Goal: Task Accomplishment & Management: Complete application form

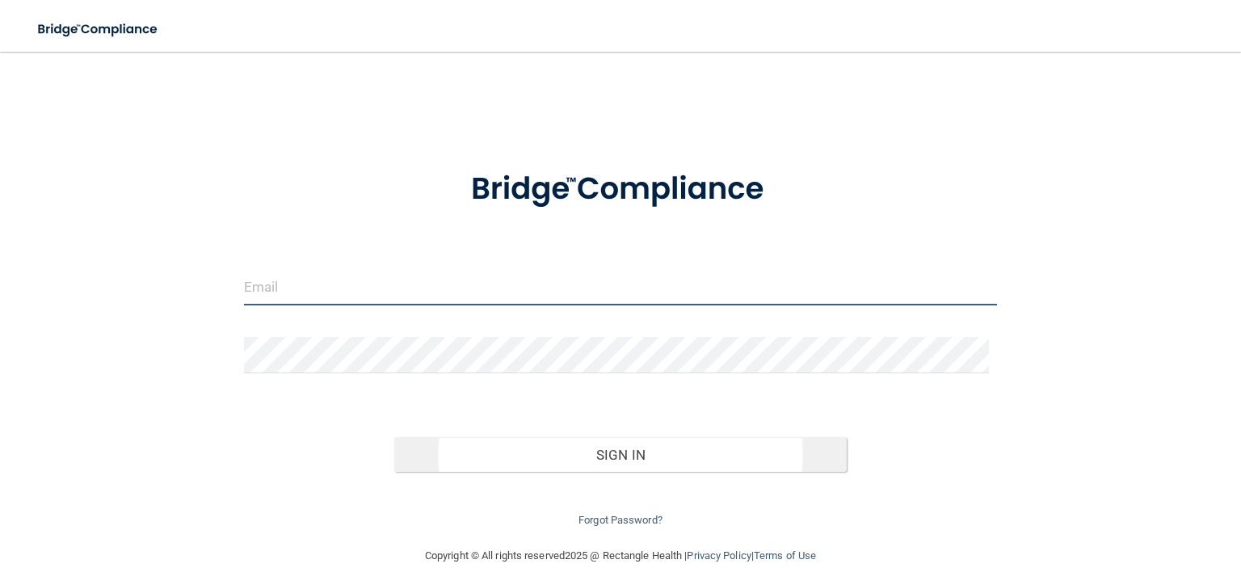
type input "[EMAIL_ADDRESS][DOMAIN_NAME]"
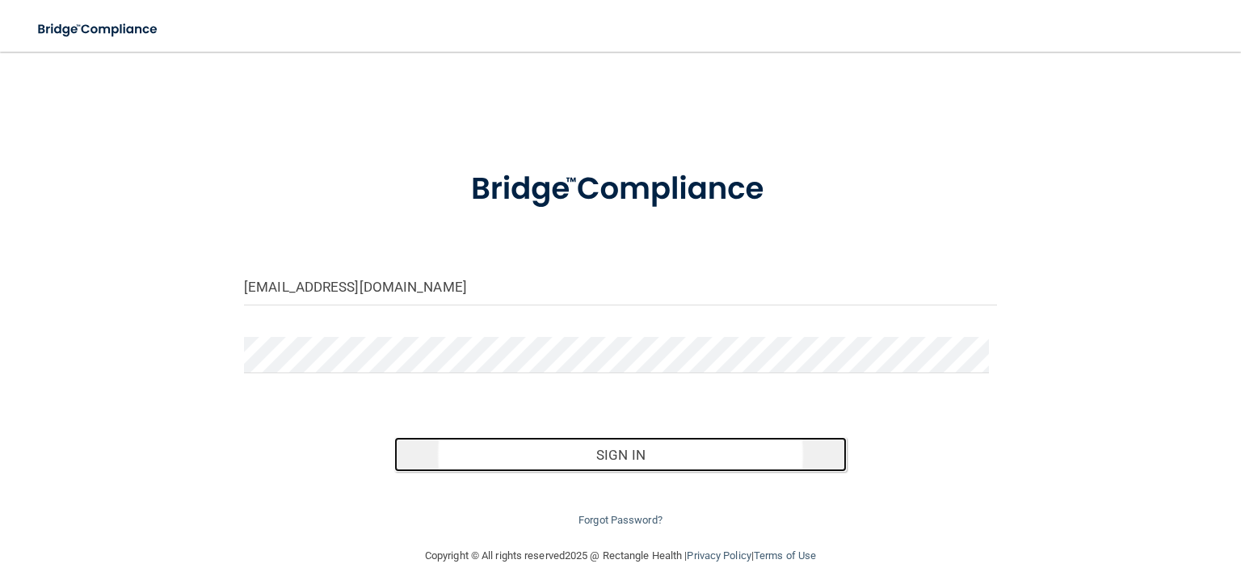
click at [636, 459] on button "Sign In" at bounding box center [620, 455] width 452 height 36
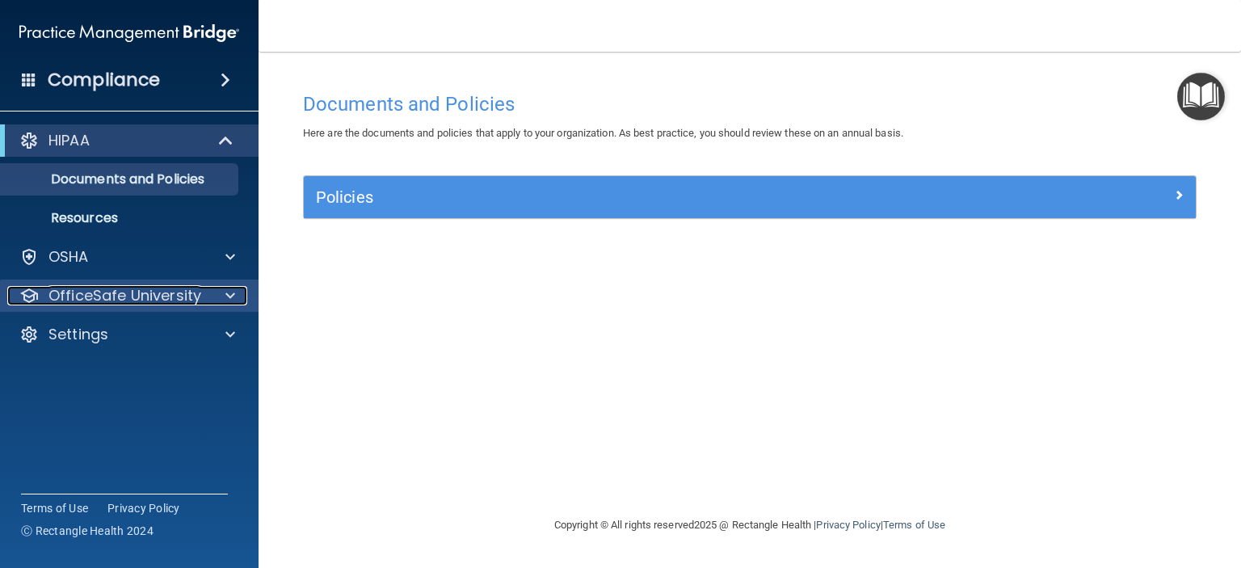
click at [160, 293] on p "OfficeSafe University" at bounding box center [124, 295] width 153 height 19
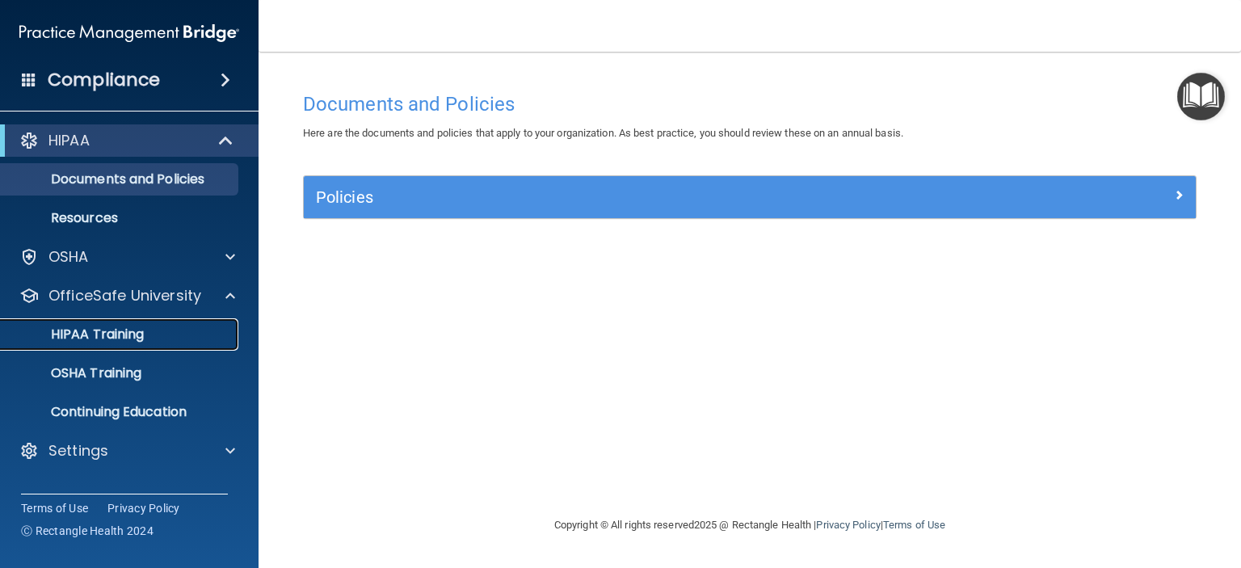
click at [140, 332] on p "HIPAA Training" at bounding box center [77, 334] width 133 height 16
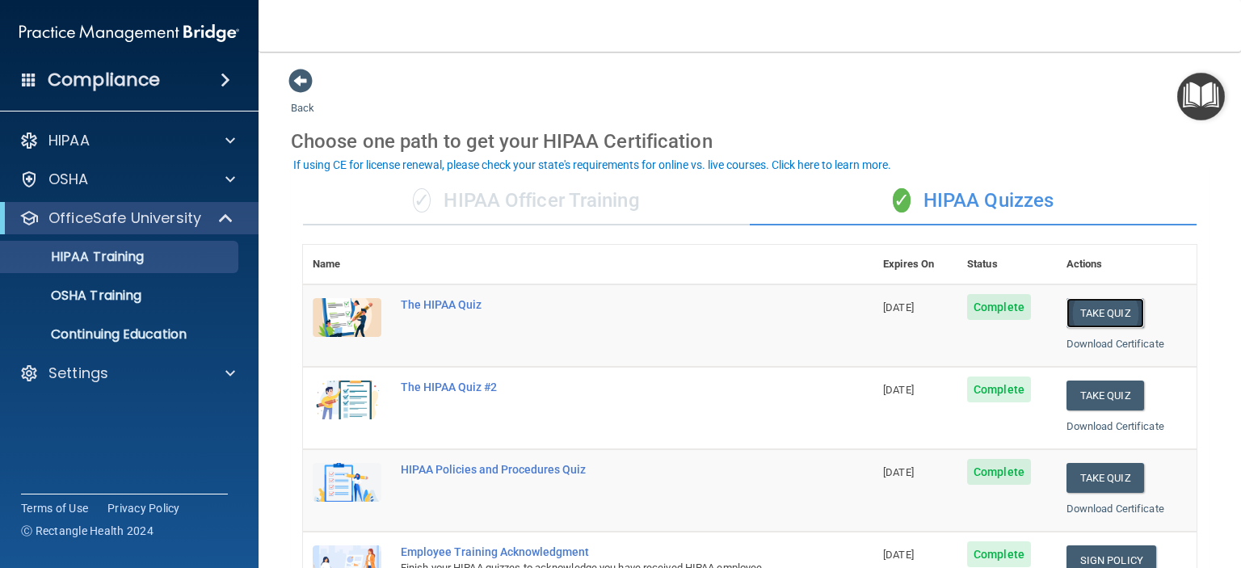
click at [1092, 309] on button "Take Quiz" at bounding box center [1105, 313] width 78 height 30
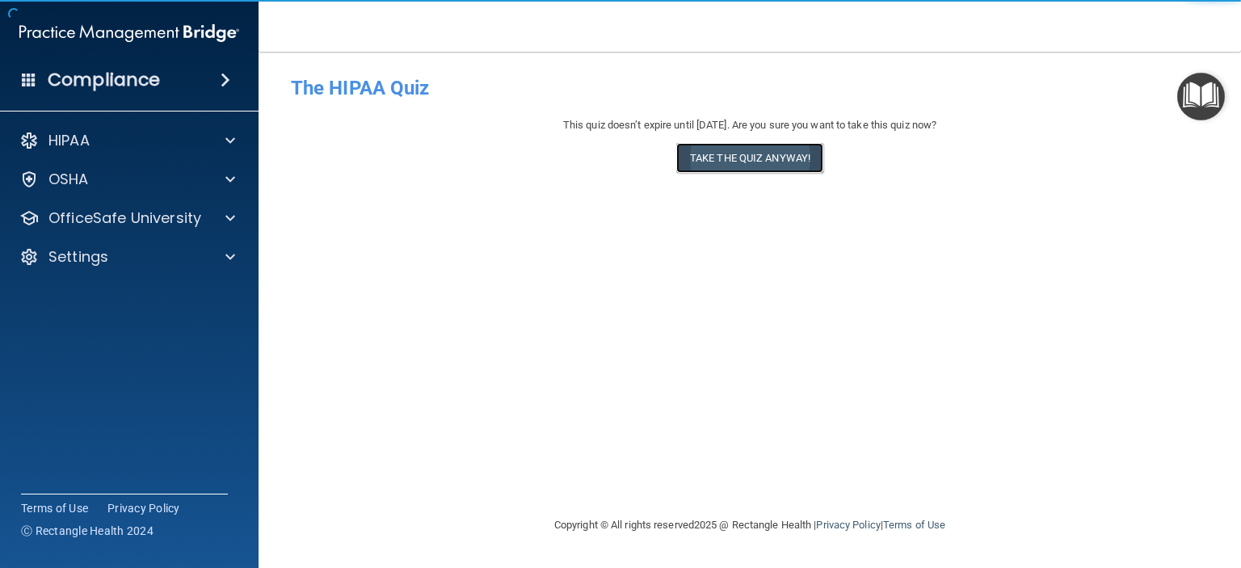
click at [753, 158] on button "Take the quiz anyway!" at bounding box center [749, 158] width 147 height 30
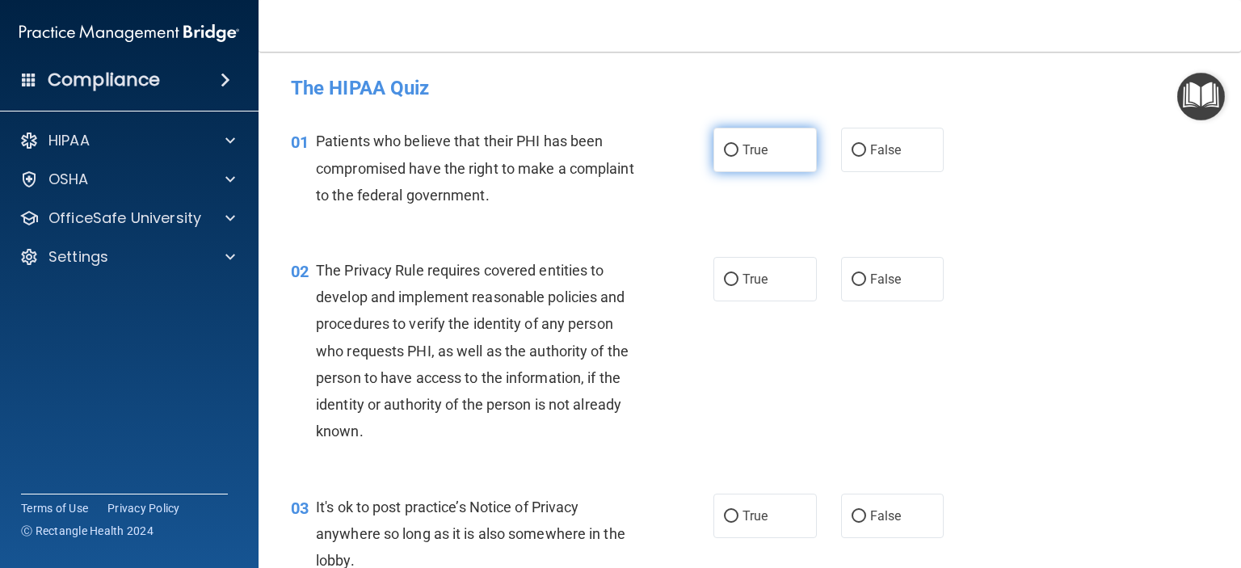
click at [729, 146] on input "True" at bounding box center [731, 151] width 15 height 12
radio input "true"
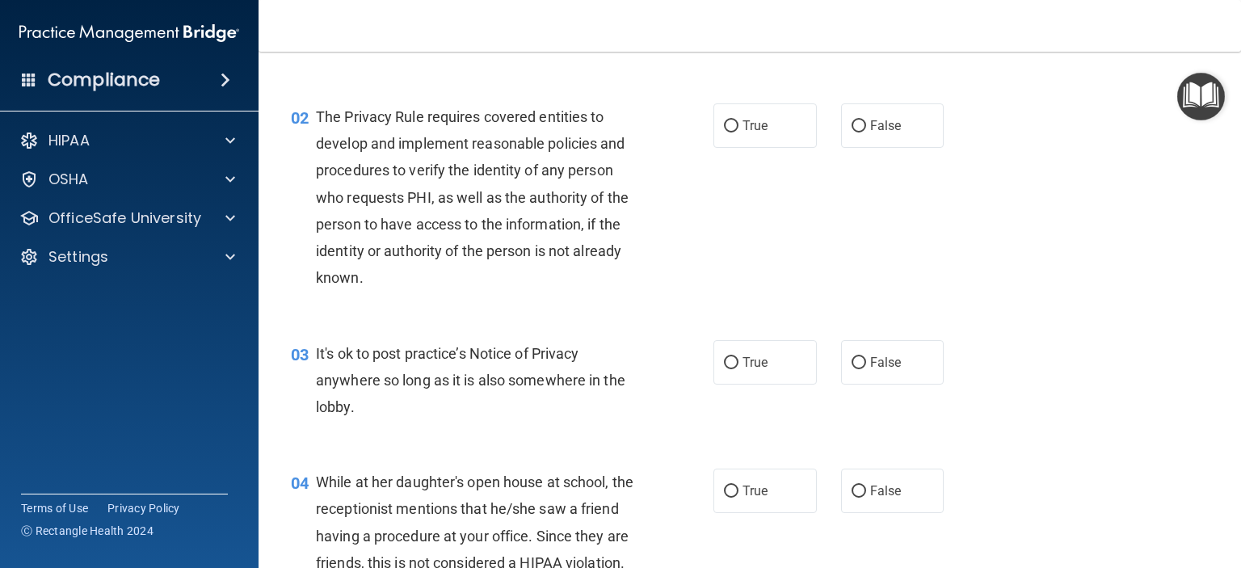
scroll to position [162, 0]
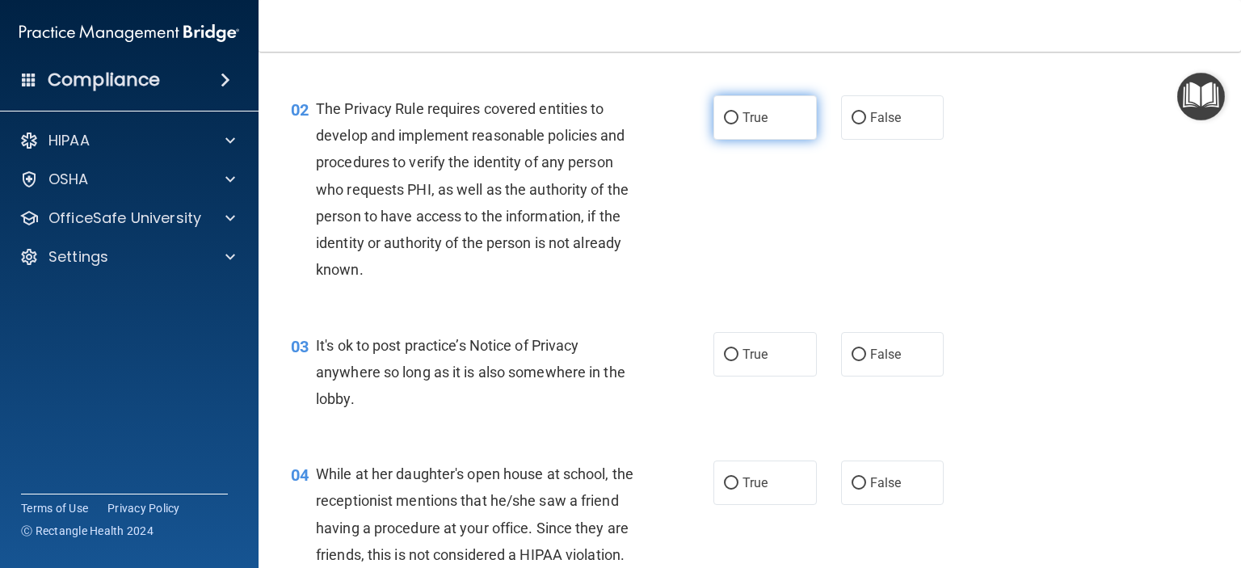
click at [724, 116] on input "True" at bounding box center [731, 118] width 15 height 12
radio input "true"
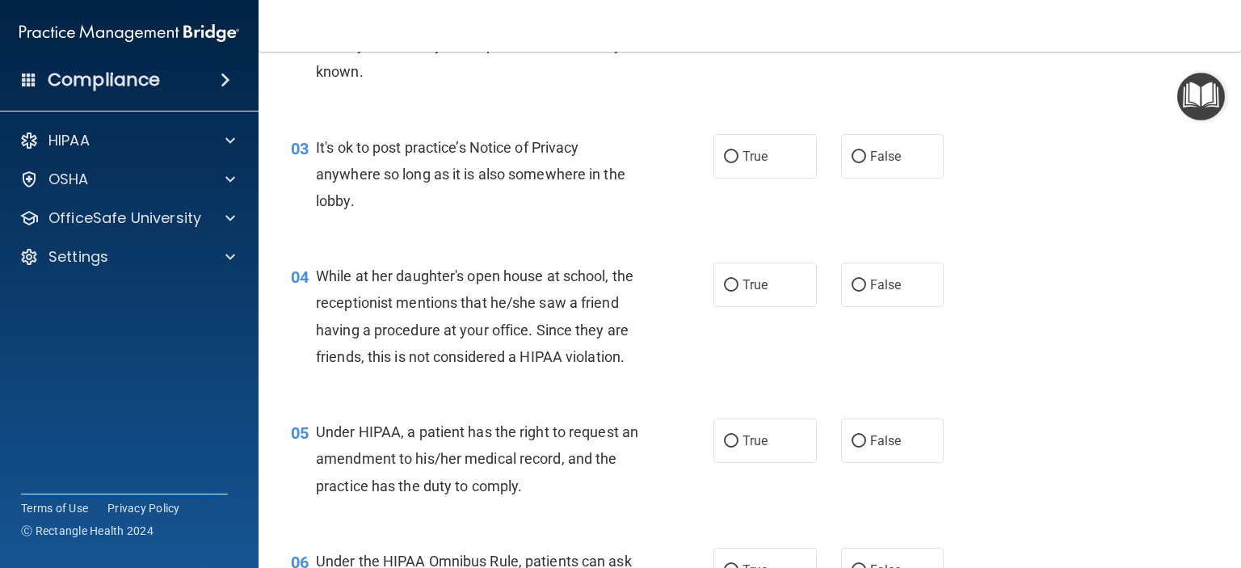
scroll to position [404, 0]
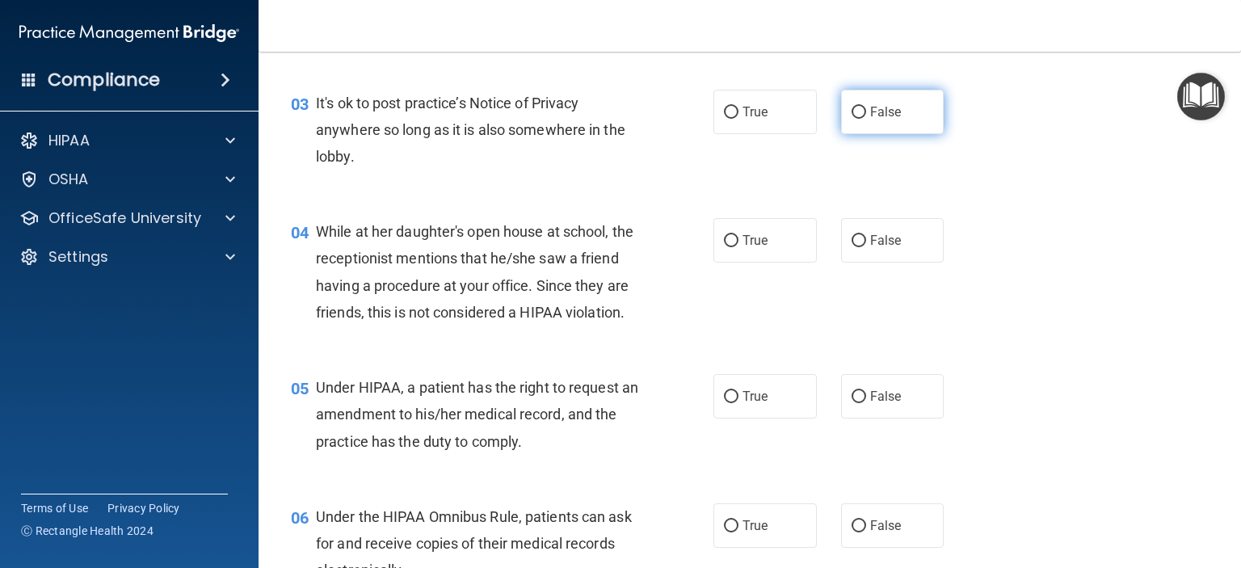
click at [852, 109] on input "False" at bounding box center [859, 113] width 15 height 12
radio input "true"
click at [724, 109] on input "True" at bounding box center [731, 113] width 15 height 12
radio input "true"
radio input "false"
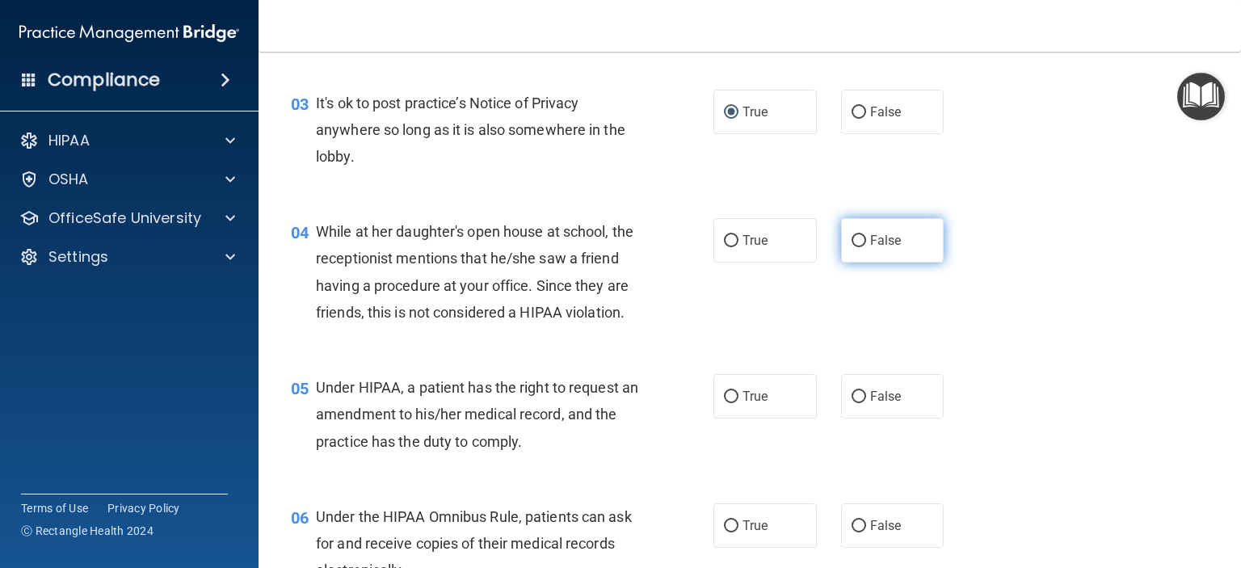
click at [857, 238] on input "False" at bounding box center [859, 241] width 15 height 12
radio input "true"
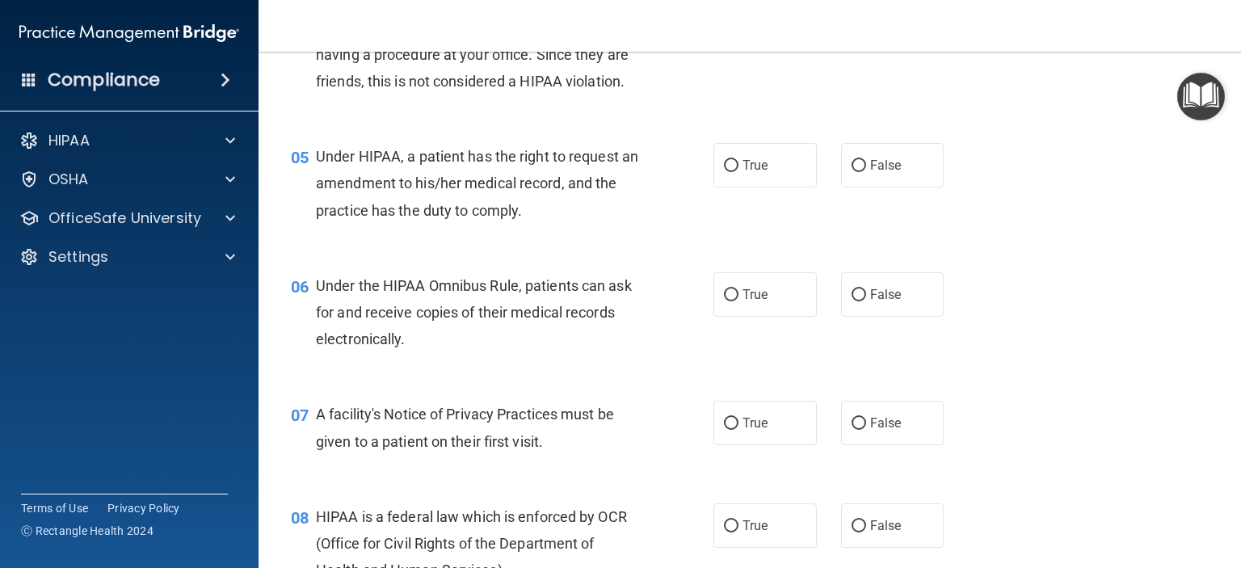
scroll to position [646, 0]
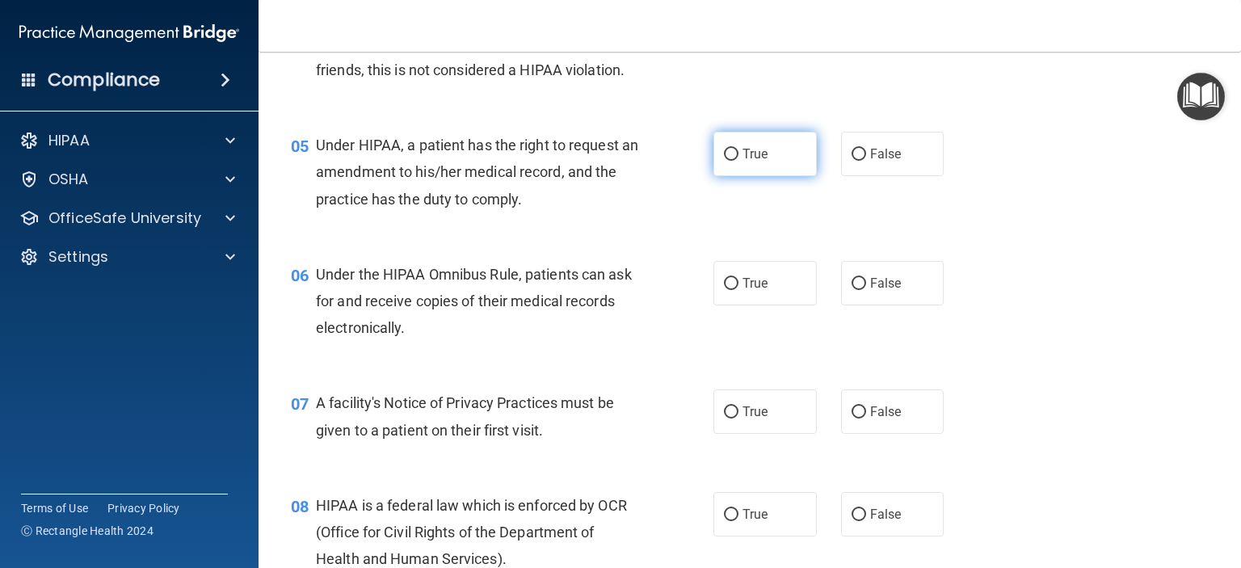
click at [730, 161] on input "True" at bounding box center [731, 155] width 15 height 12
radio input "true"
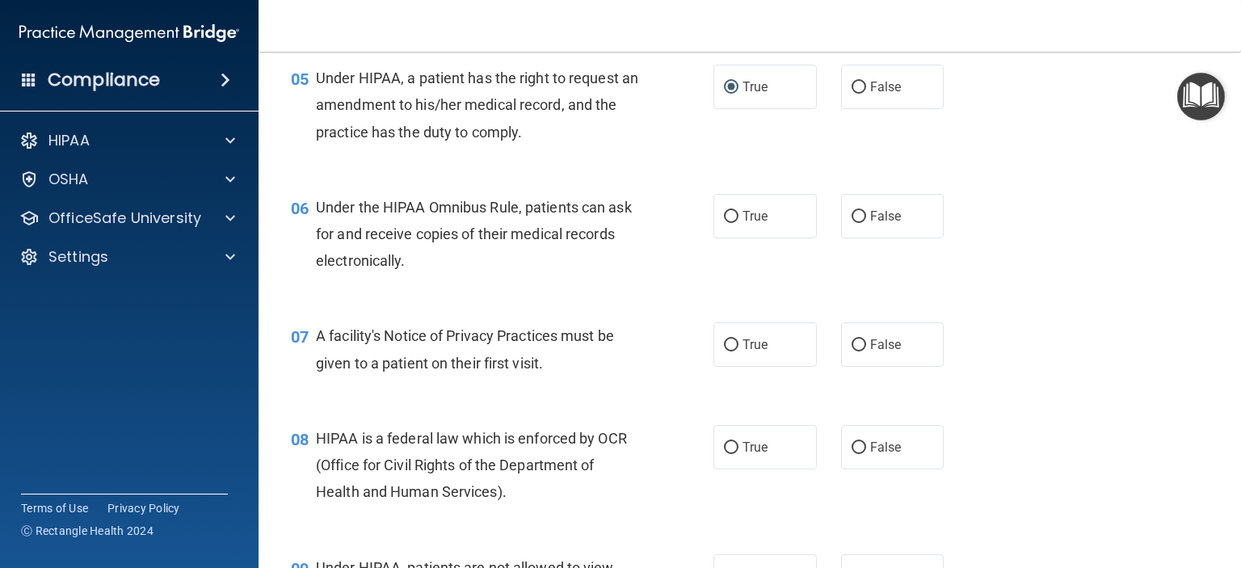
scroll to position [808, 0]
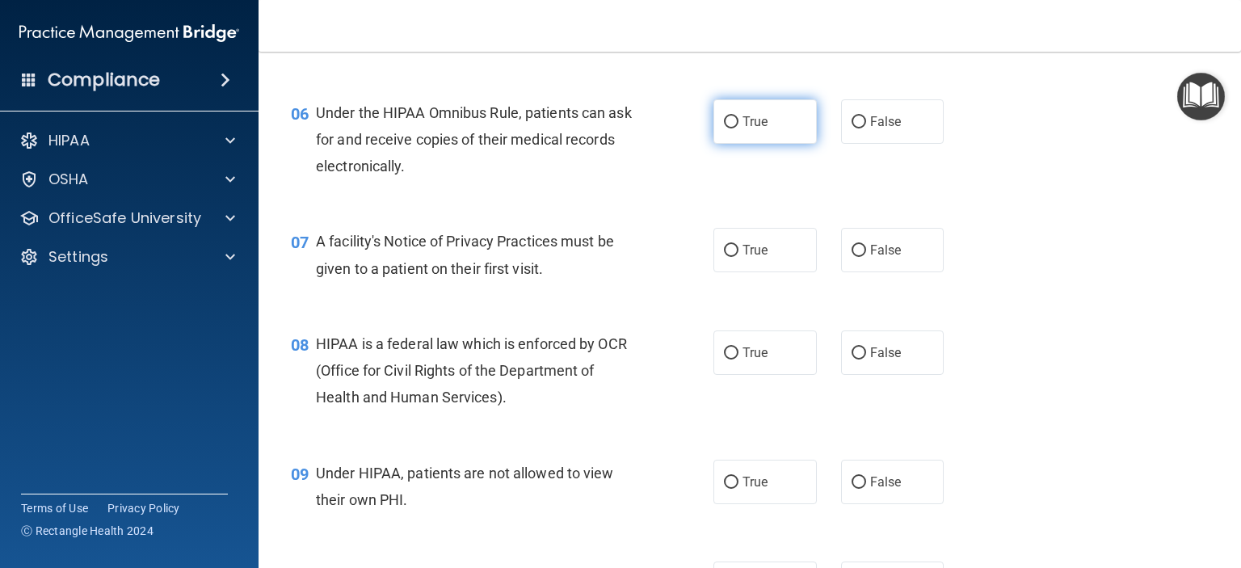
click at [731, 128] on input "True" at bounding box center [731, 122] width 15 height 12
radio input "true"
click at [858, 268] on label "False" at bounding box center [892, 250] width 103 height 44
click at [858, 257] on input "False" at bounding box center [859, 251] width 15 height 12
radio input "true"
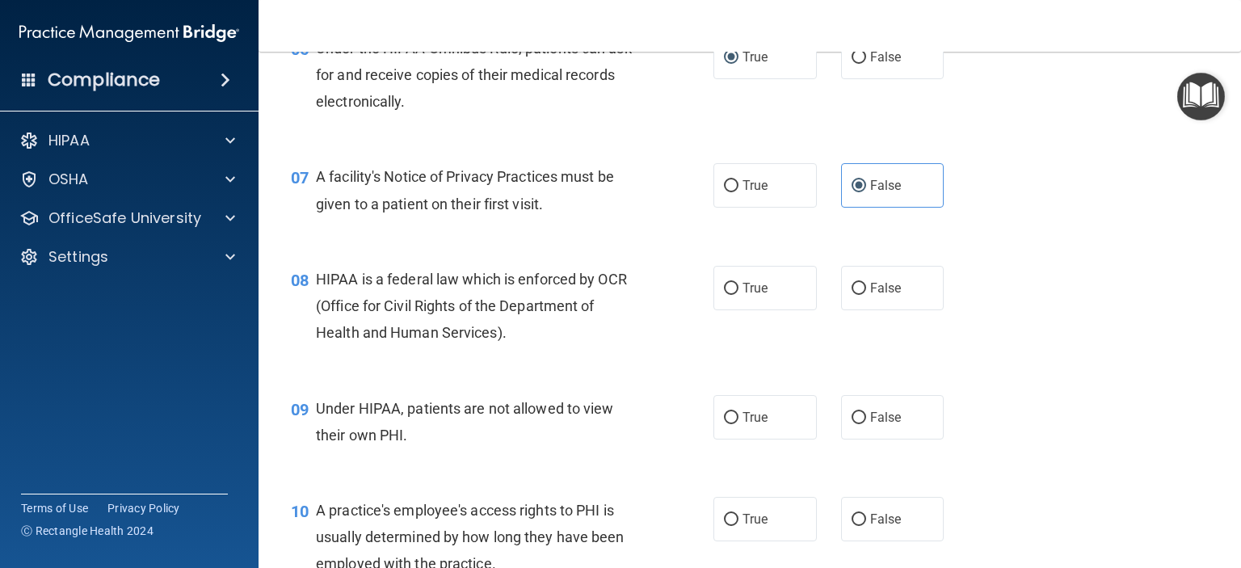
scroll to position [969, 0]
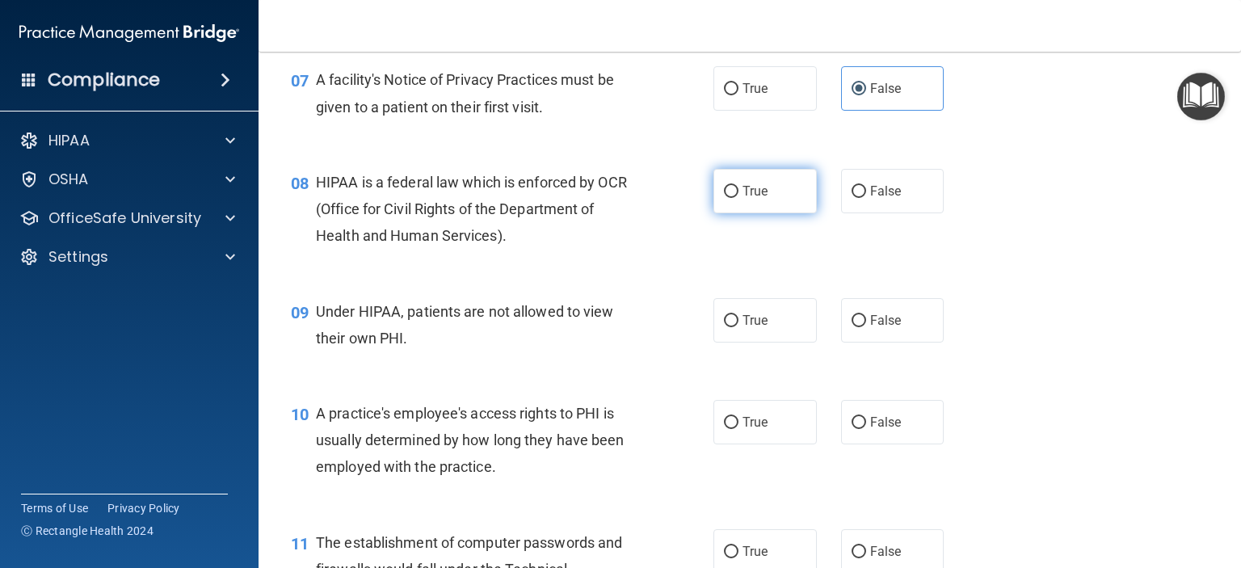
click at [735, 213] on label "True" at bounding box center [764, 191] width 103 height 44
click at [735, 198] on input "True" at bounding box center [731, 192] width 15 height 12
radio input "true"
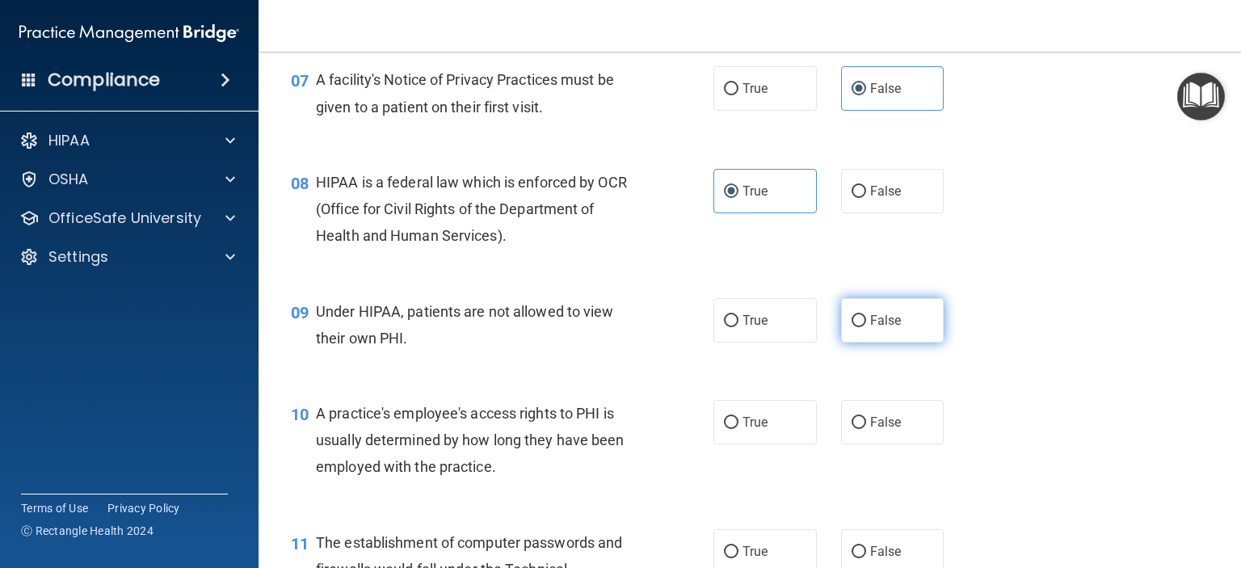
click at [870, 328] on span "False" at bounding box center [886, 320] width 32 height 15
click at [866, 327] on input "False" at bounding box center [859, 321] width 15 height 12
radio input "true"
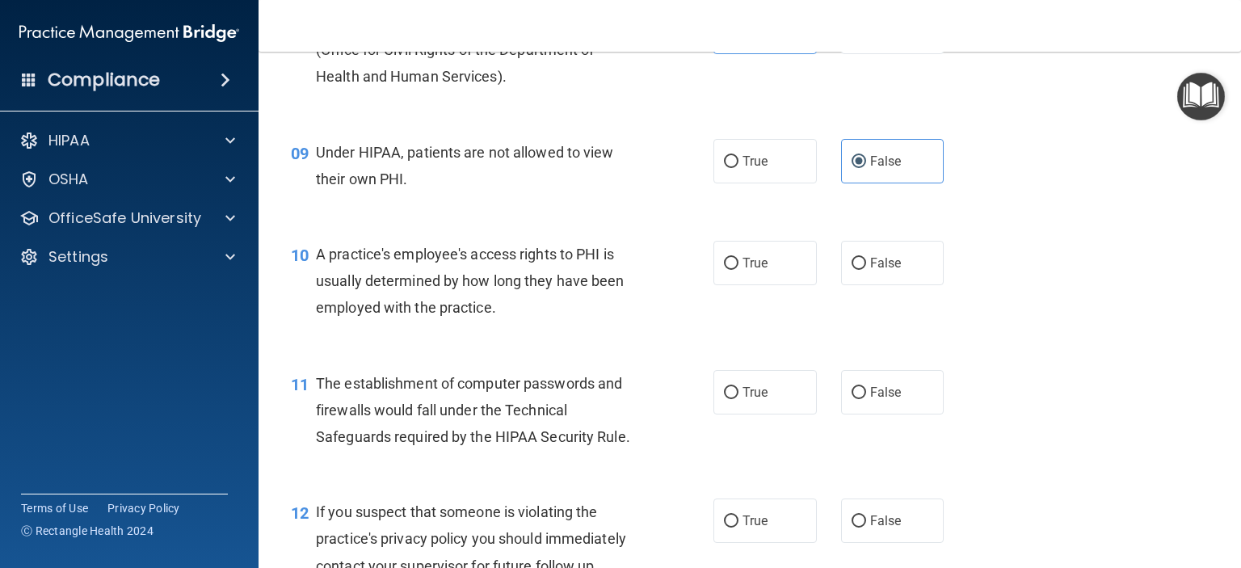
scroll to position [1131, 0]
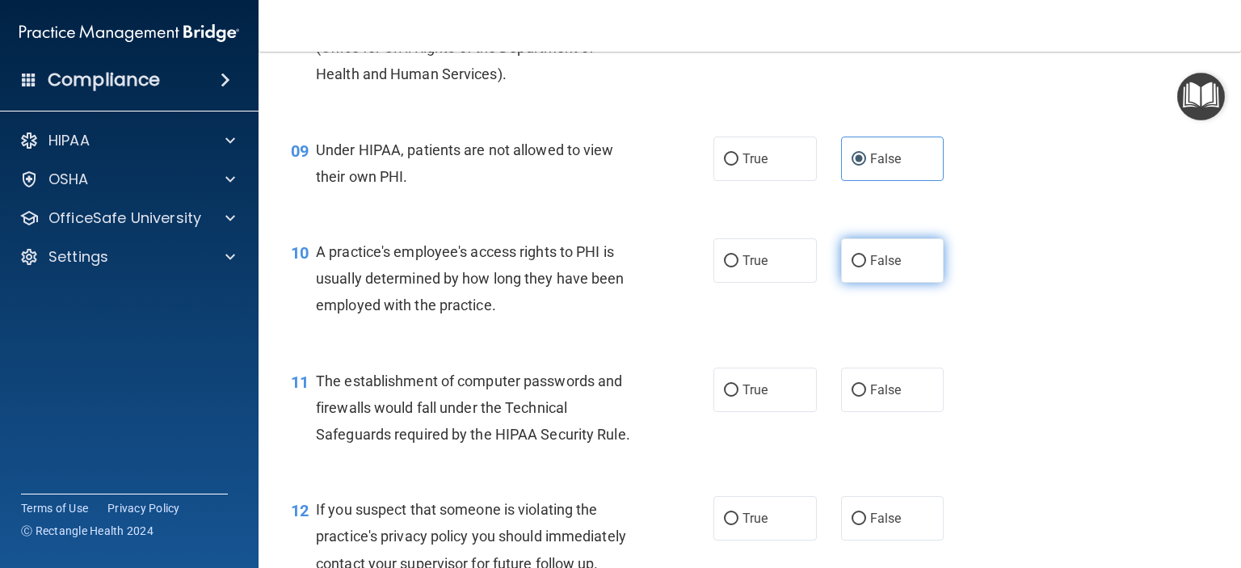
click at [854, 267] on input "False" at bounding box center [859, 261] width 15 height 12
radio input "true"
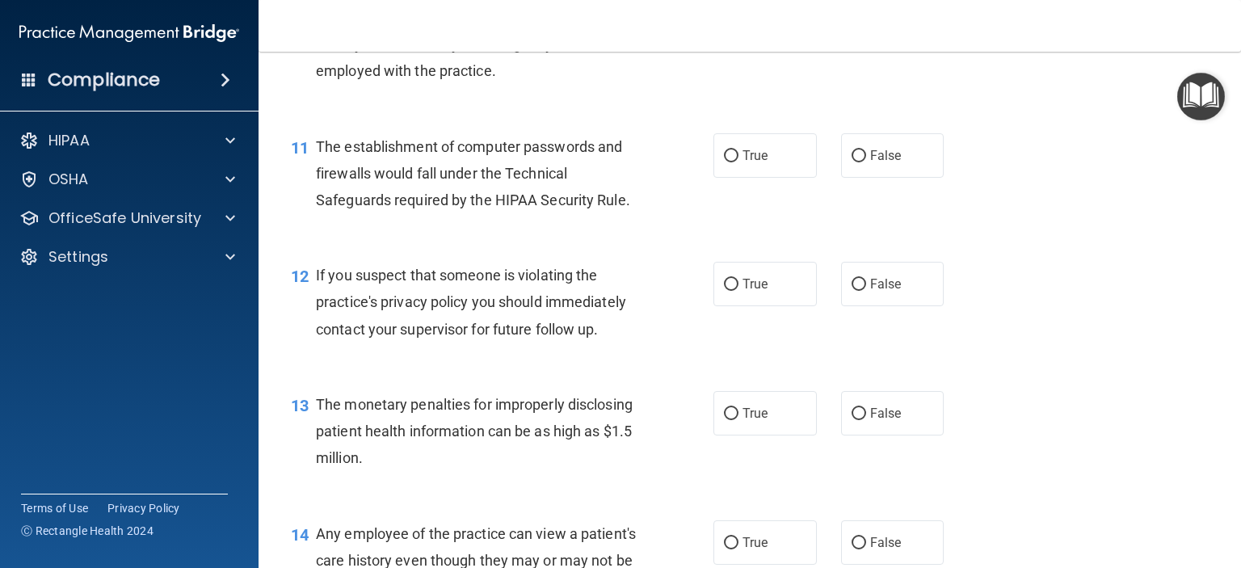
scroll to position [1373, 0]
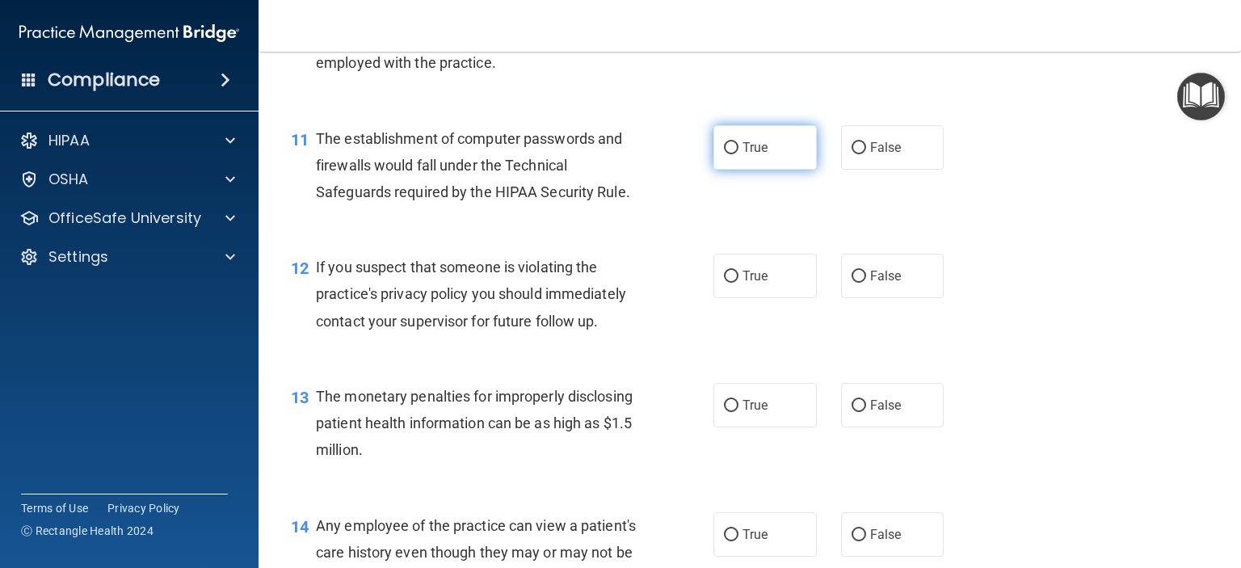
click at [726, 154] on input "True" at bounding box center [731, 148] width 15 height 12
radio input "true"
click at [875, 284] on span "False" at bounding box center [886, 275] width 32 height 15
click at [866, 283] on input "False" at bounding box center [859, 277] width 15 height 12
radio input "true"
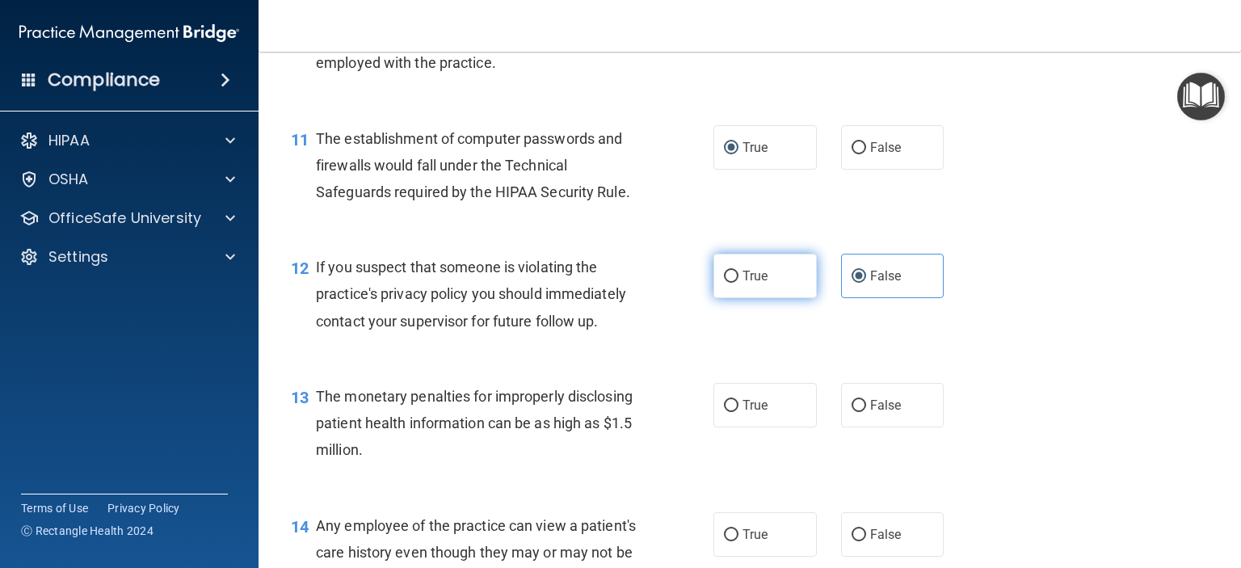
click at [724, 283] on input "True" at bounding box center [731, 277] width 15 height 12
radio input "true"
radio input "false"
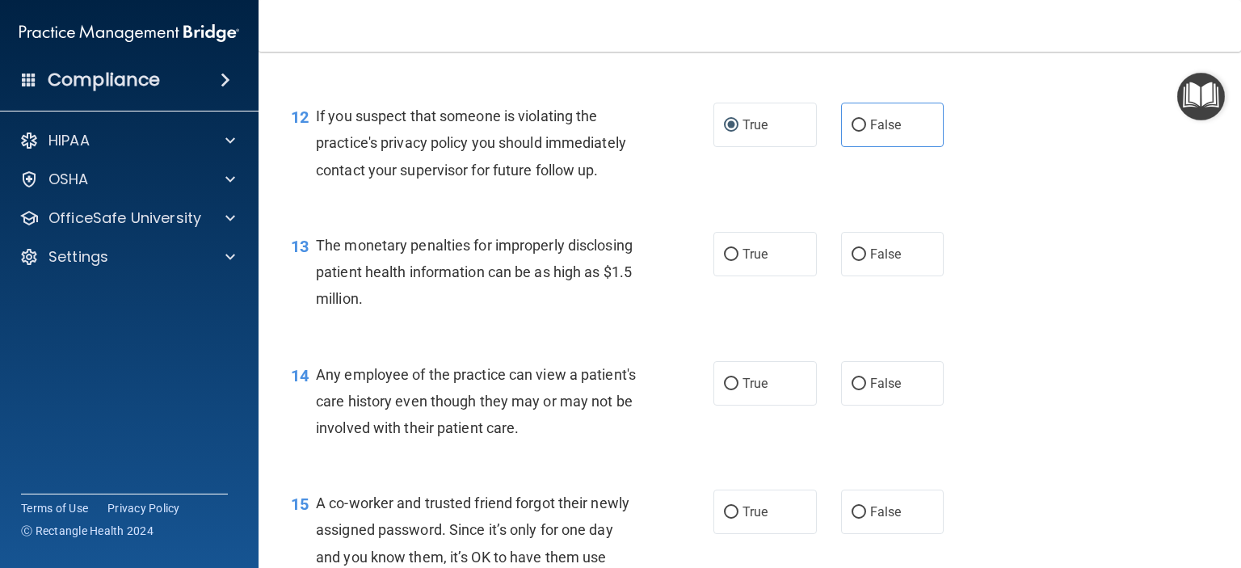
scroll to position [1535, 0]
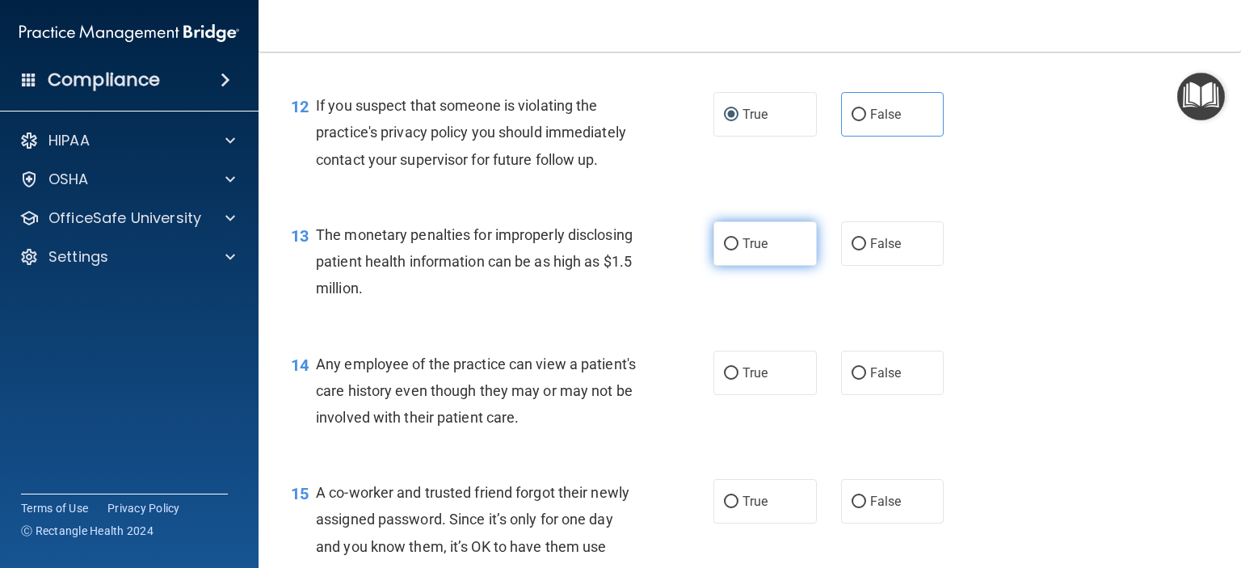
click at [745, 251] on span "True" at bounding box center [754, 243] width 25 height 15
click at [738, 250] on input "True" at bounding box center [731, 244] width 15 height 12
radio input "true"
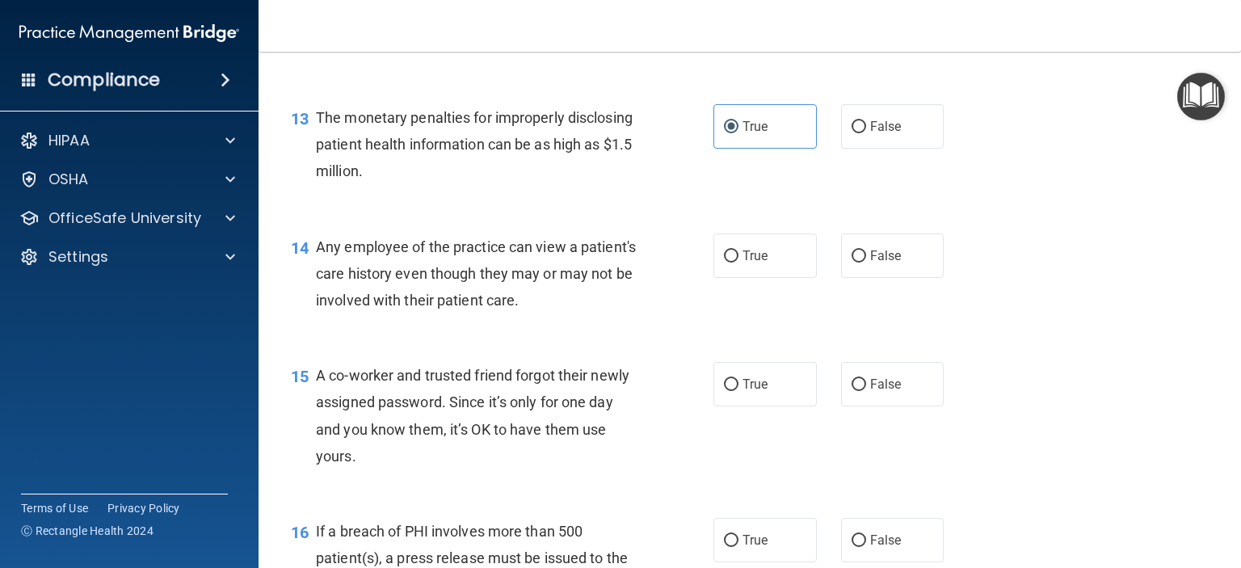
scroll to position [1697, 0]
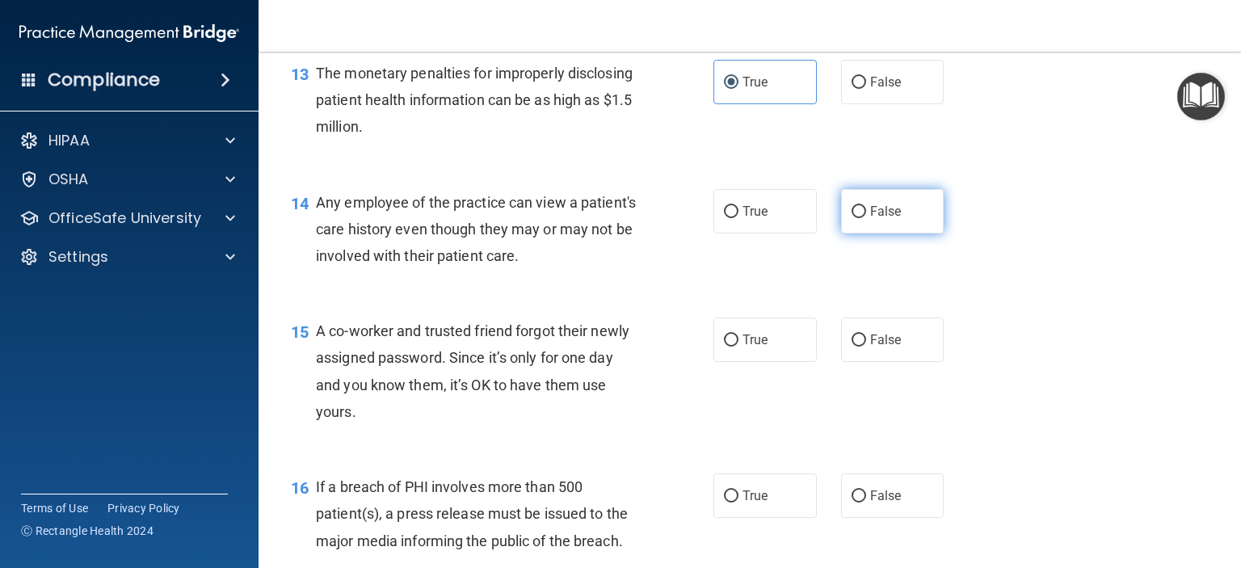
click at [870, 219] on span "False" at bounding box center [886, 211] width 32 height 15
click at [864, 218] on input "False" at bounding box center [859, 212] width 15 height 12
radio input "true"
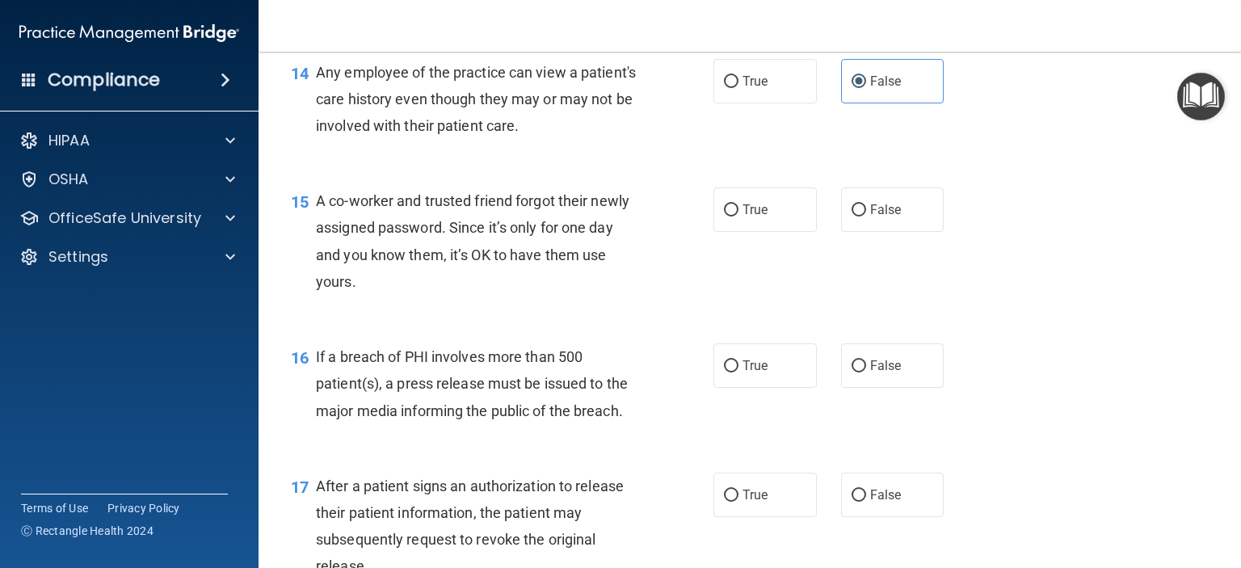
scroll to position [1858, 0]
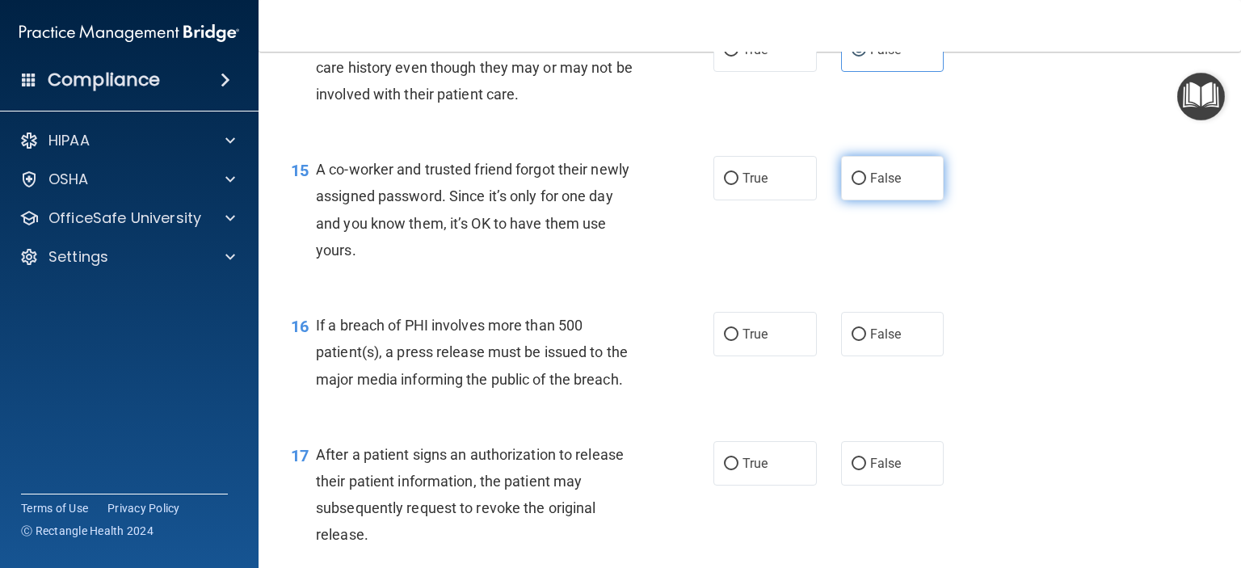
click at [879, 186] on span "False" at bounding box center [886, 177] width 32 height 15
click at [866, 185] on input "False" at bounding box center [859, 179] width 15 height 12
radio input "true"
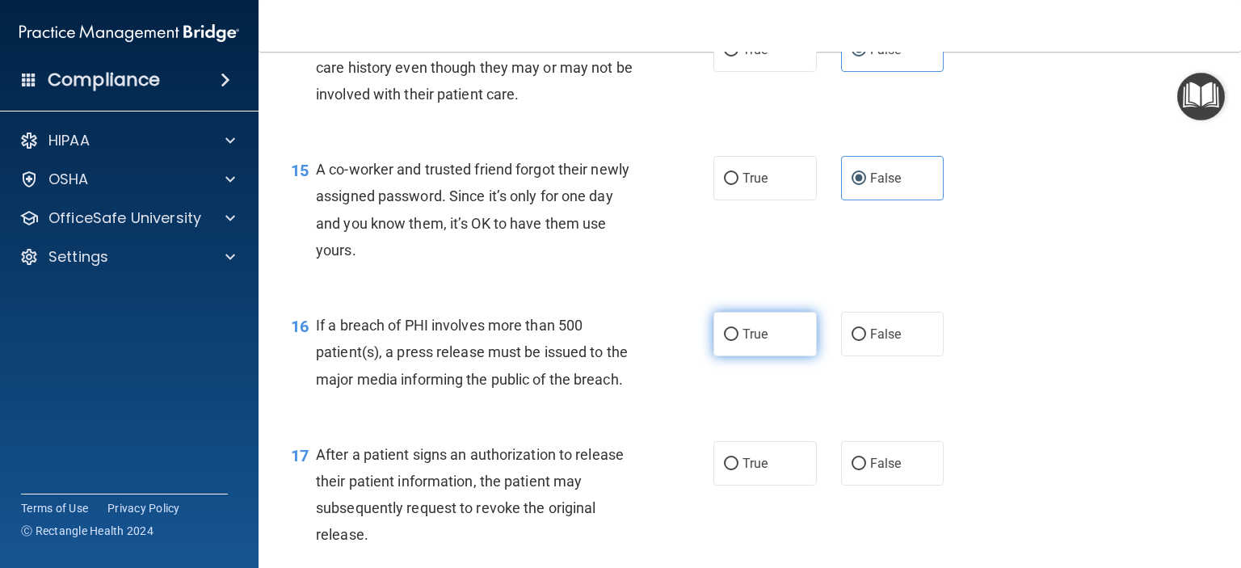
click at [735, 356] on label "True" at bounding box center [764, 334] width 103 height 44
click at [735, 341] on input "True" at bounding box center [731, 335] width 15 height 12
radio input "true"
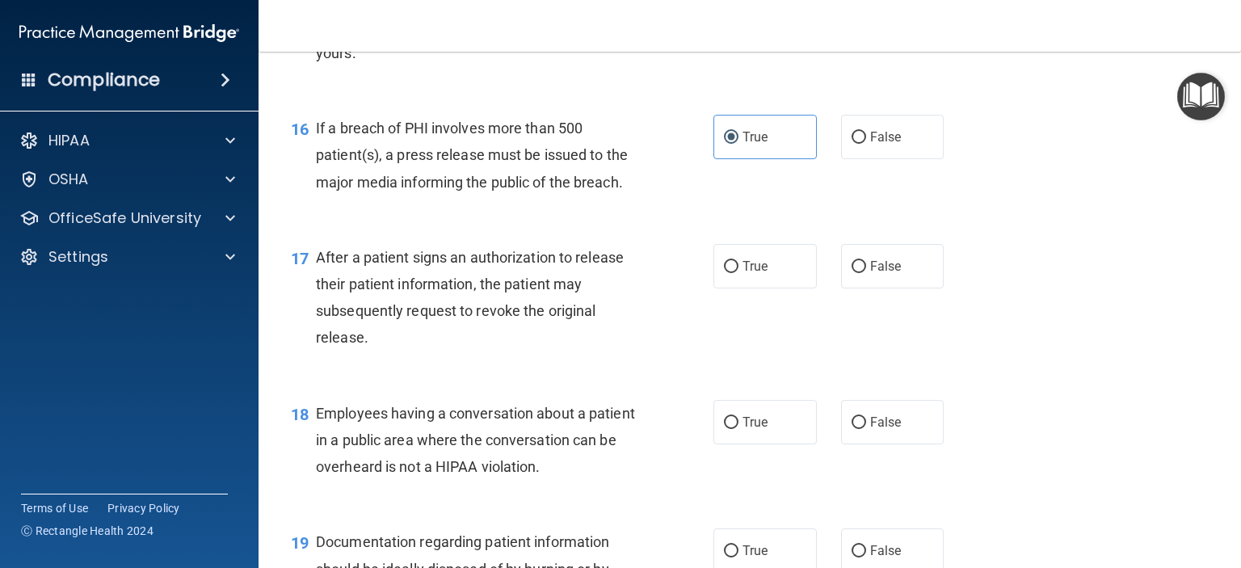
scroll to position [2101, 0]
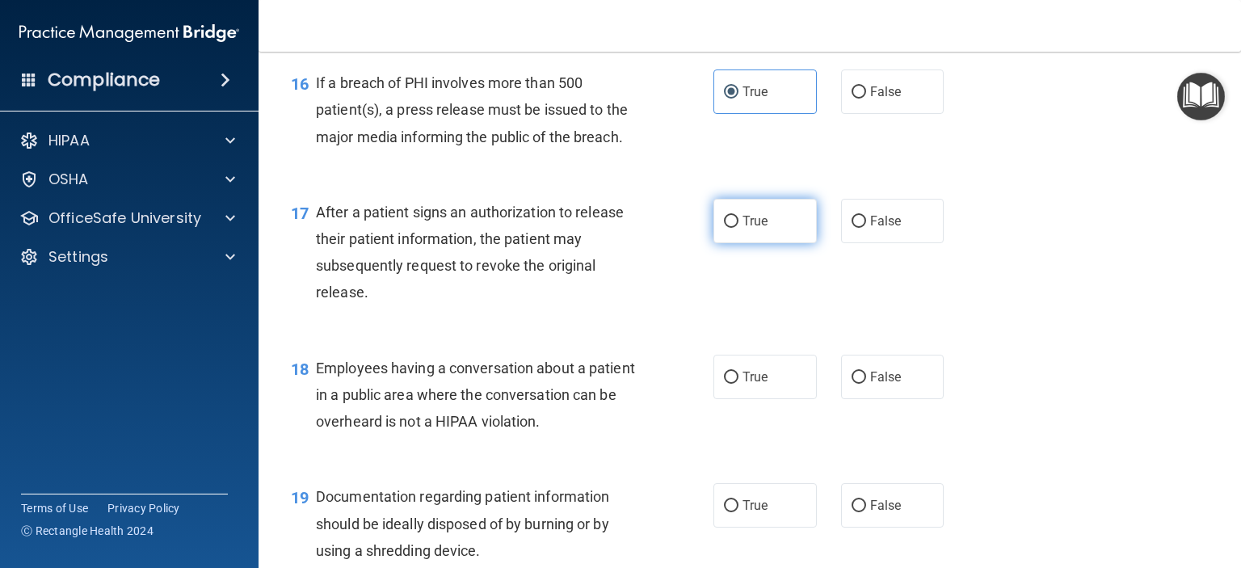
click at [731, 228] on input "True" at bounding box center [731, 222] width 15 height 12
radio input "true"
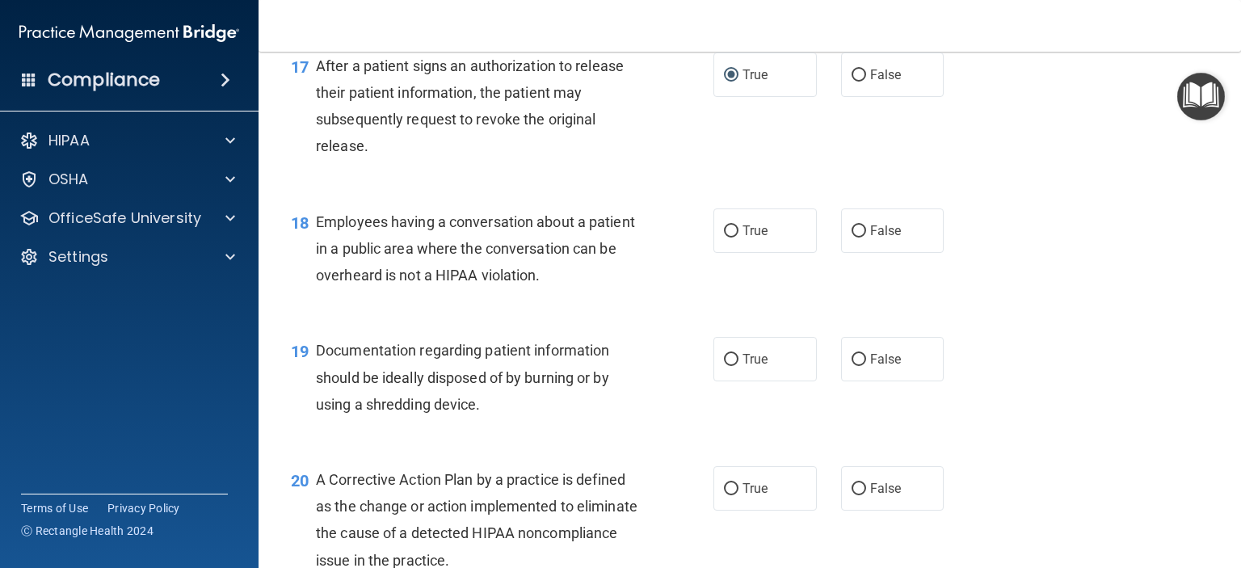
scroll to position [2262, 0]
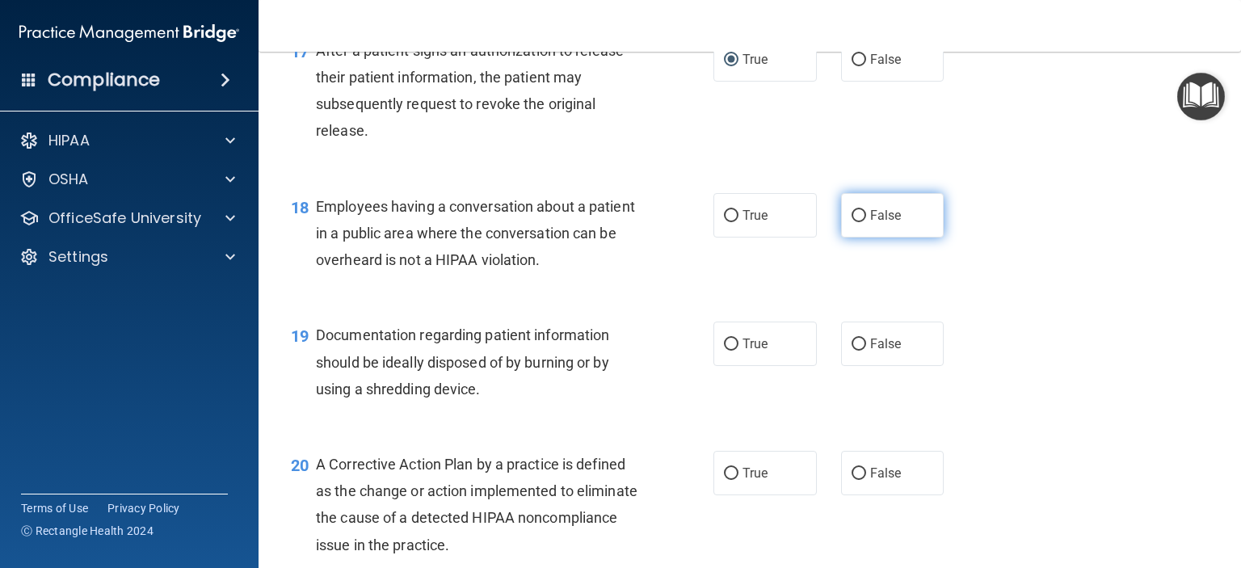
click at [861, 238] on label "False" at bounding box center [892, 215] width 103 height 44
click at [861, 222] on input "False" at bounding box center [859, 216] width 15 height 12
radio input "true"
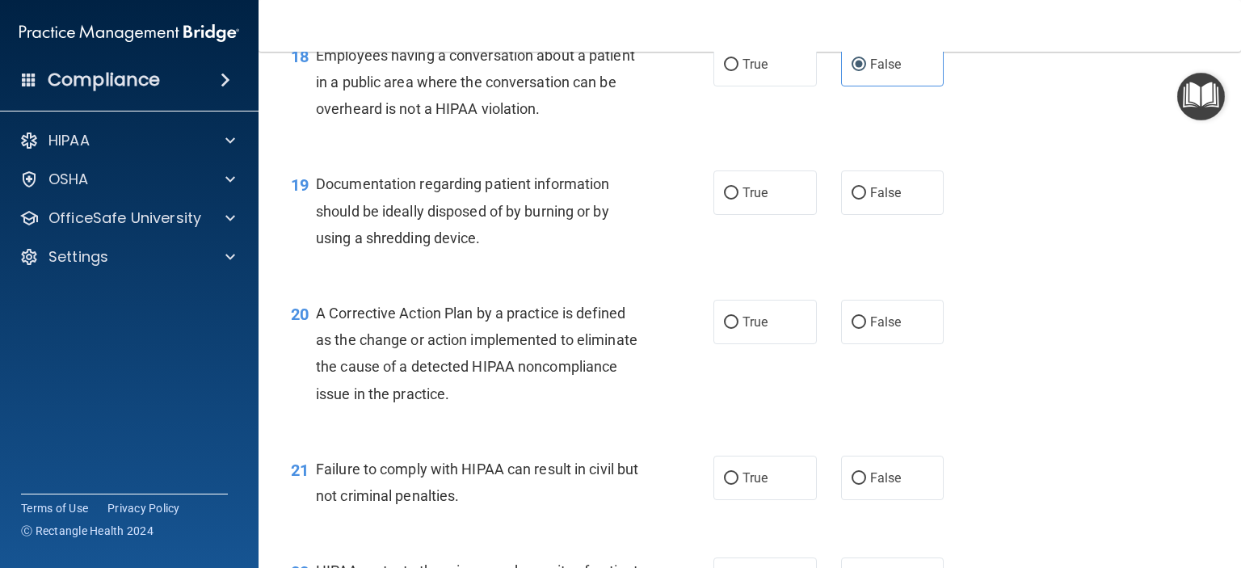
scroll to position [2424, 0]
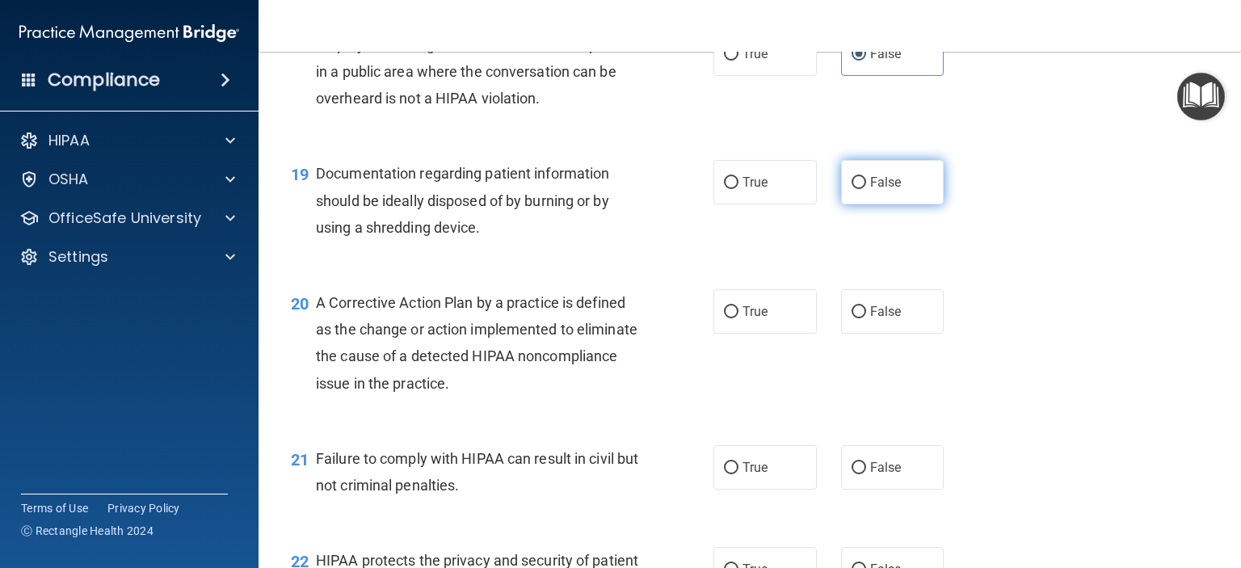
click at [856, 189] on input "False" at bounding box center [859, 183] width 15 height 12
radio input "true"
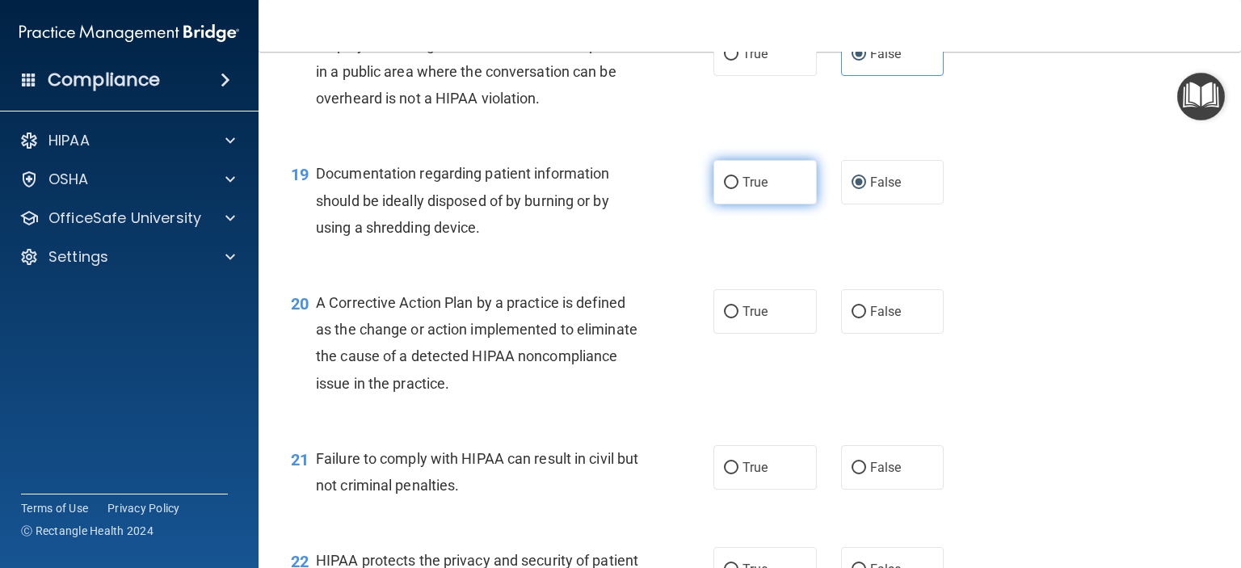
click at [746, 190] on span "True" at bounding box center [754, 182] width 25 height 15
click at [738, 189] on input "True" at bounding box center [731, 183] width 15 height 12
radio input "true"
radio input "false"
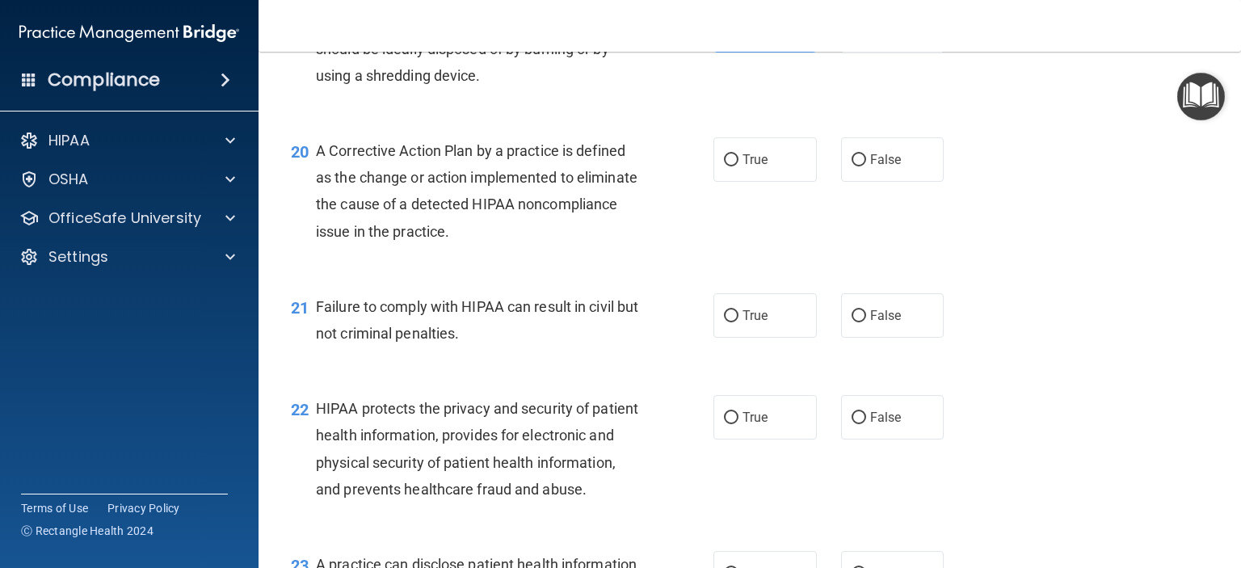
scroll to position [2585, 0]
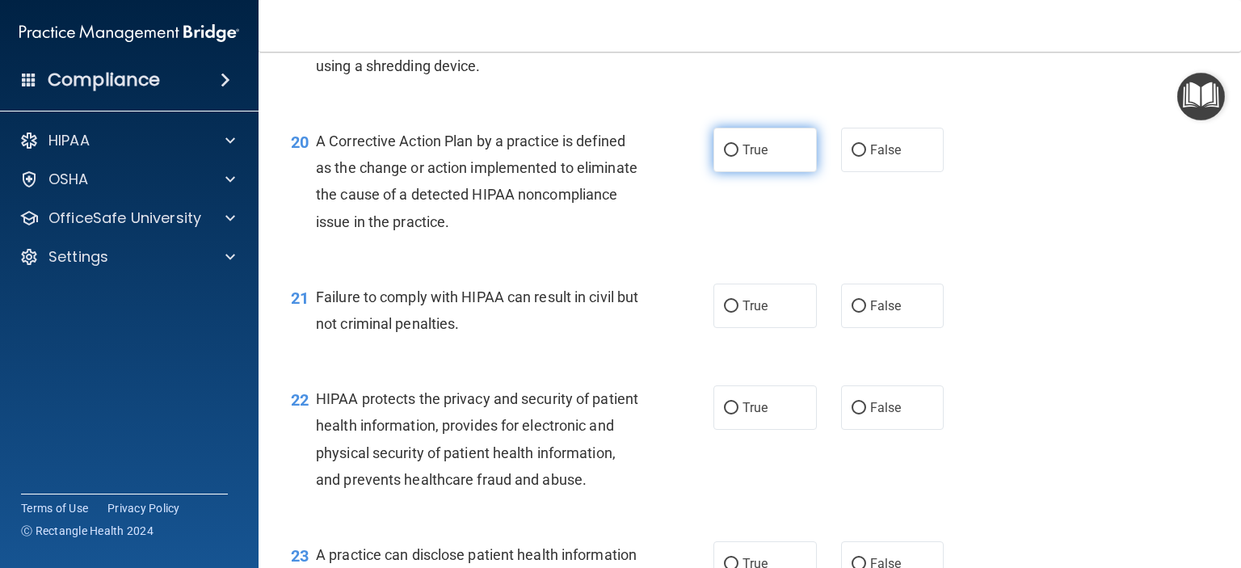
click at [747, 158] on span "True" at bounding box center [754, 149] width 25 height 15
click at [738, 157] on input "True" at bounding box center [731, 151] width 15 height 12
radio input "true"
click at [746, 313] on span "True" at bounding box center [754, 305] width 25 height 15
click at [738, 313] on input "True" at bounding box center [731, 307] width 15 height 12
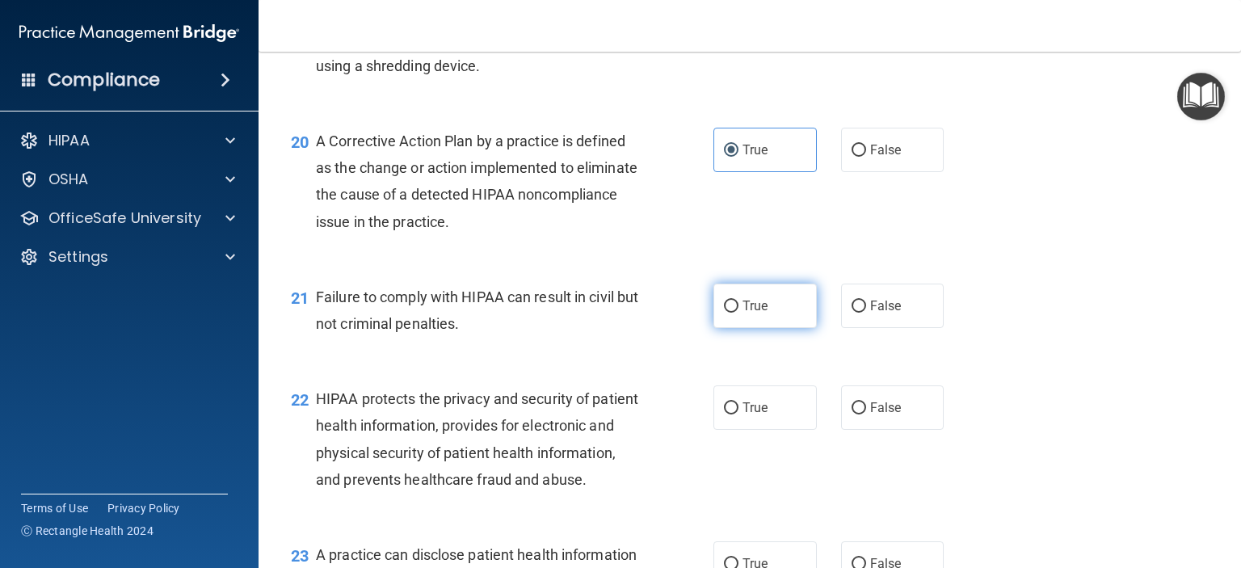
radio input "true"
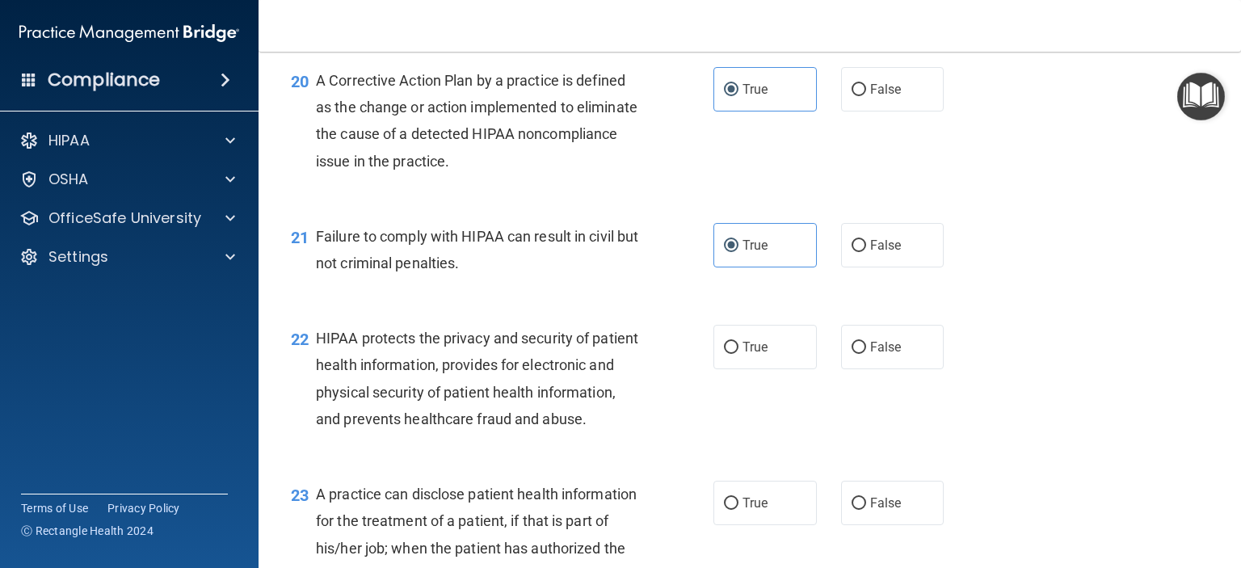
scroll to position [2828, 0]
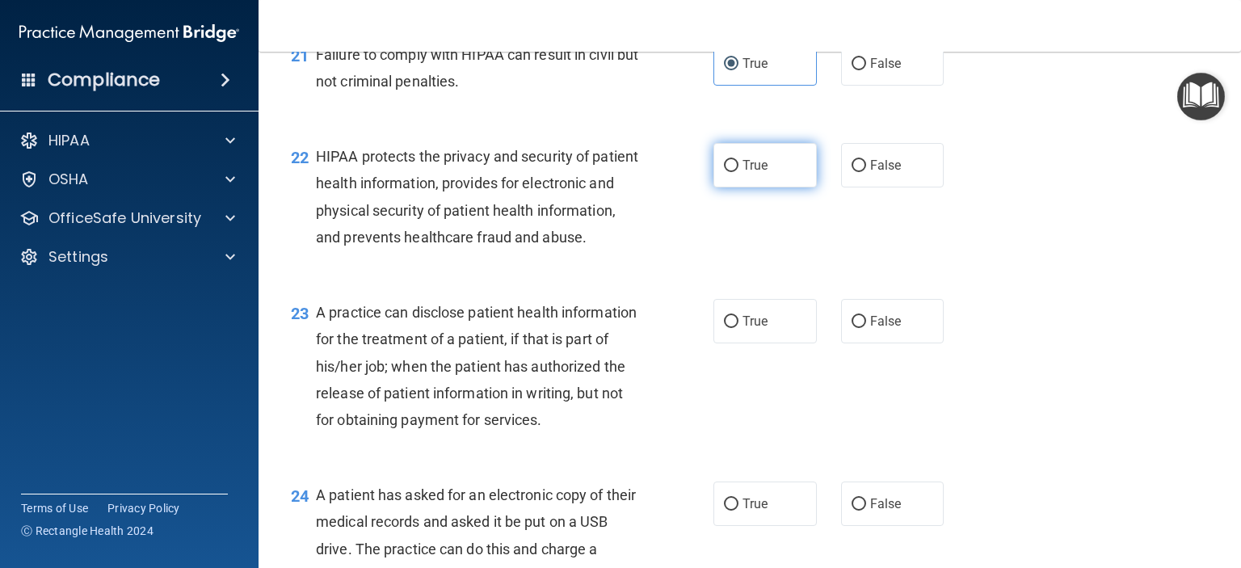
click at [751, 173] on span "True" at bounding box center [754, 165] width 25 height 15
click at [738, 172] on input "True" at bounding box center [731, 166] width 15 height 12
radio input "true"
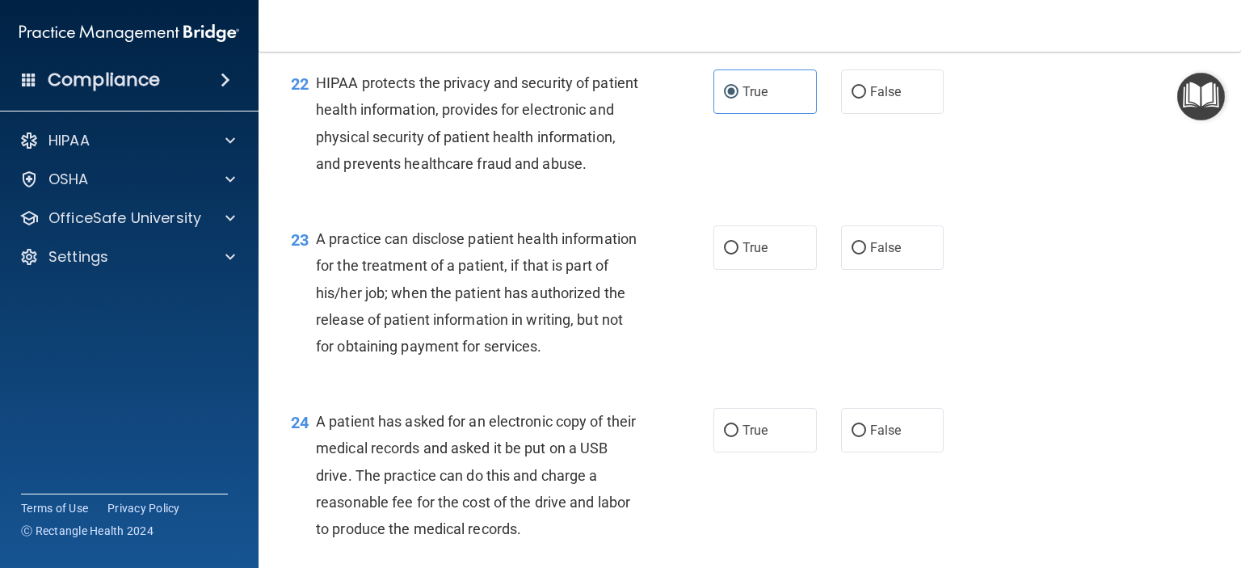
scroll to position [2989, 0]
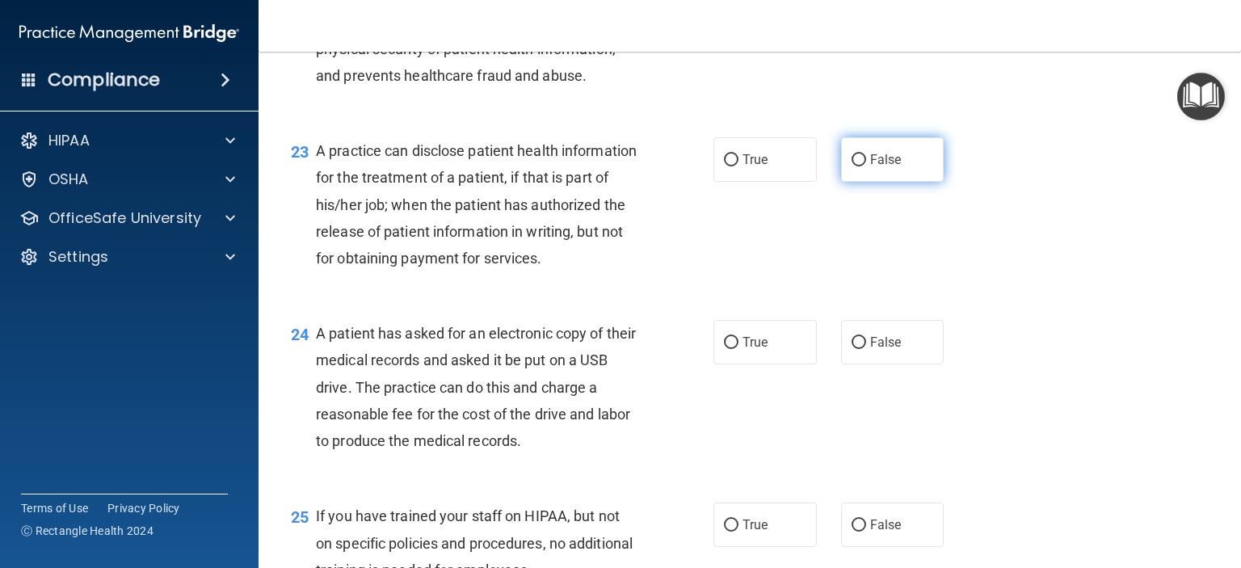
click at [870, 167] on span "False" at bounding box center [886, 159] width 32 height 15
click at [866, 166] on input "False" at bounding box center [859, 160] width 15 height 12
radio input "true"
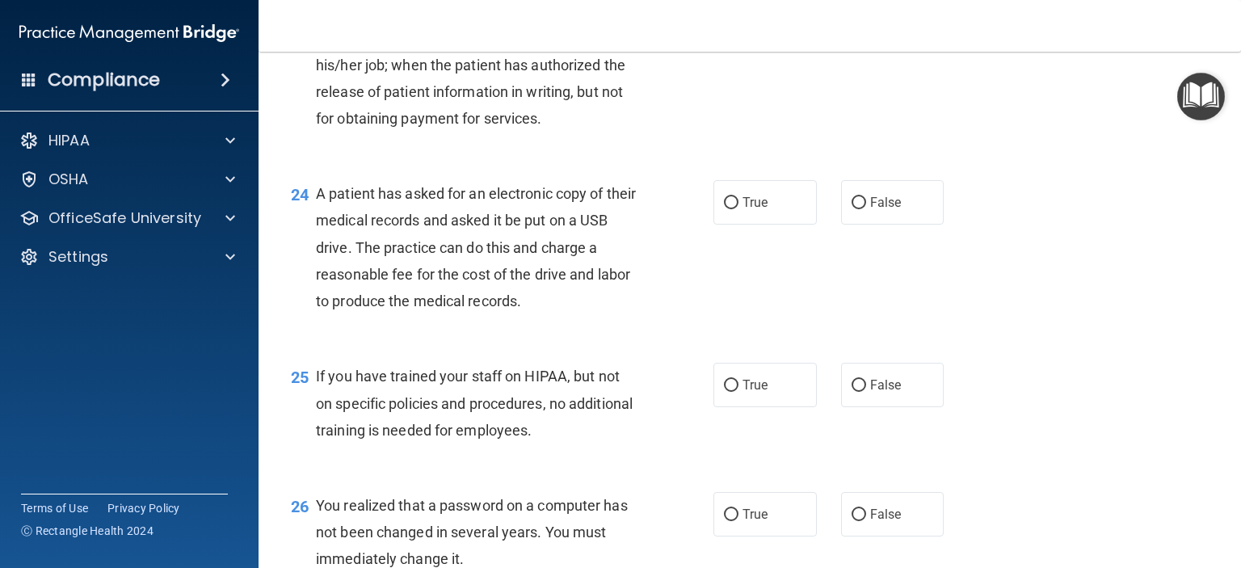
scroll to position [3151, 0]
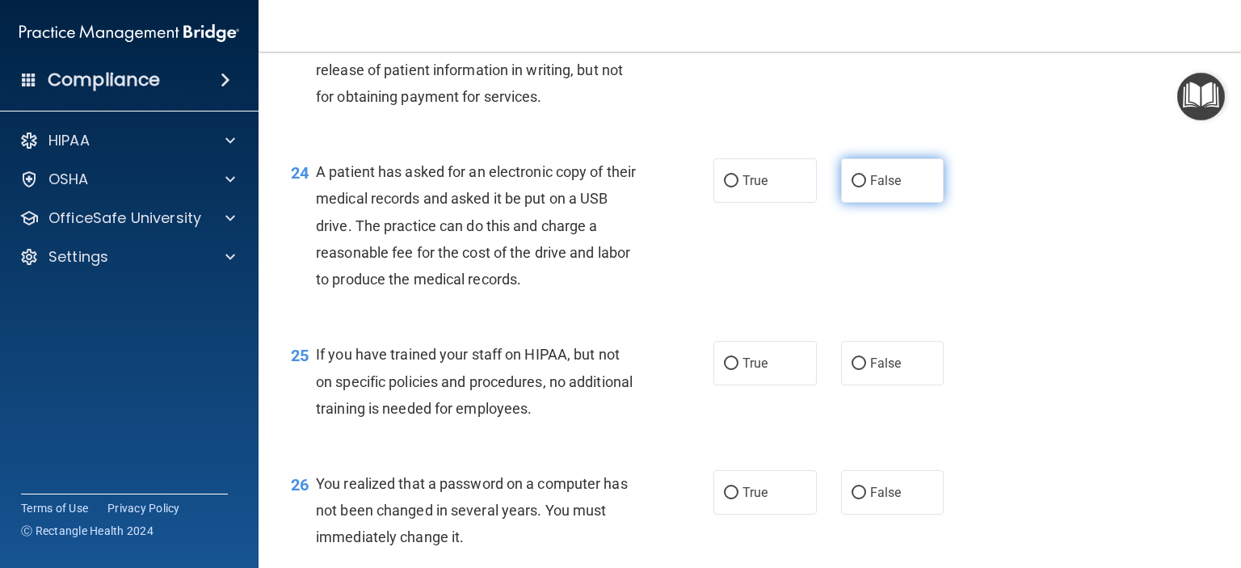
click at [853, 187] on input "False" at bounding box center [859, 181] width 15 height 12
radio input "true"
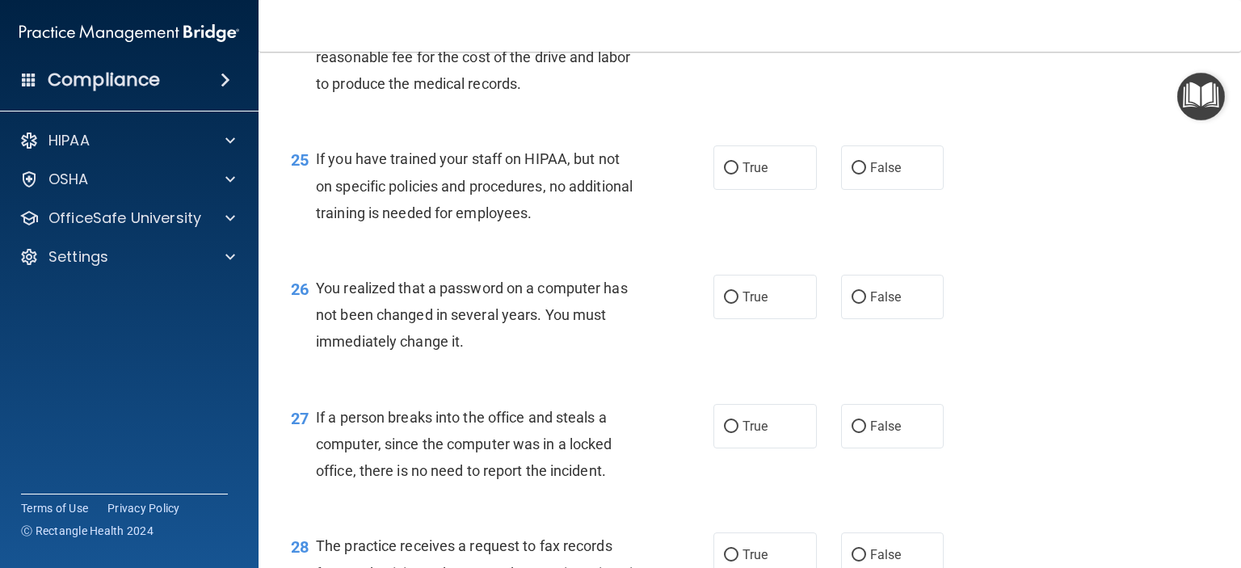
scroll to position [3393, 0]
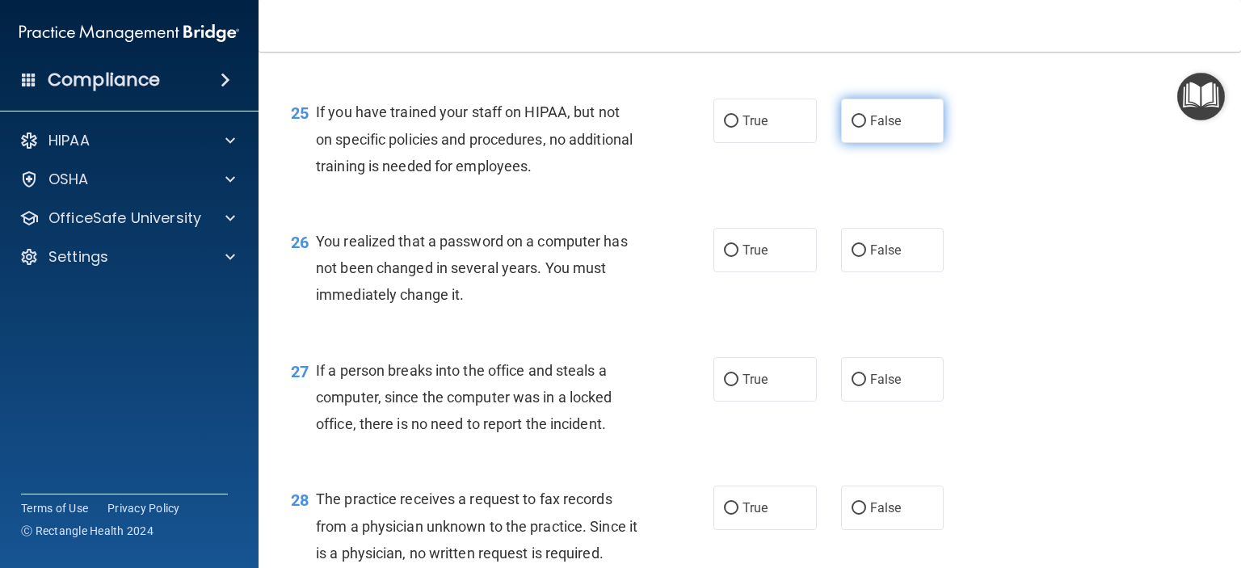
click at [873, 128] on span "False" at bounding box center [886, 120] width 32 height 15
click at [866, 128] on input "False" at bounding box center [859, 122] width 15 height 12
radio input "true"
click at [755, 258] on span "True" at bounding box center [754, 249] width 25 height 15
click at [738, 257] on input "True" at bounding box center [731, 251] width 15 height 12
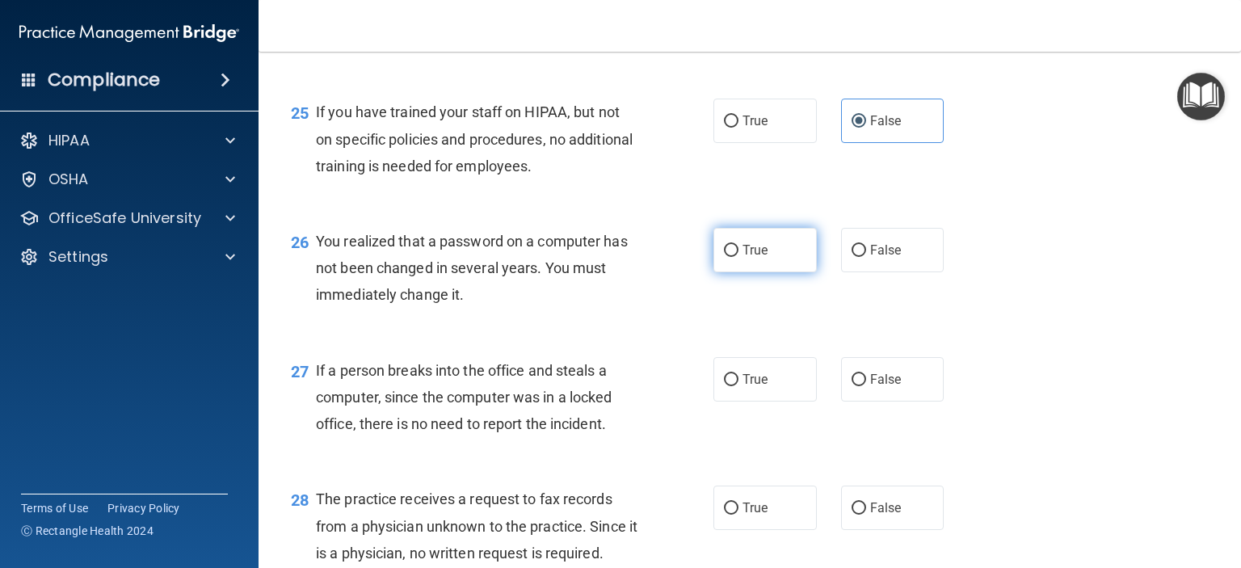
radio input "true"
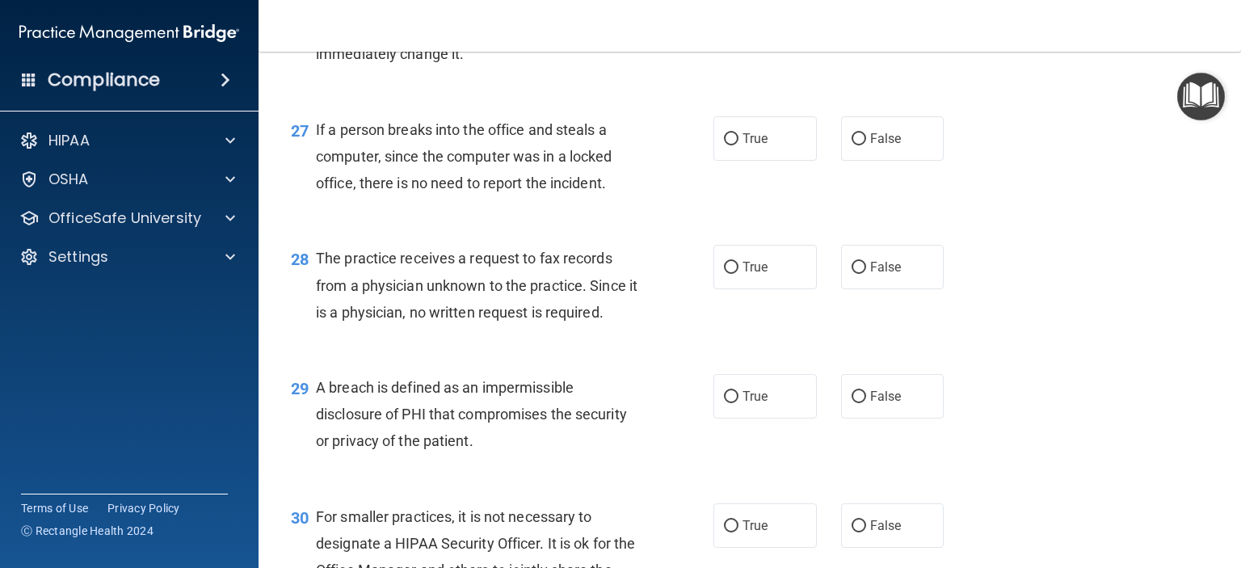
scroll to position [3636, 0]
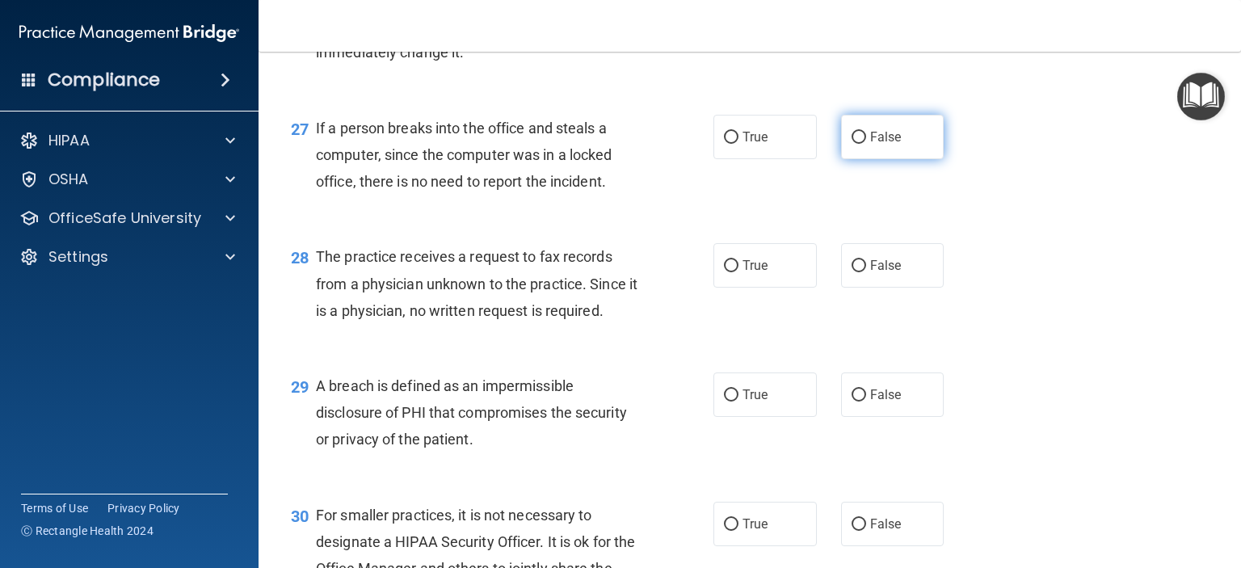
click at [877, 145] on span "False" at bounding box center [886, 136] width 32 height 15
click at [866, 144] on input "False" at bounding box center [859, 138] width 15 height 12
radio input "true"
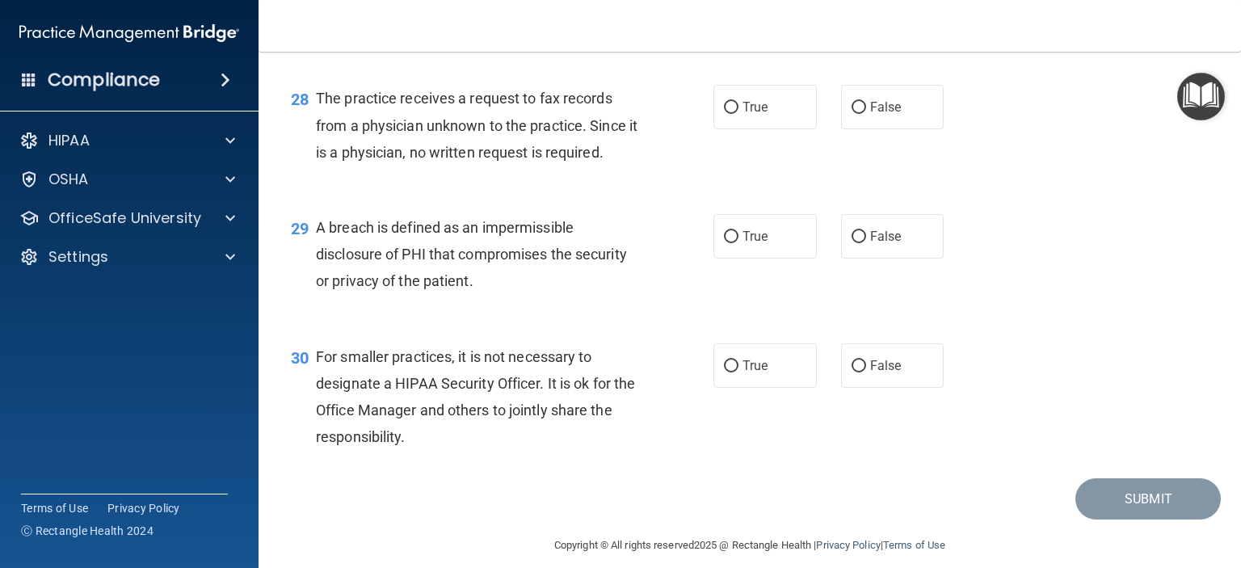
scroll to position [3797, 0]
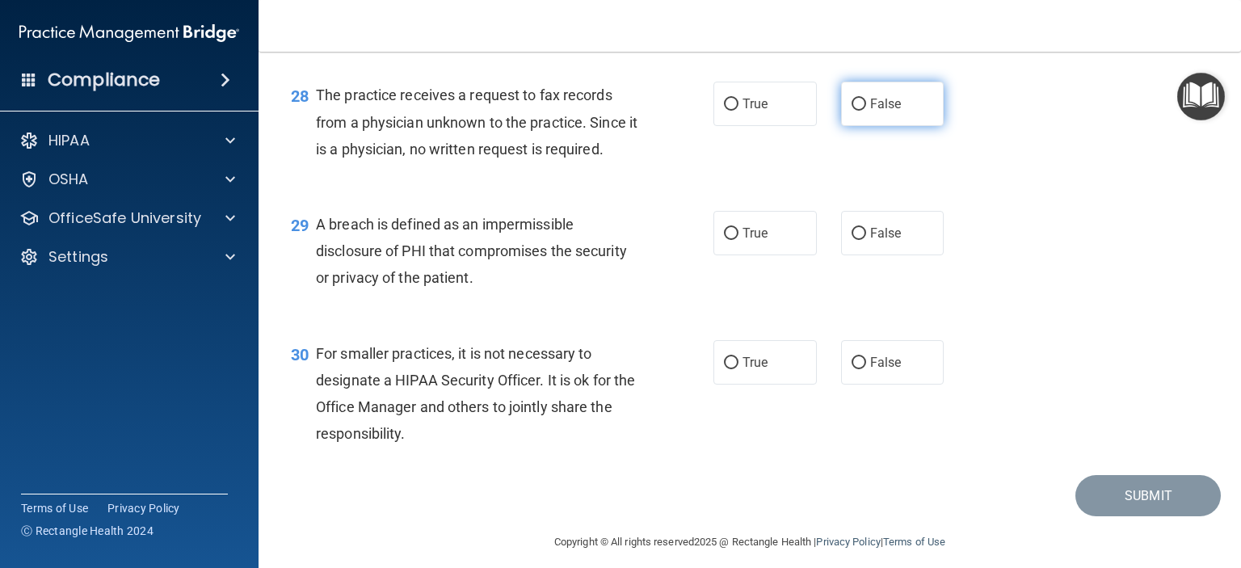
click at [860, 126] on label "False" at bounding box center [892, 104] width 103 height 44
click at [860, 111] on input "False" at bounding box center [859, 105] width 15 height 12
radio input "true"
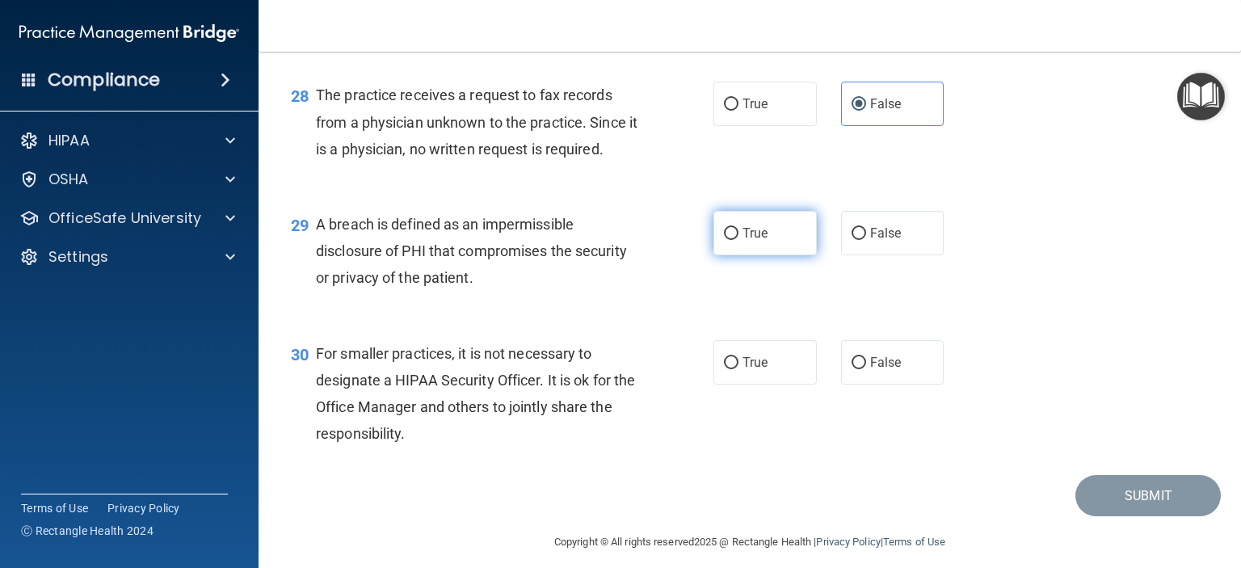
click at [755, 241] on span "True" at bounding box center [754, 232] width 25 height 15
click at [738, 240] on input "True" at bounding box center [731, 234] width 15 height 12
radio input "true"
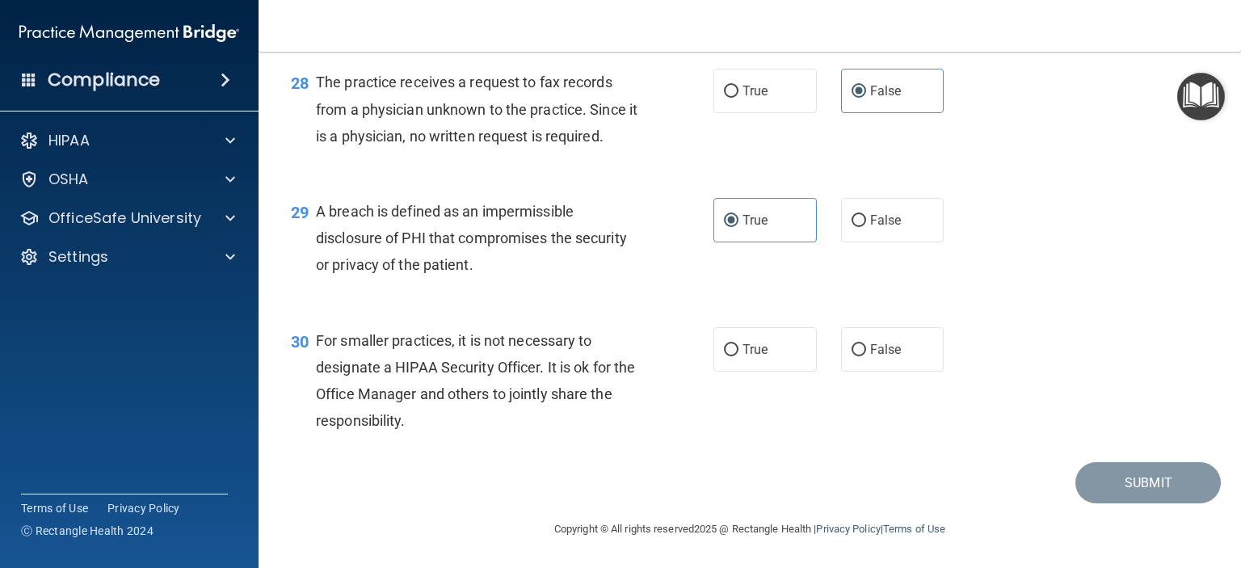
scroll to position [3891, 0]
click at [852, 354] on input "False" at bounding box center [859, 350] width 15 height 12
radio input "true"
click at [1134, 477] on button "Submit" at bounding box center [1147, 482] width 145 height 41
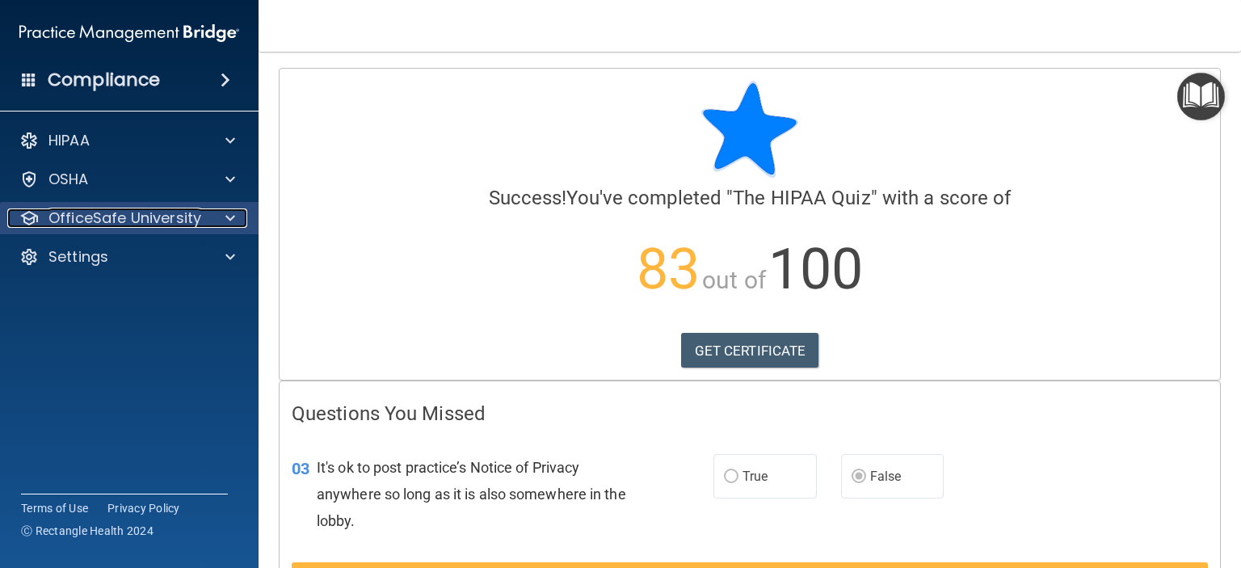
click at [128, 221] on p "OfficeSafe University" at bounding box center [124, 217] width 153 height 19
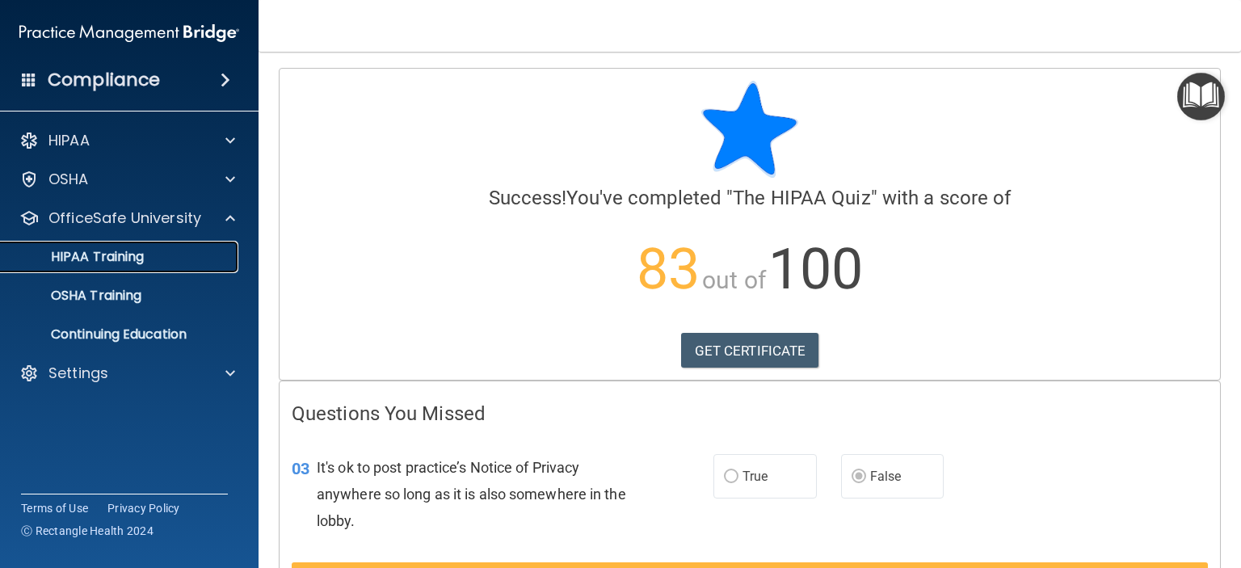
click at [122, 254] on p "HIPAA Training" at bounding box center [77, 257] width 133 height 16
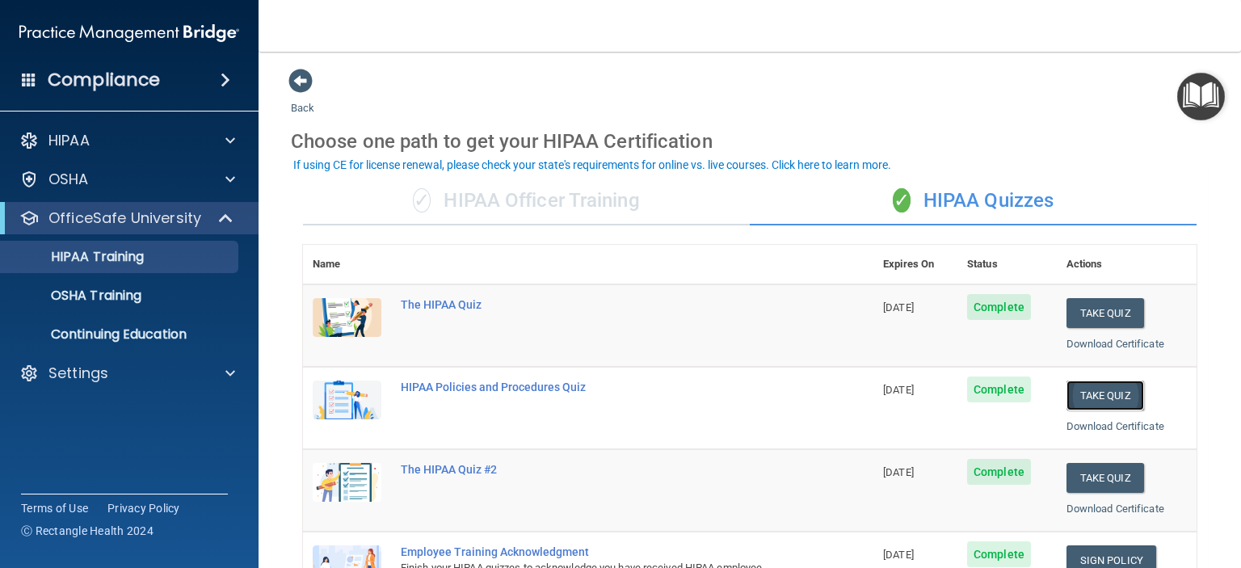
click at [1100, 390] on button "Take Quiz" at bounding box center [1105, 396] width 78 height 30
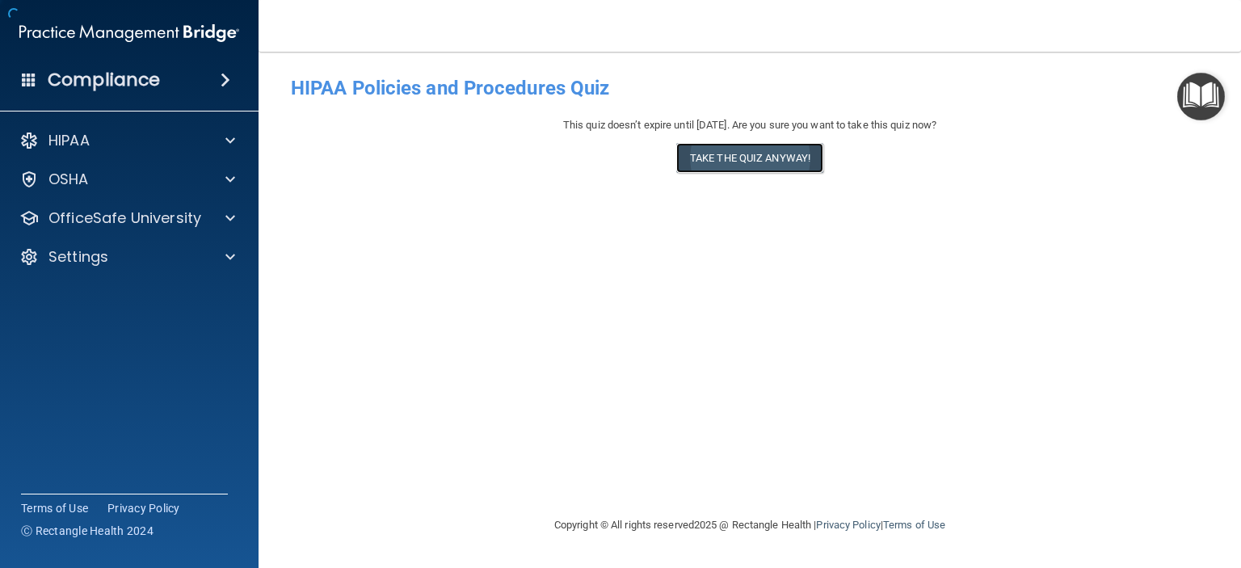
click at [746, 151] on button "Take the quiz anyway!" at bounding box center [749, 158] width 147 height 30
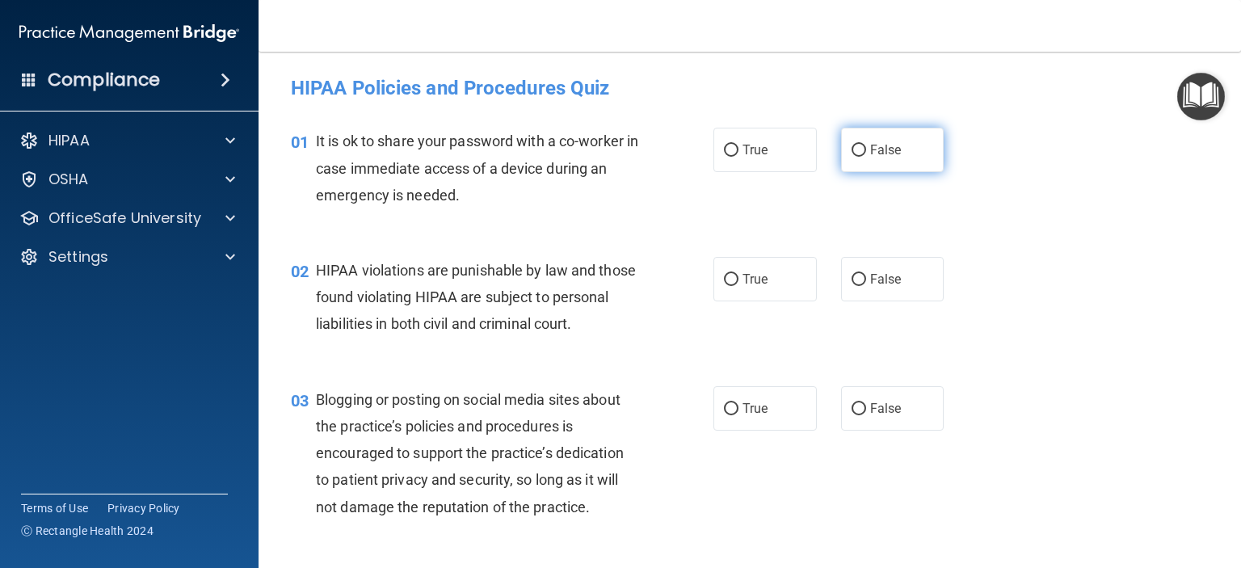
click at [870, 150] on span "False" at bounding box center [886, 149] width 32 height 15
click at [862, 150] on input "False" at bounding box center [859, 151] width 15 height 12
radio input "true"
click at [735, 282] on label "True" at bounding box center [764, 279] width 103 height 44
click at [735, 282] on input "True" at bounding box center [731, 280] width 15 height 12
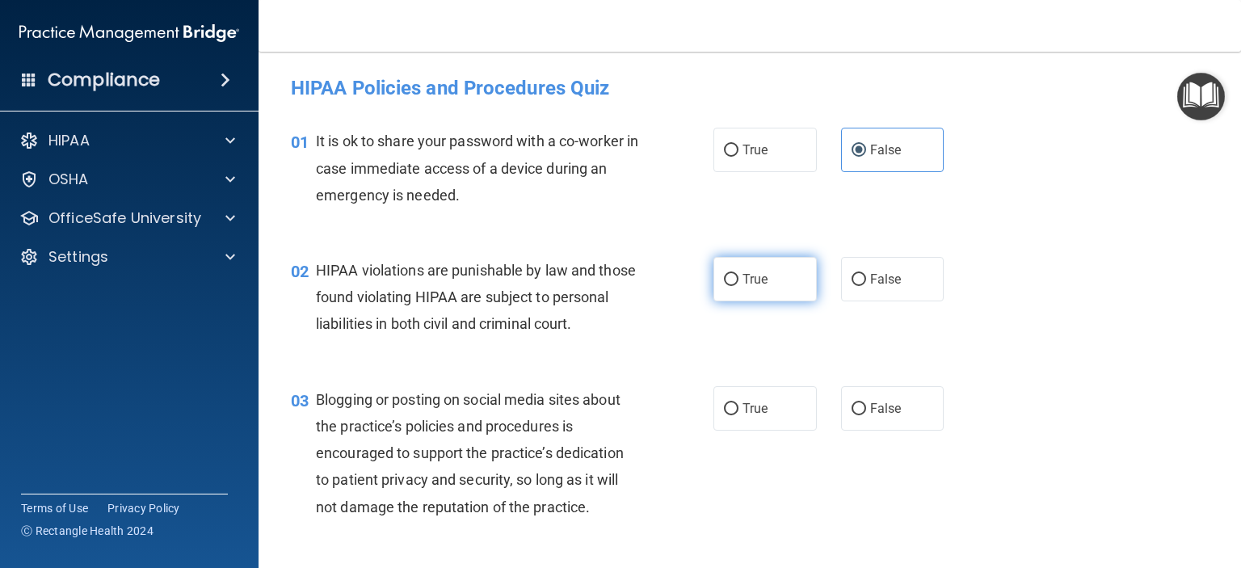
radio input "true"
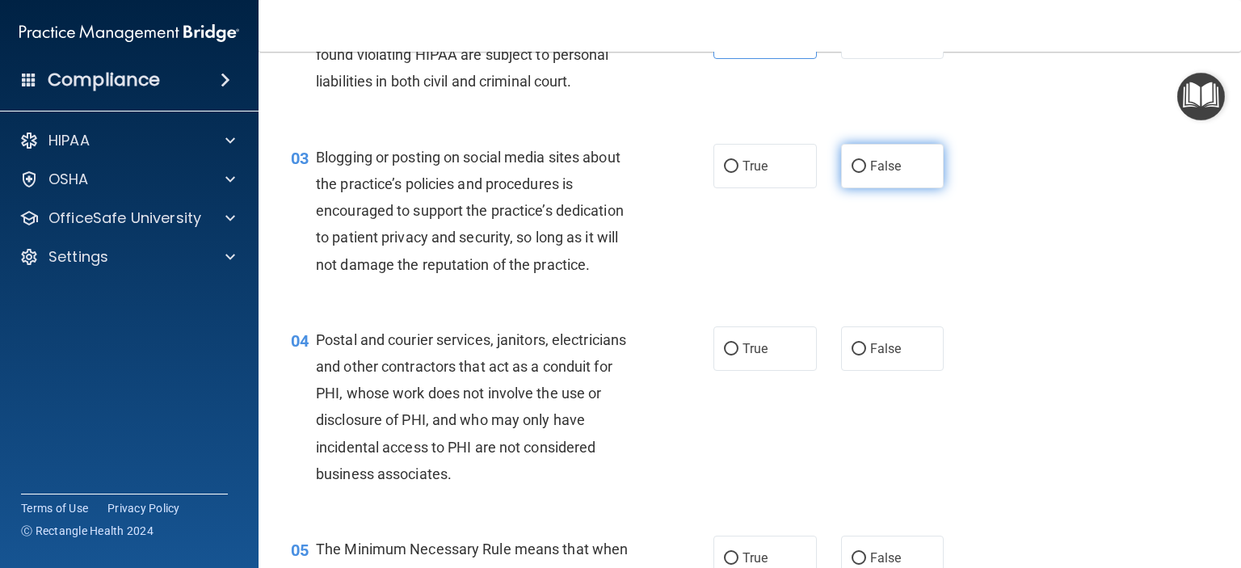
click at [870, 174] on span "False" at bounding box center [886, 165] width 32 height 15
click at [866, 173] on input "False" at bounding box center [859, 167] width 15 height 12
radio input "true"
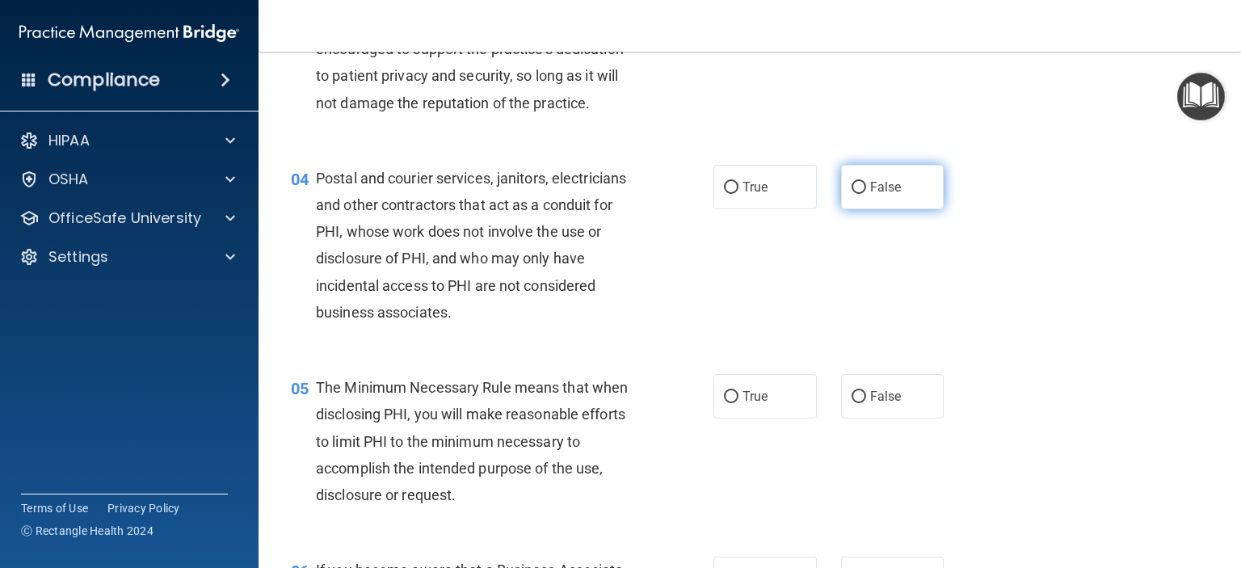
click at [870, 195] on span "False" at bounding box center [886, 186] width 32 height 15
click at [866, 194] on input "False" at bounding box center [859, 188] width 15 height 12
radio input "true"
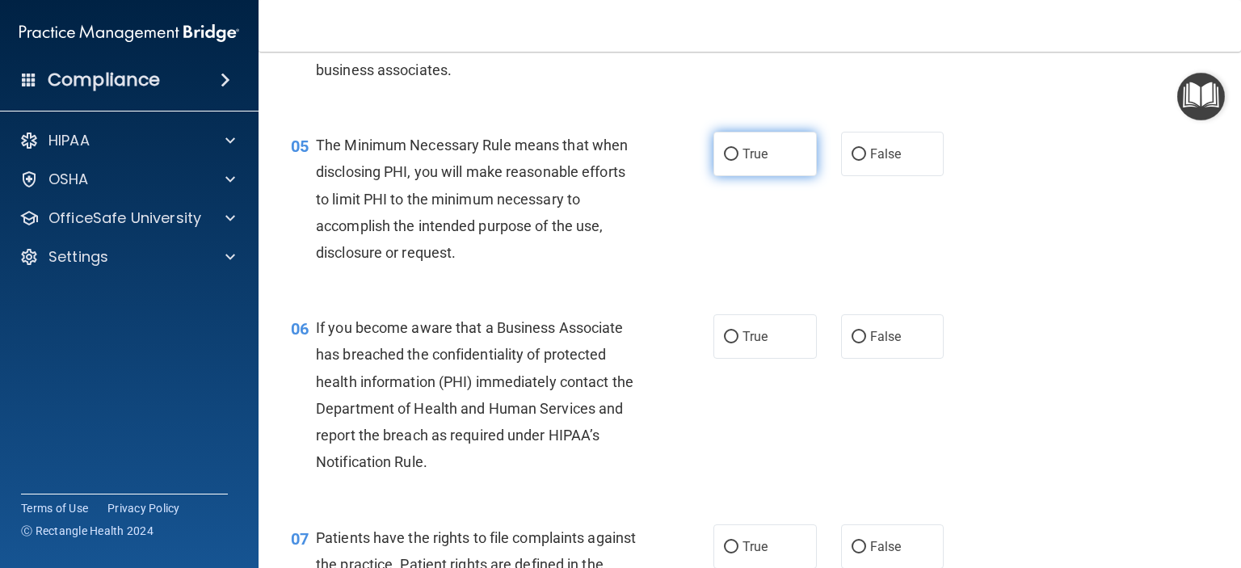
click at [756, 162] on span "True" at bounding box center [754, 153] width 25 height 15
click at [738, 161] on input "True" at bounding box center [731, 155] width 15 height 12
radio input "true"
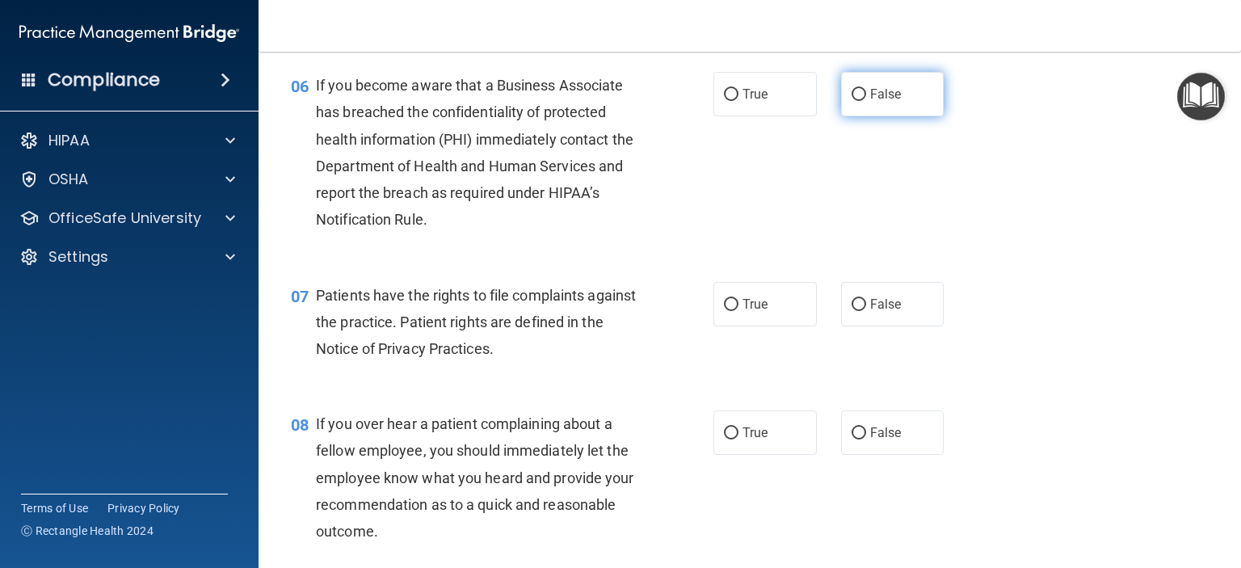
click at [886, 102] on span "False" at bounding box center [886, 93] width 32 height 15
click at [866, 101] on input "False" at bounding box center [859, 95] width 15 height 12
radio input "true"
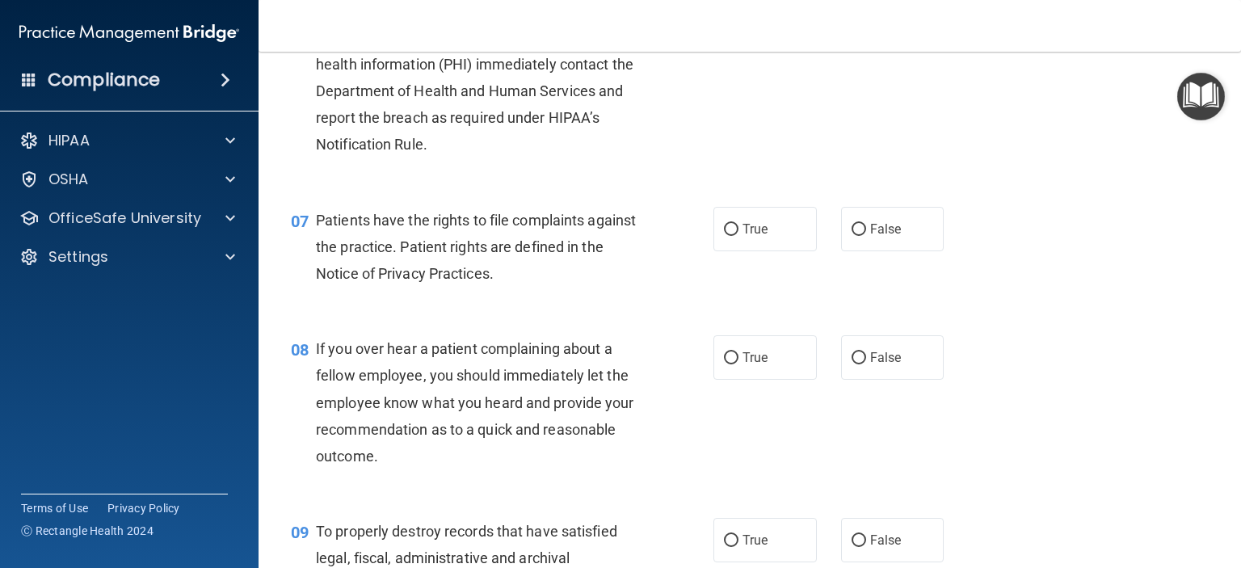
scroll to position [1050, 0]
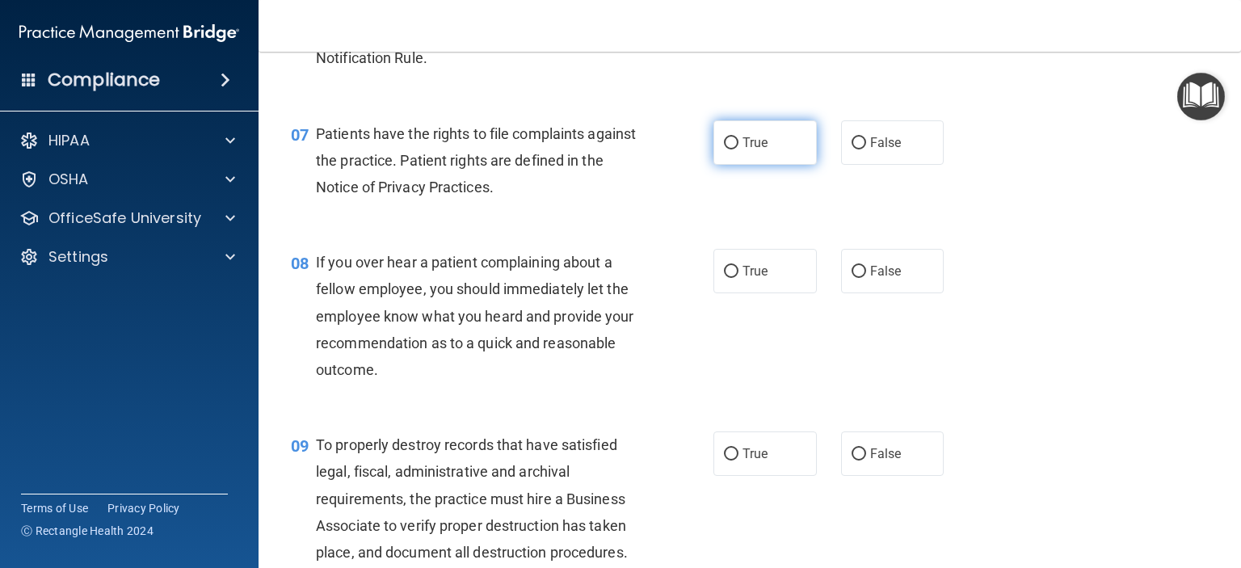
click at [764, 165] on label "True" at bounding box center [764, 142] width 103 height 44
click at [738, 149] on input "True" at bounding box center [731, 143] width 15 height 12
radio input "true"
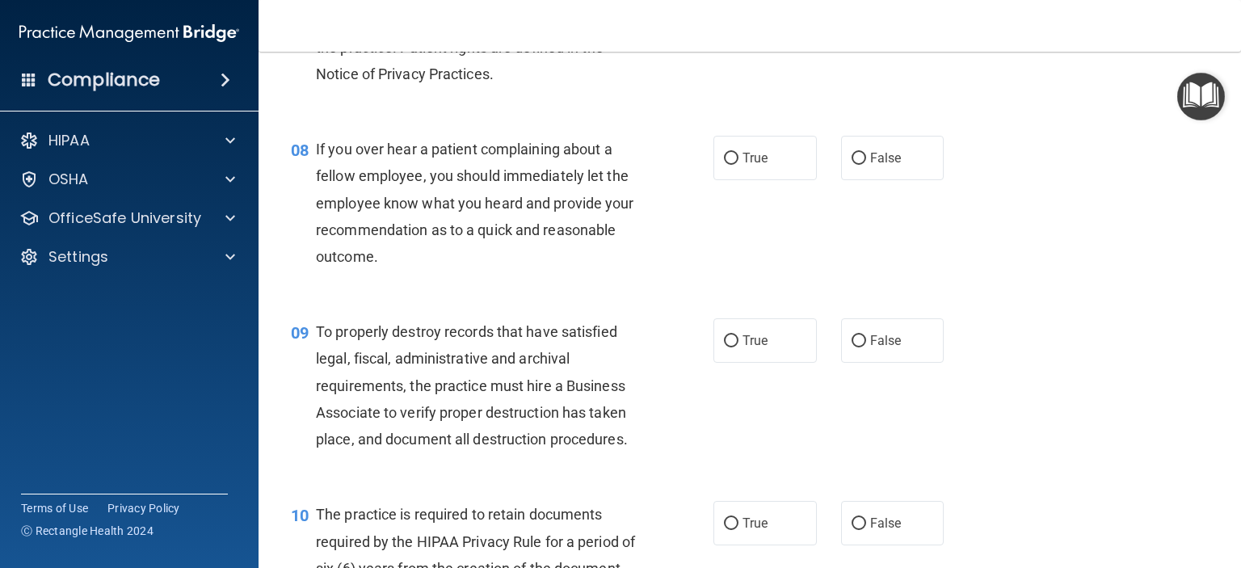
scroll to position [1212, 0]
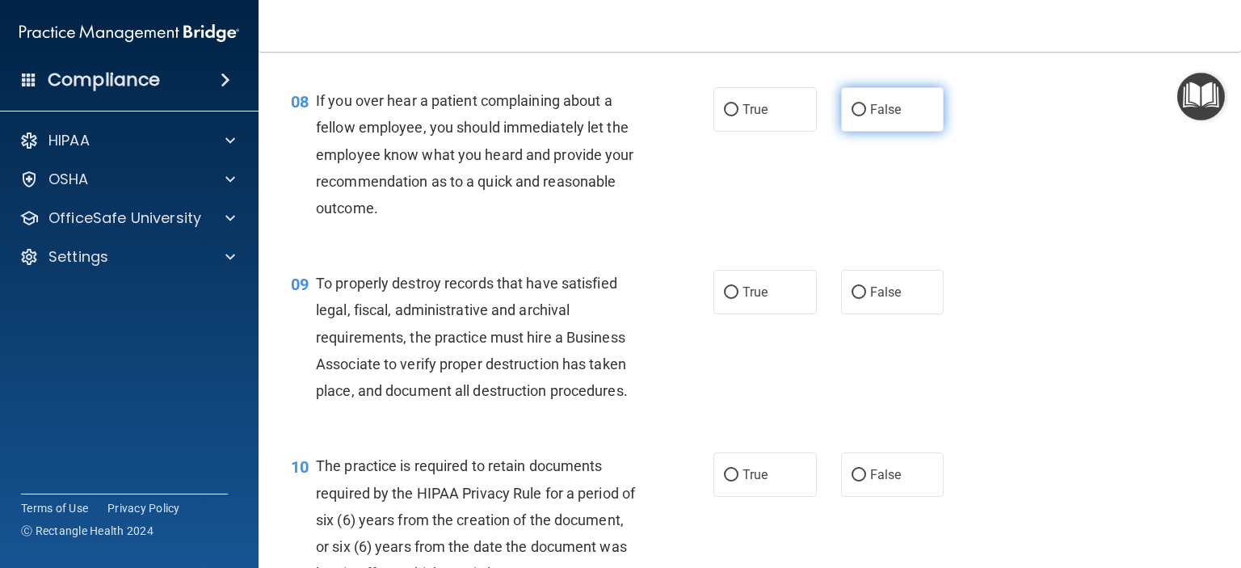
click at [878, 117] on span "False" at bounding box center [886, 109] width 32 height 15
click at [866, 116] on input "False" at bounding box center [859, 110] width 15 height 12
radio input "true"
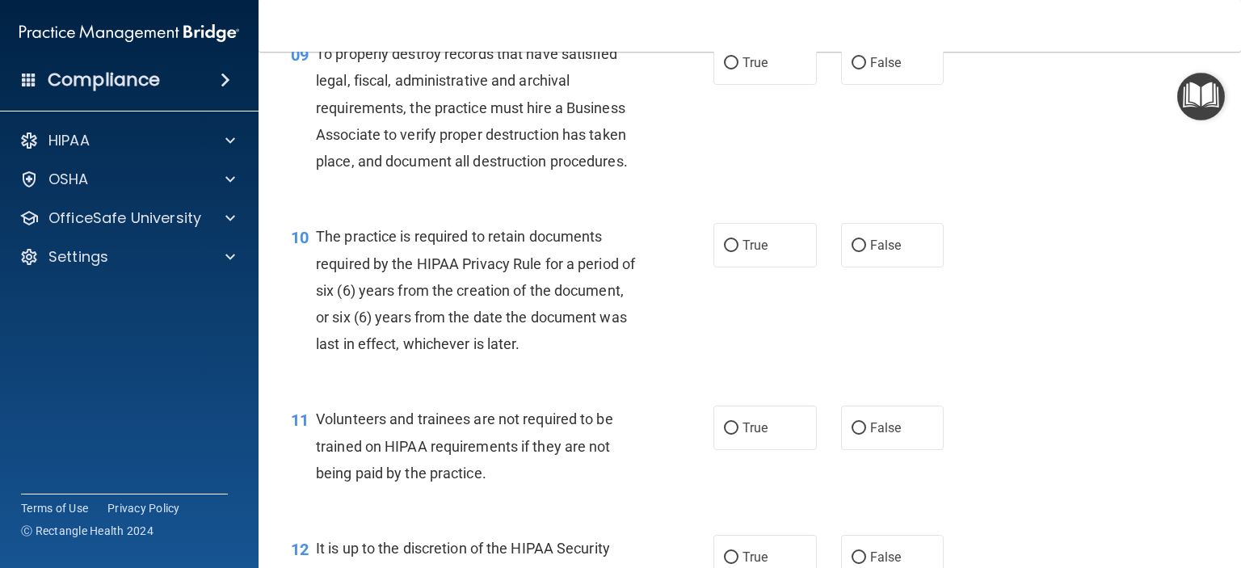
scroll to position [1454, 0]
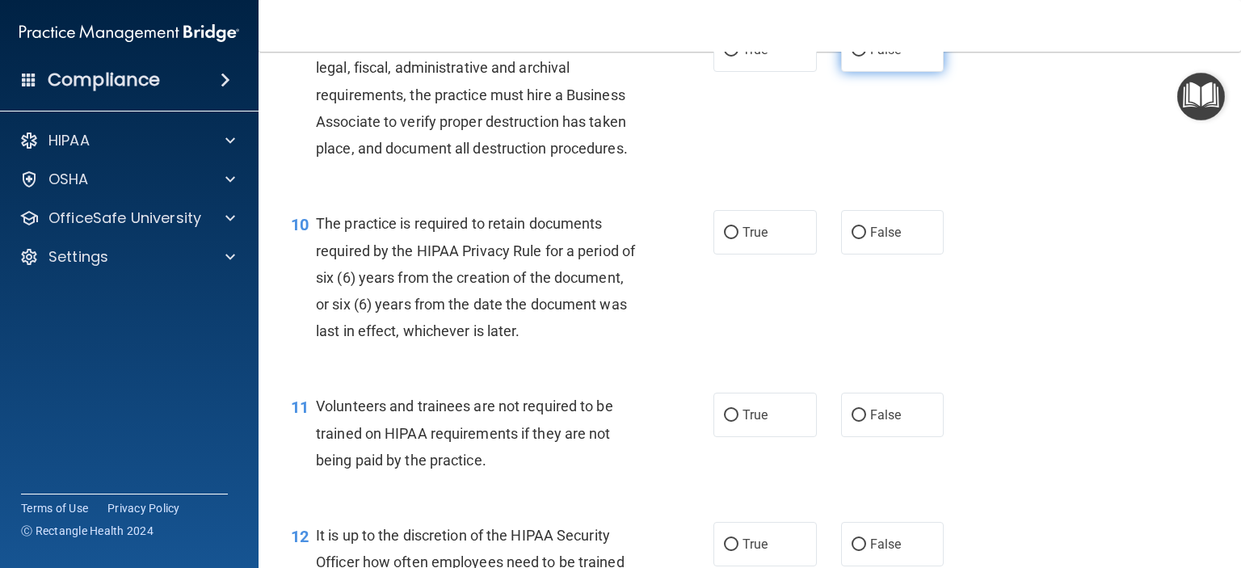
click at [852, 57] on input "False" at bounding box center [859, 50] width 15 height 12
radio input "true"
click at [737, 245] on label "True" at bounding box center [764, 232] width 103 height 44
click at [737, 239] on input "True" at bounding box center [731, 233] width 15 height 12
radio input "true"
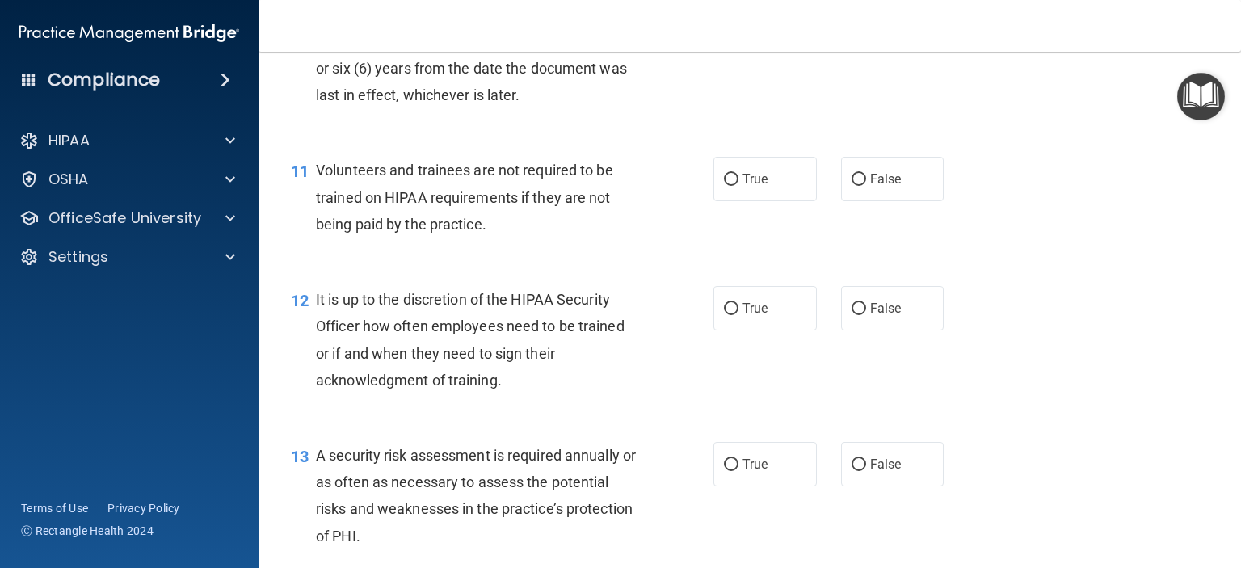
scroll to position [1697, 0]
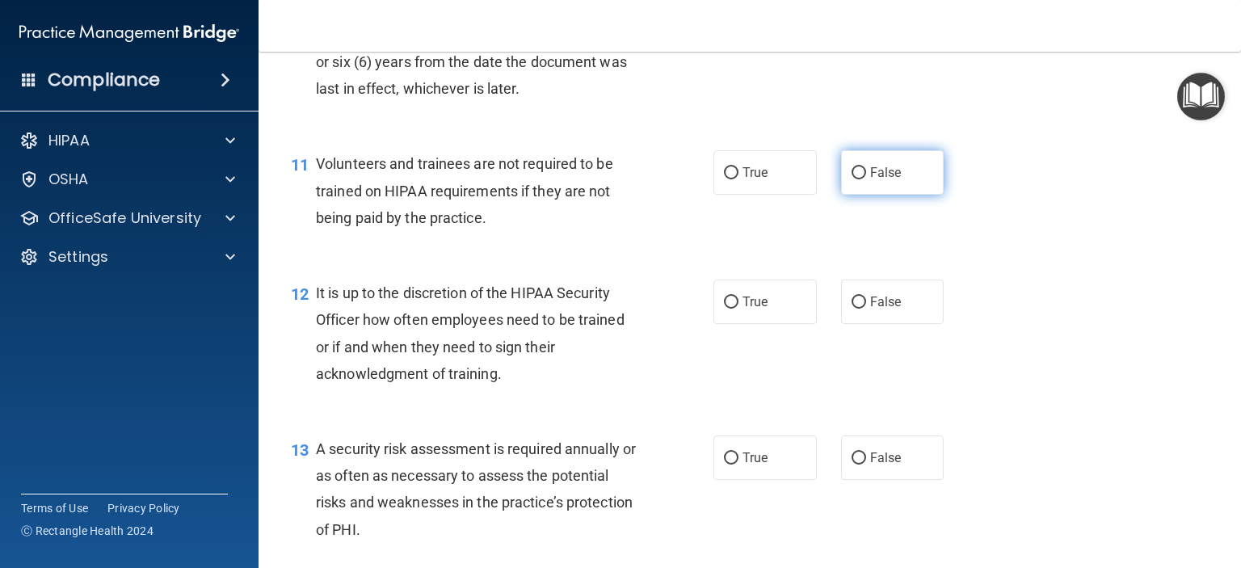
click at [870, 180] on span "False" at bounding box center [886, 172] width 32 height 15
click at [866, 179] on input "False" at bounding box center [859, 173] width 15 height 12
radio input "true"
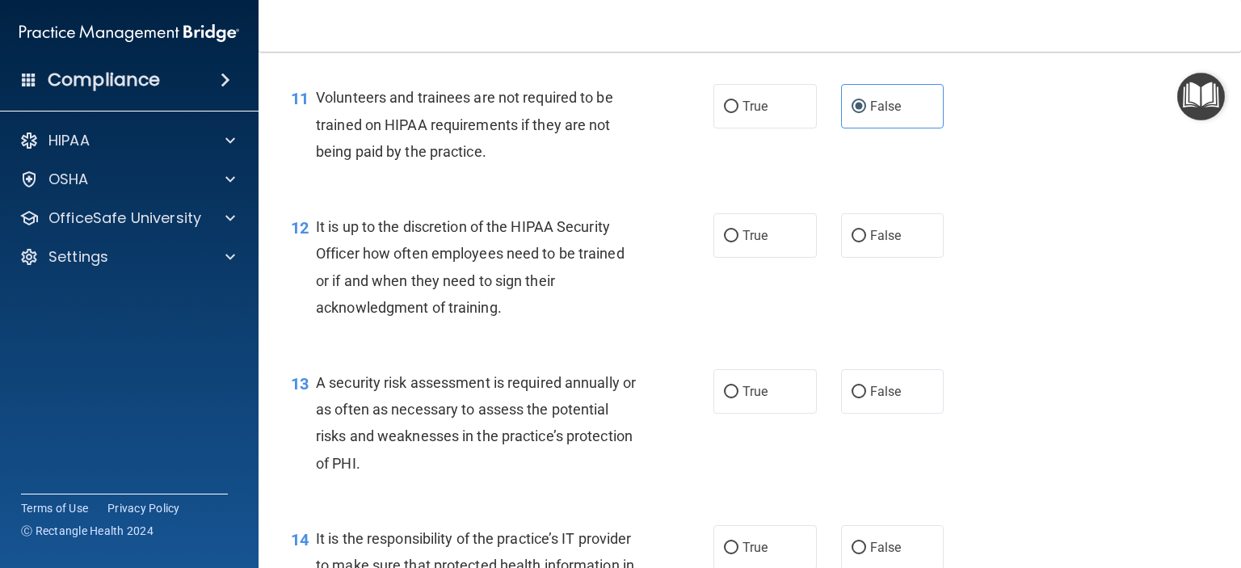
scroll to position [1858, 0]
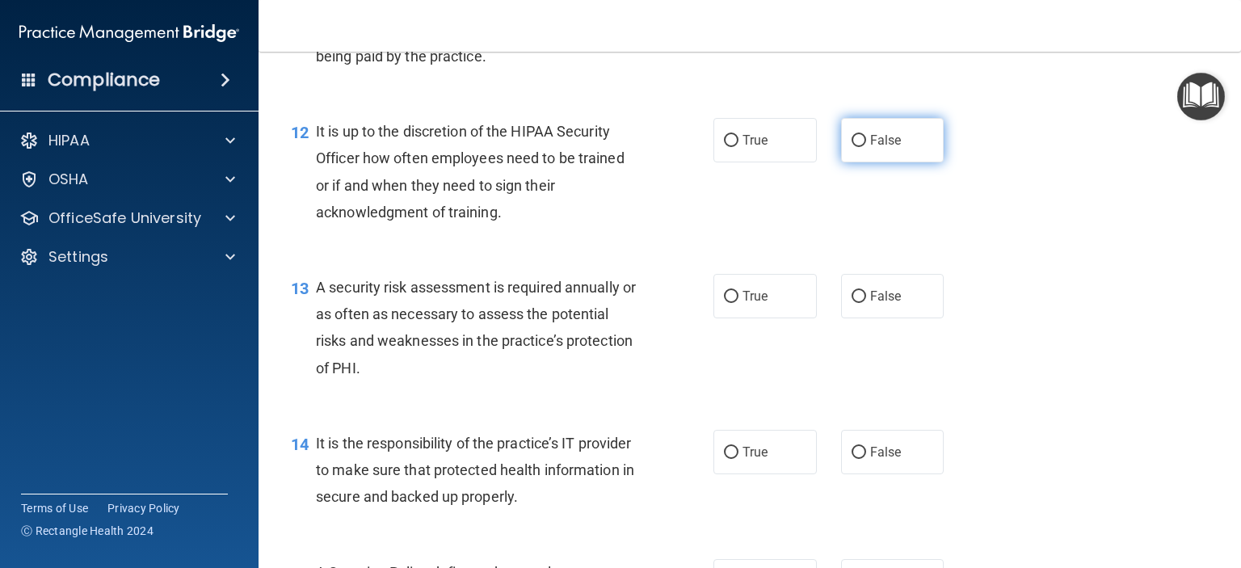
click at [860, 162] on label "False" at bounding box center [892, 140] width 103 height 44
click at [860, 147] on input "False" at bounding box center [859, 141] width 15 height 12
radio input "true"
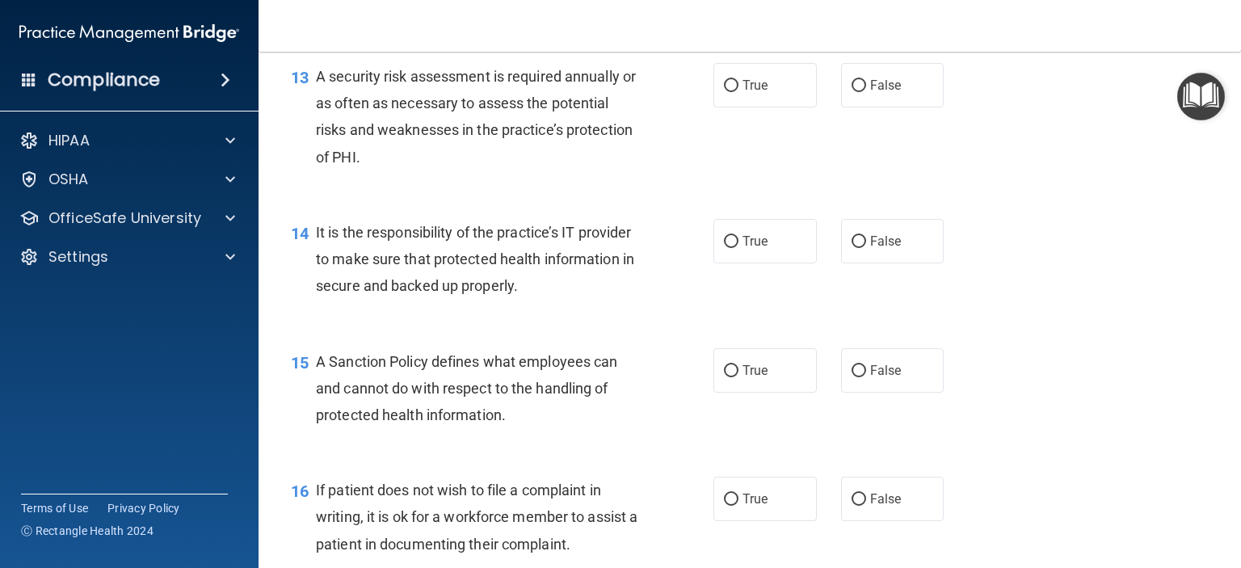
scroll to position [2101, 0]
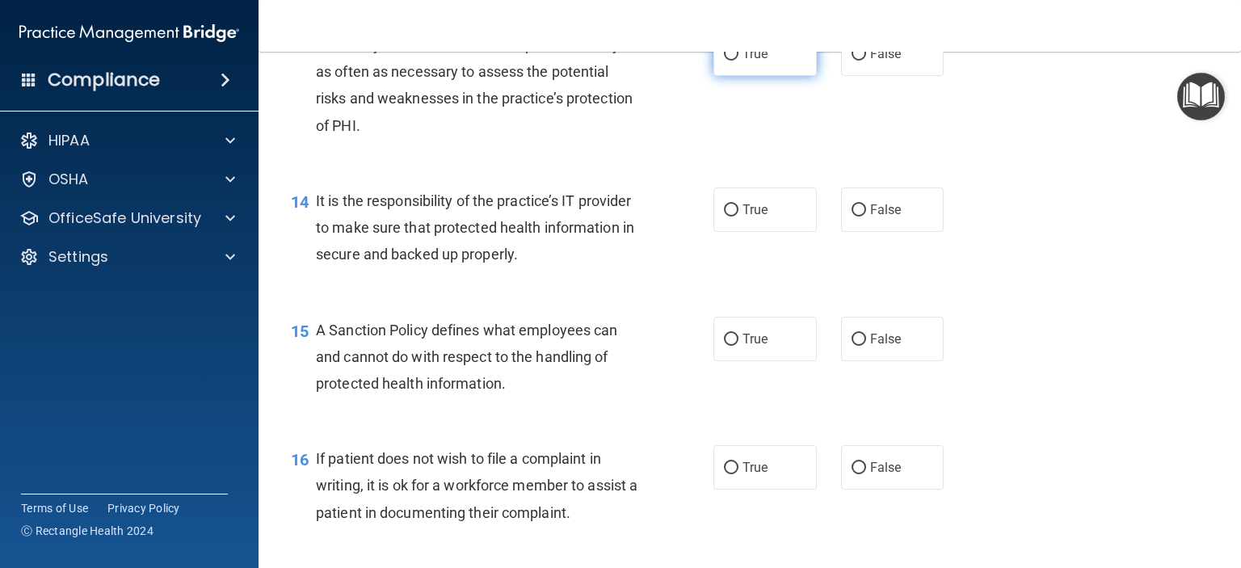
click at [749, 61] on span "True" at bounding box center [754, 53] width 25 height 15
click at [738, 61] on input "True" at bounding box center [731, 54] width 15 height 12
radio input "true"
click at [746, 217] on span "True" at bounding box center [754, 209] width 25 height 15
click at [738, 217] on input "True" at bounding box center [731, 210] width 15 height 12
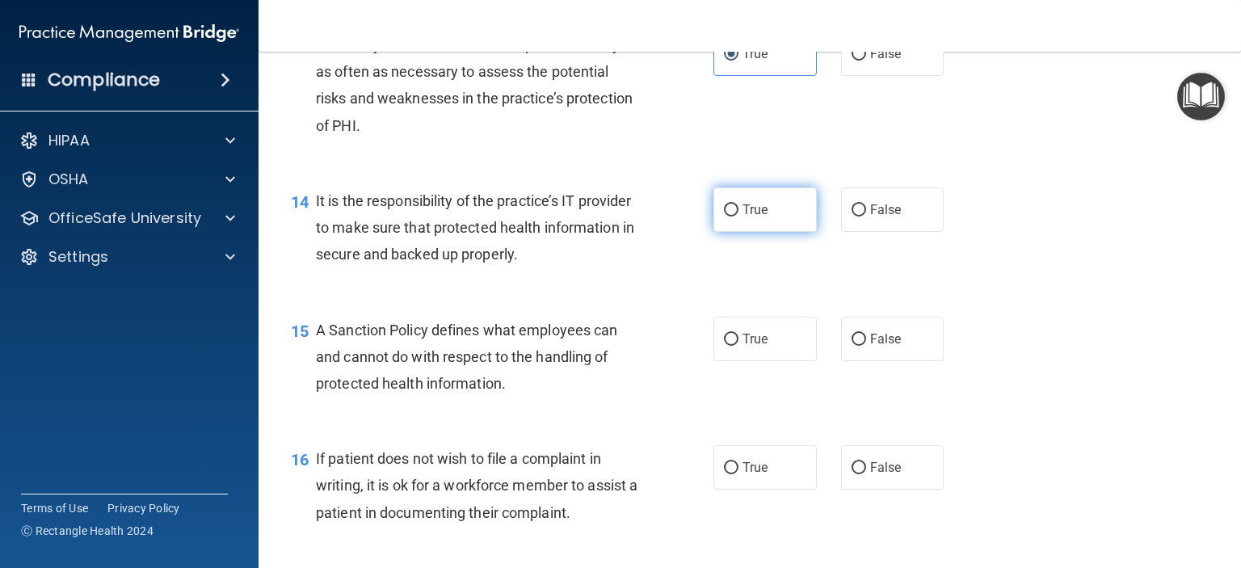
radio input "true"
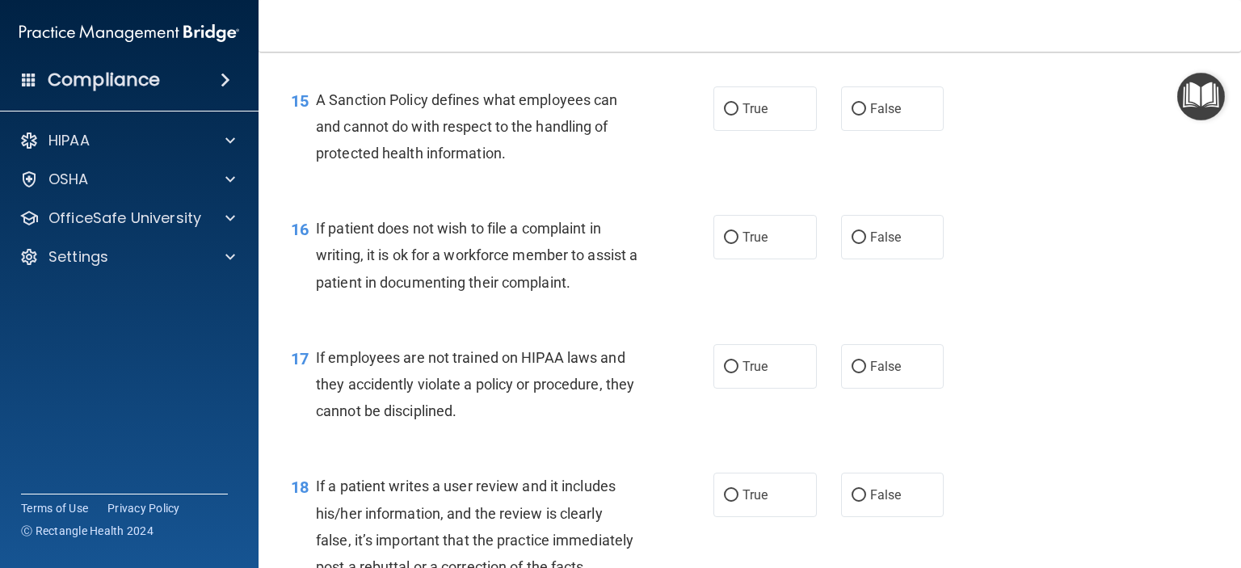
scroll to position [2343, 0]
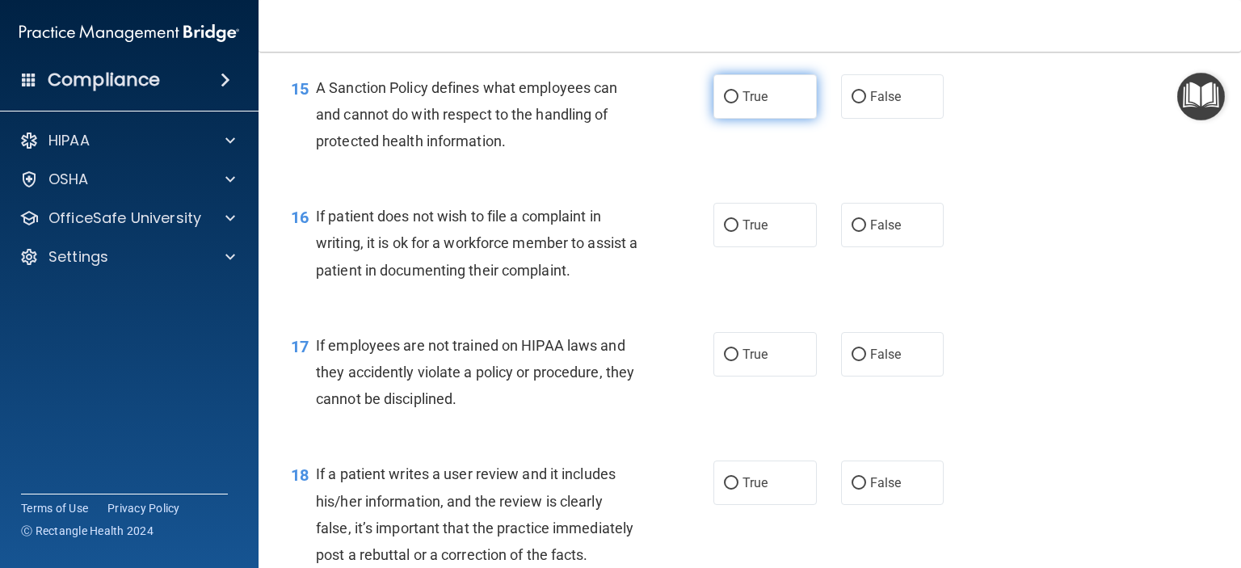
click at [742, 104] on span "True" at bounding box center [754, 96] width 25 height 15
click at [738, 103] on input "True" at bounding box center [731, 97] width 15 height 12
radio input "true"
click at [864, 242] on label "False" at bounding box center [892, 225] width 103 height 44
click at [864, 232] on input "False" at bounding box center [859, 226] width 15 height 12
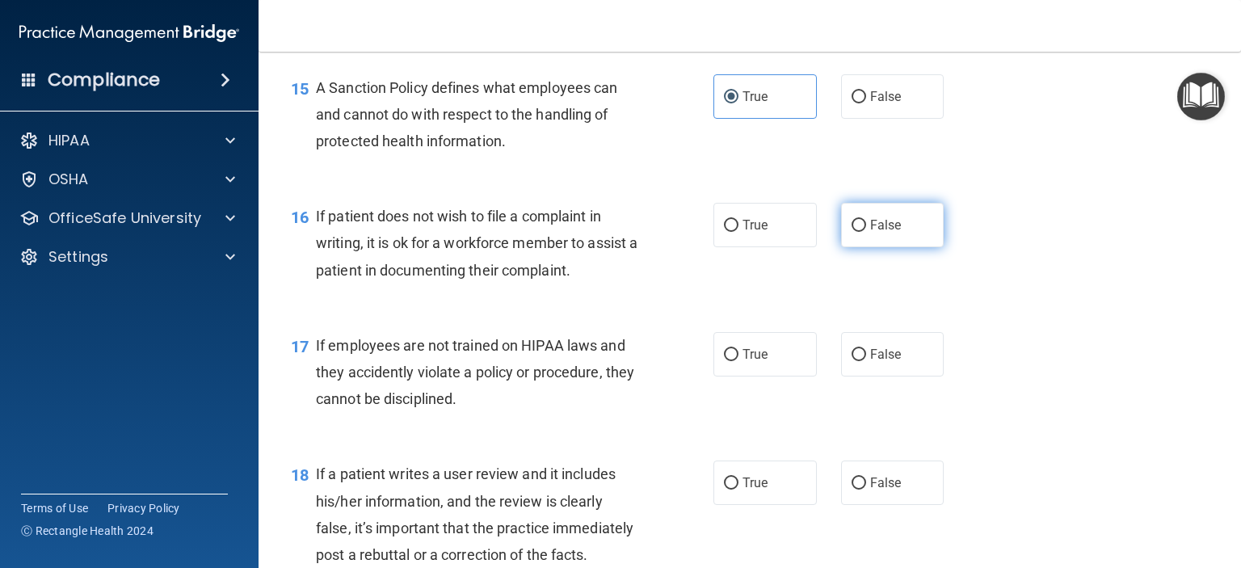
radio input "true"
click at [831, 371] on div "True False" at bounding box center [837, 354] width 248 height 44
click at [860, 374] on label "False" at bounding box center [892, 354] width 103 height 44
click at [860, 361] on input "False" at bounding box center [859, 355] width 15 height 12
radio input "true"
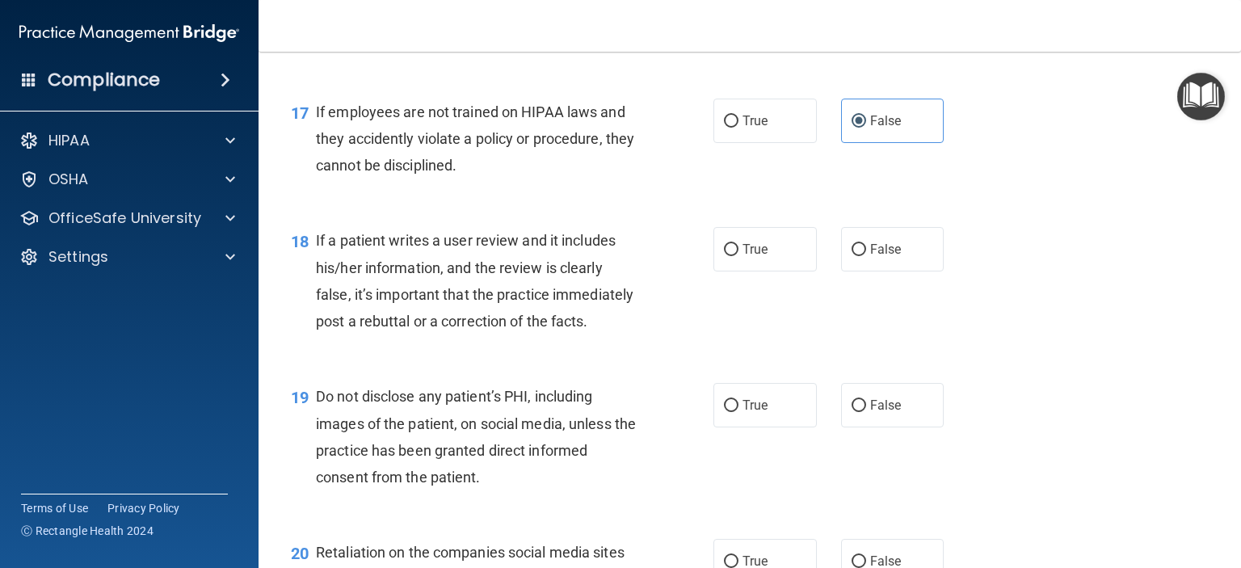
scroll to position [2585, 0]
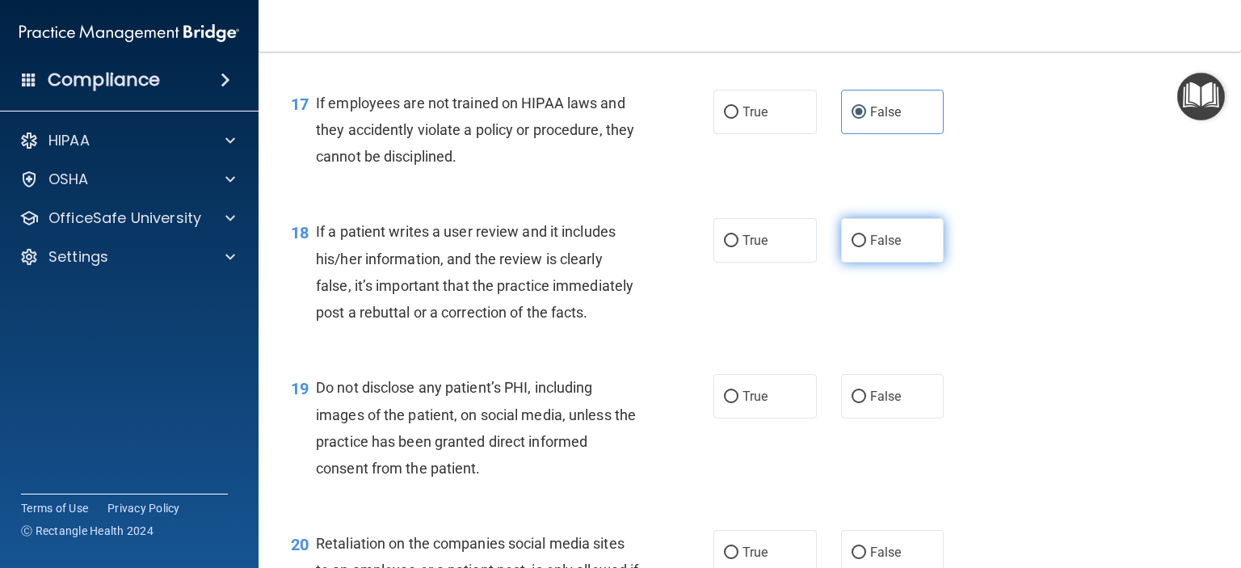
click at [876, 248] on span "False" at bounding box center [886, 240] width 32 height 15
click at [866, 247] on input "False" at bounding box center [859, 241] width 15 height 12
radio input "true"
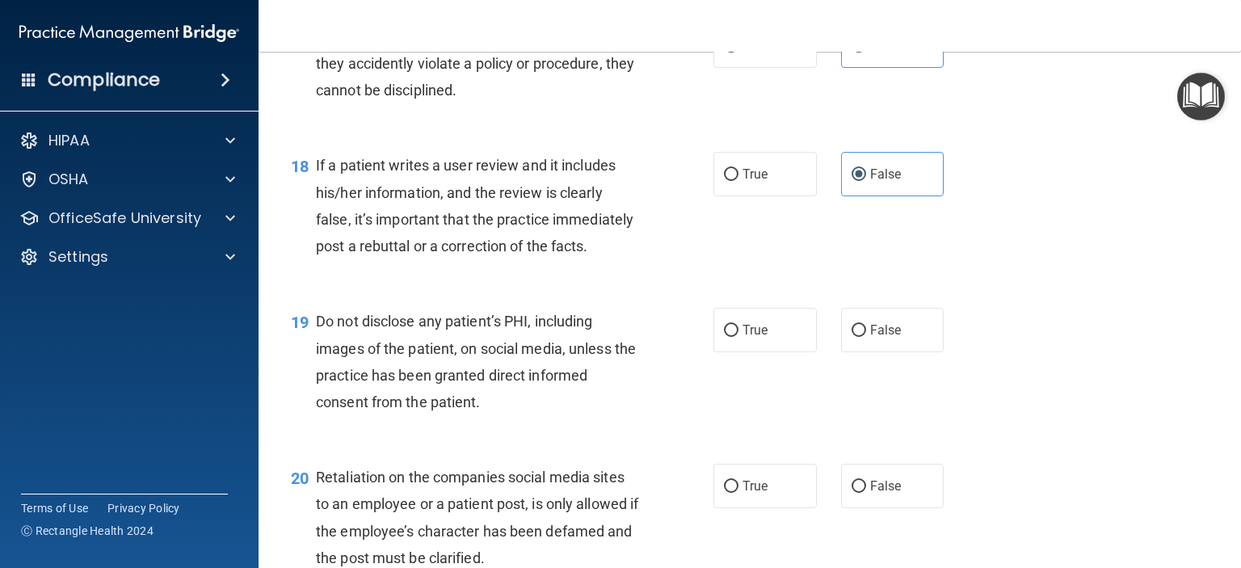
scroll to position [2828, 0]
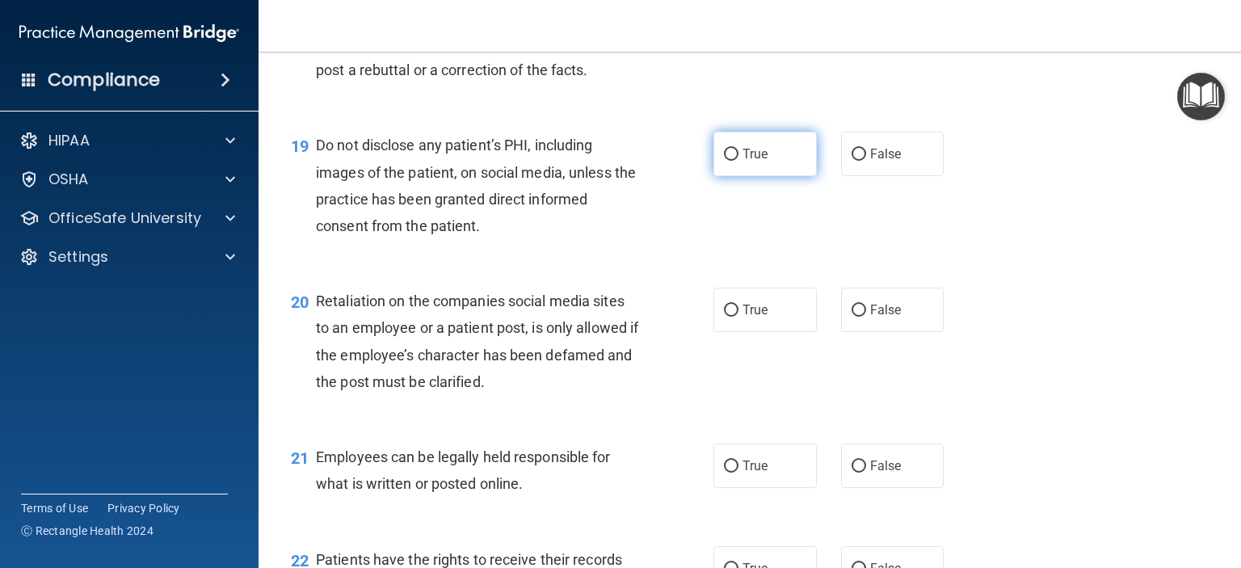
click at [730, 161] on input "True" at bounding box center [731, 155] width 15 height 12
radio input "true"
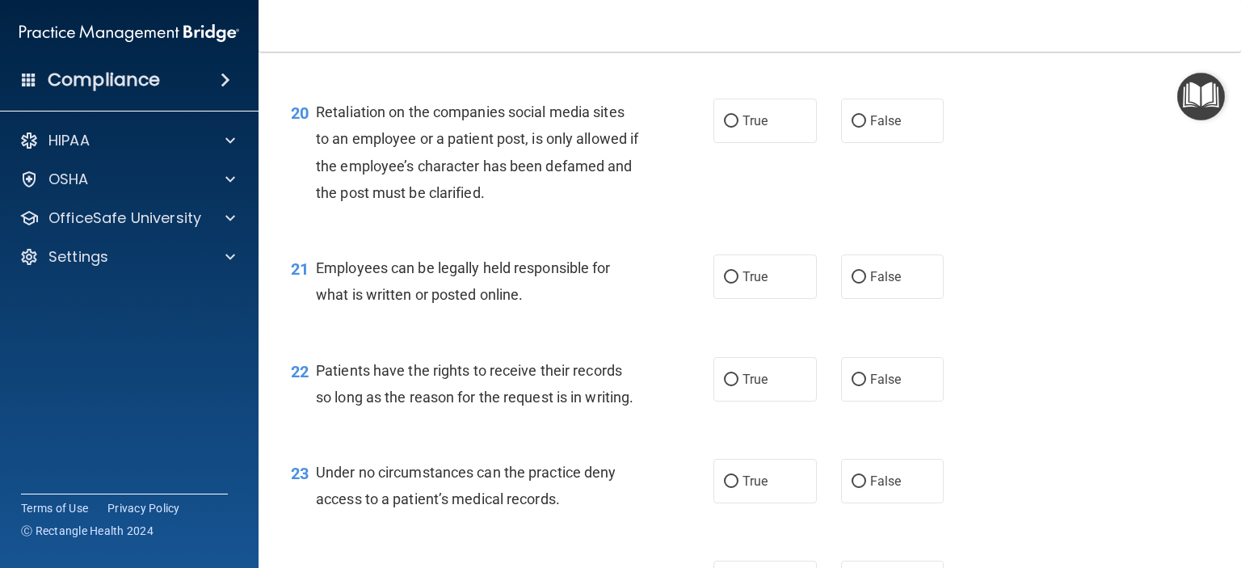
scroll to position [3070, 0]
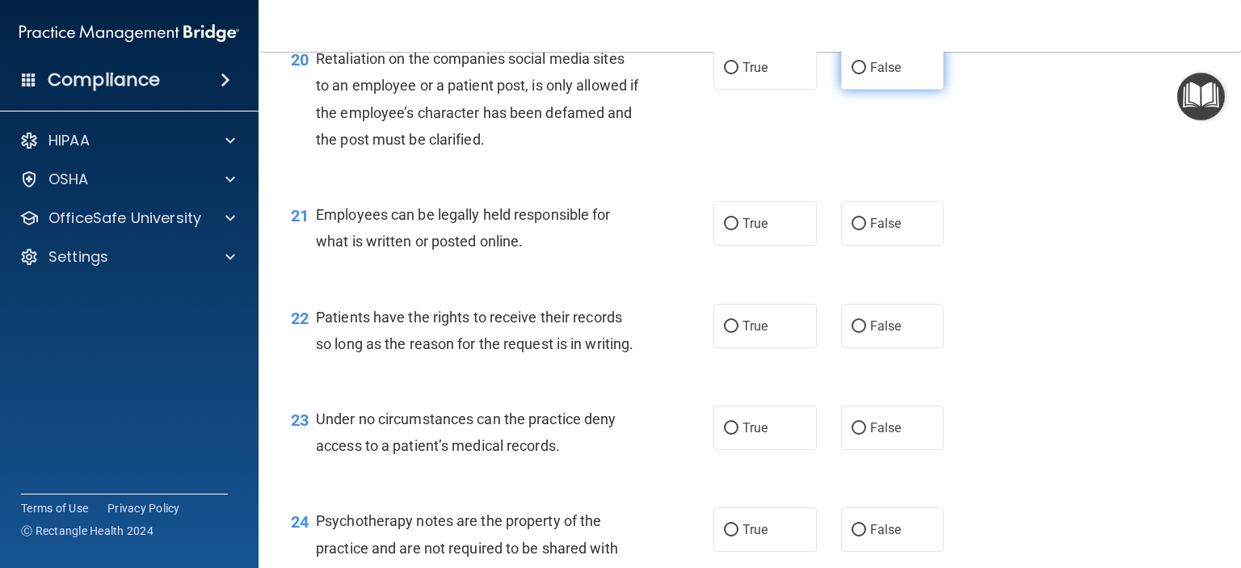
click at [876, 75] on span "False" at bounding box center [886, 67] width 32 height 15
click at [866, 74] on input "False" at bounding box center [859, 68] width 15 height 12
radio input "true"
click at [775, 246] on label "True" at bounding box center [764, 223] width 103 height 44
click at [738, 230] on input "True" at bounding box center [731, 224] width 15 height 12
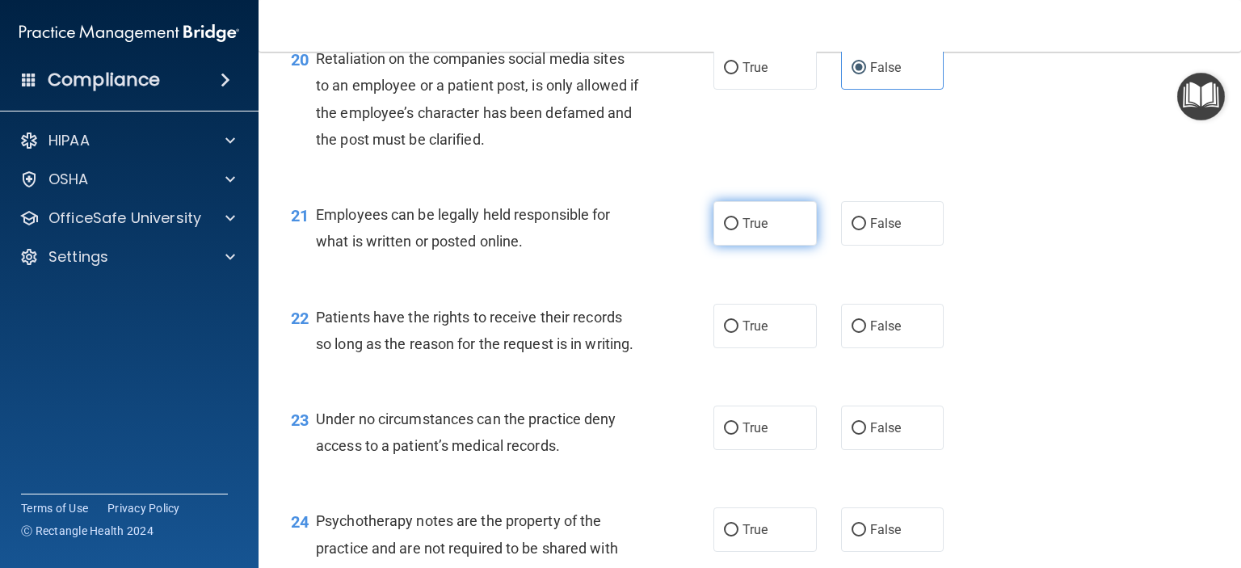
radio input "true"
click at [742, 334] on span "True" at bounding box center [754, 325] width 25 height 15
click at [736, 333] on input "True" at bounding box center [731, 327] width 15 height 12
radio input "true"
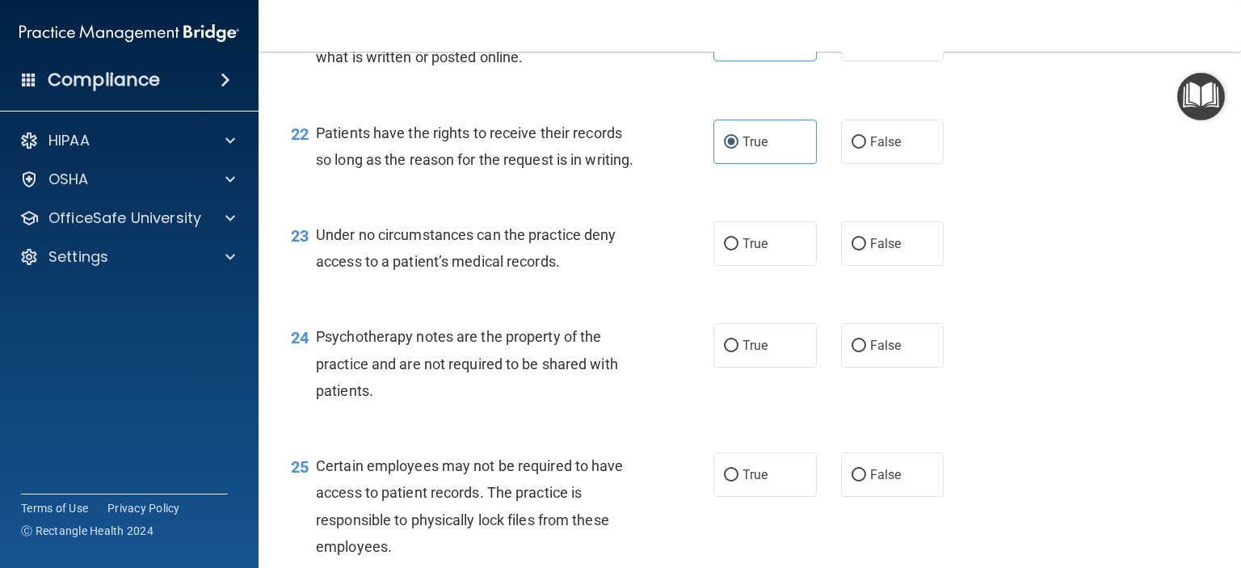
scroll to position [3312, 0]
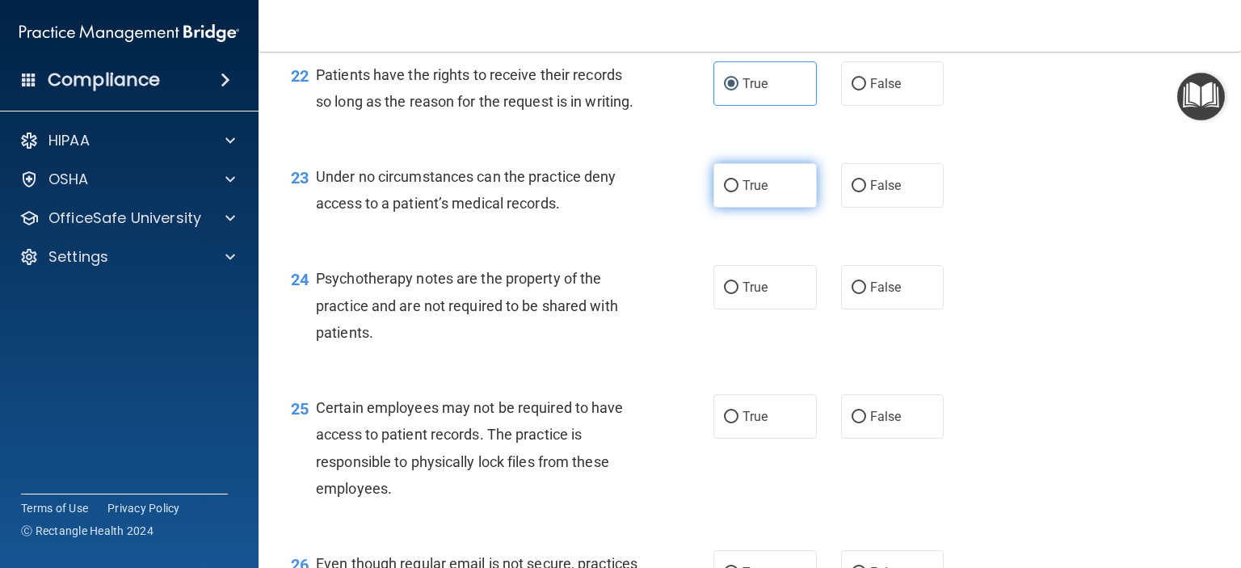
click at [759, 193] on span "True" at bounding box center [754, 185] width 25 height 15
click at [738, 192] on input "True" at bounding box center [731, 186] width 15 height 12
radio input "true"
click at [872, 193] on span "False" at bounding box center [886, 185] width 32 height 15
click at [866, 192] on input "False" at bounding box center [859, 186] width 15 height 12
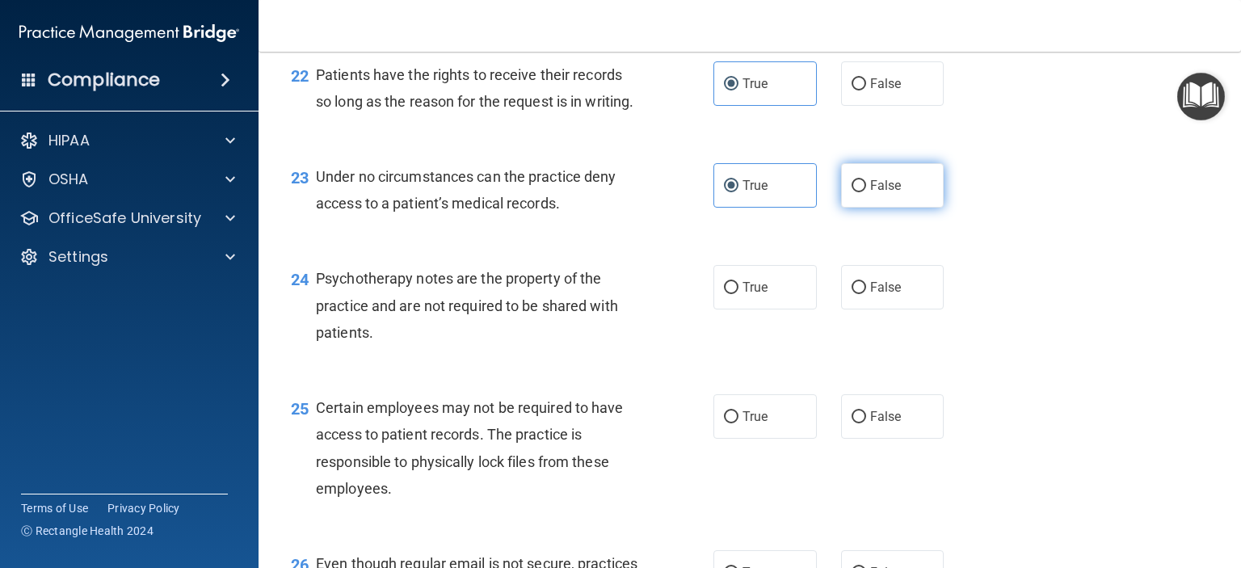
radio input "true"
radio input "false"
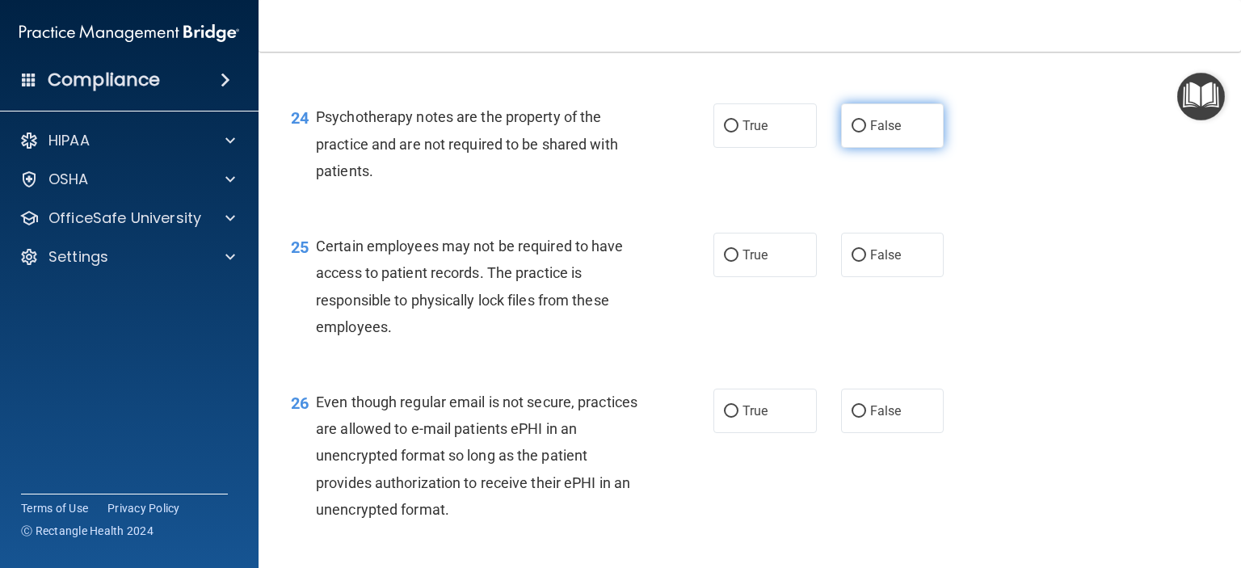
click at [872, 133] on span "False" at bounding box center [886, 125] width 32 height 15
click at [866, 132] on input "False" at bounding box center [859, 126] width 15 height 12
radio input "true"
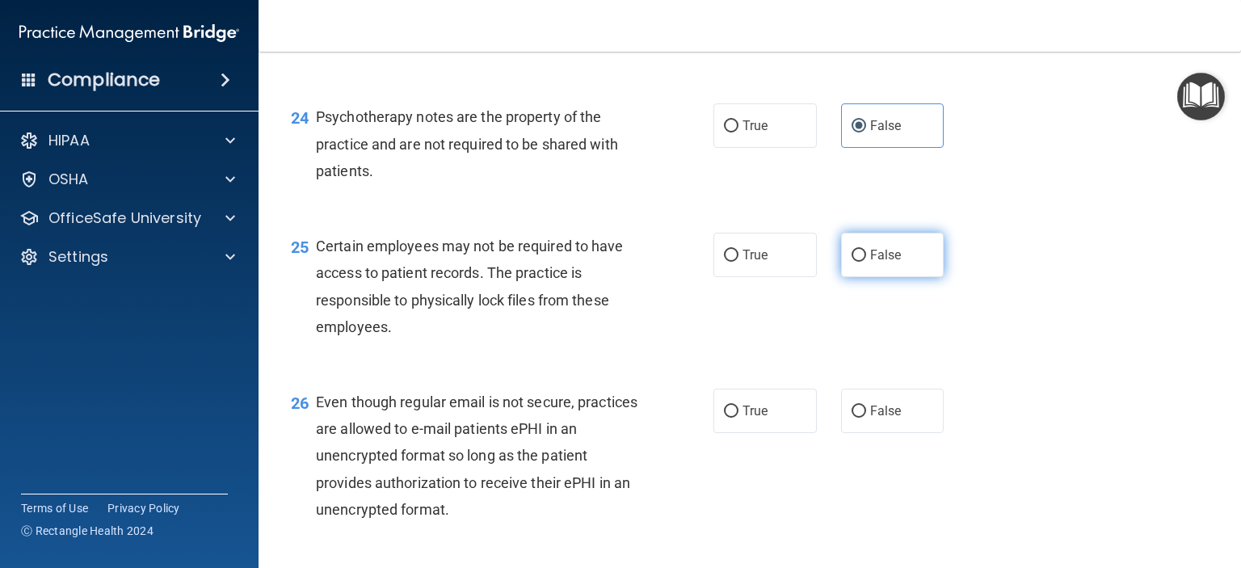
click at [902, 277] on label "False" at bounding box center [892, 255] width 103 height 44
click at [866, 262] on input "False" at bounding box center [859, 256] width 15 height 12
radio input "true"
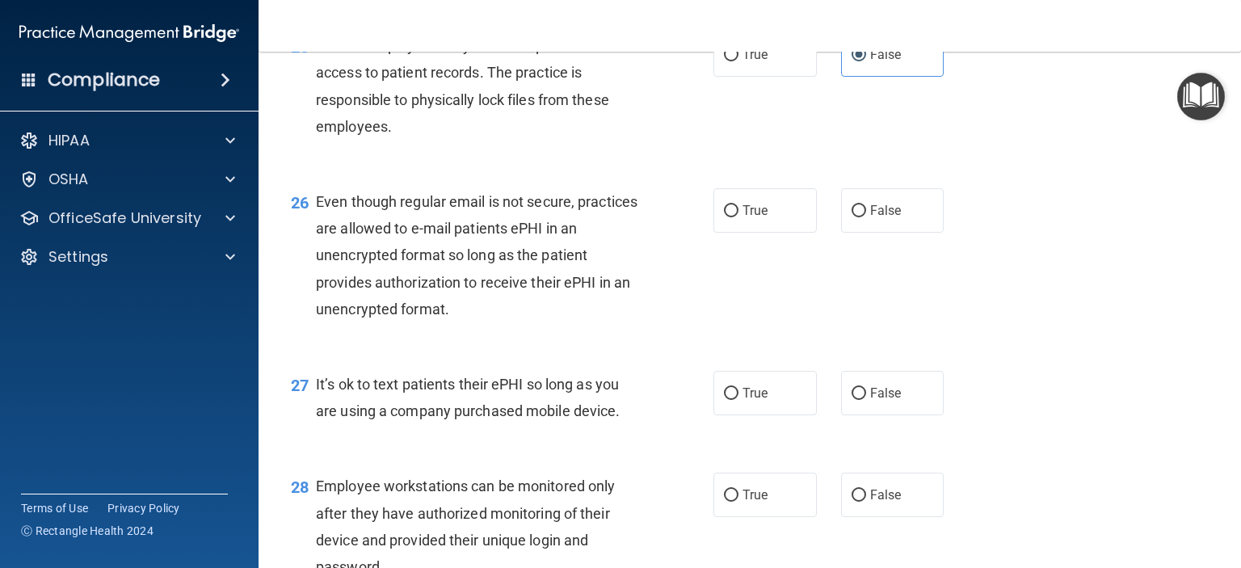
scroll to position [3716, 0]
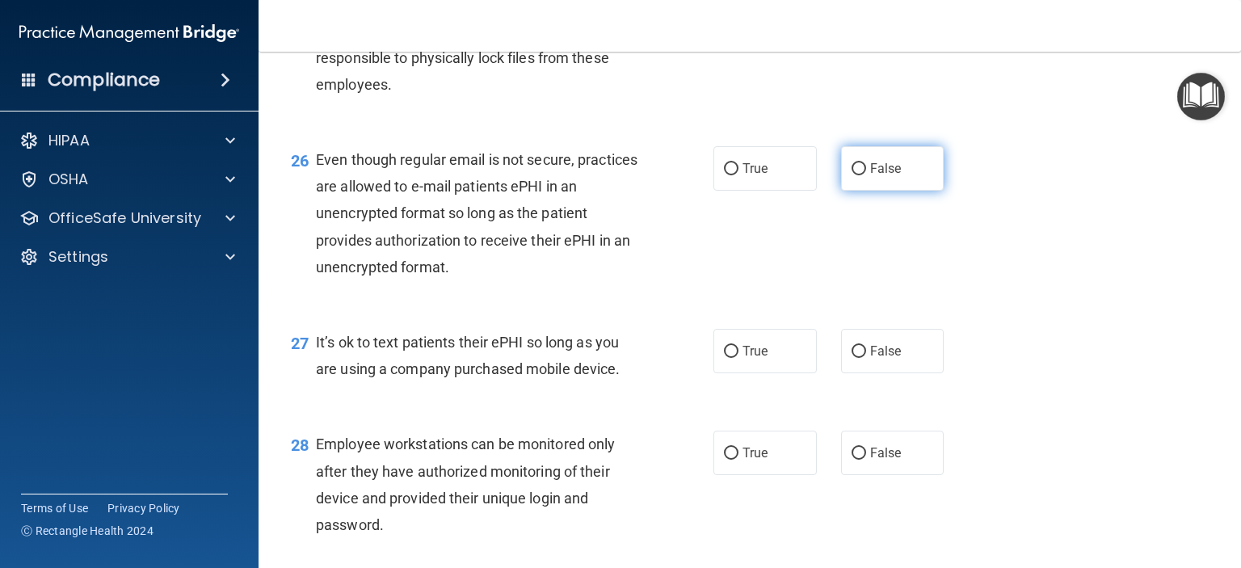
click at [882, 176] on span "False" at bounding box center [886, 168] width 32 height 15
click at [866, 175] on input "False" at bounding box center [859, 169] width 15 height 12
radio input "true"
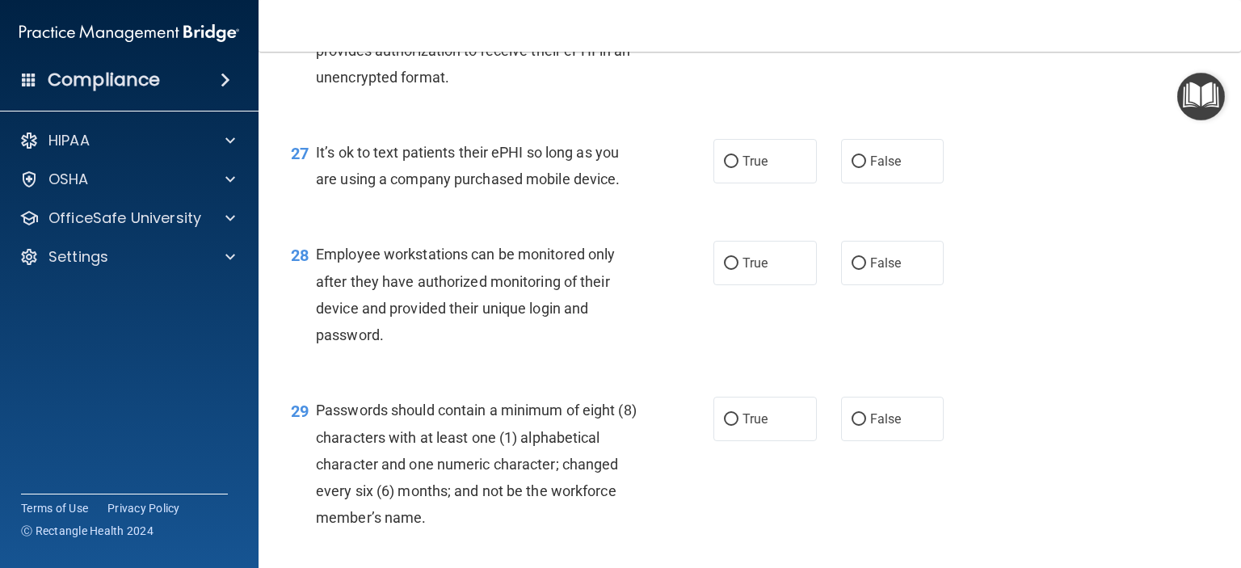
scroll to position [3959, 0]
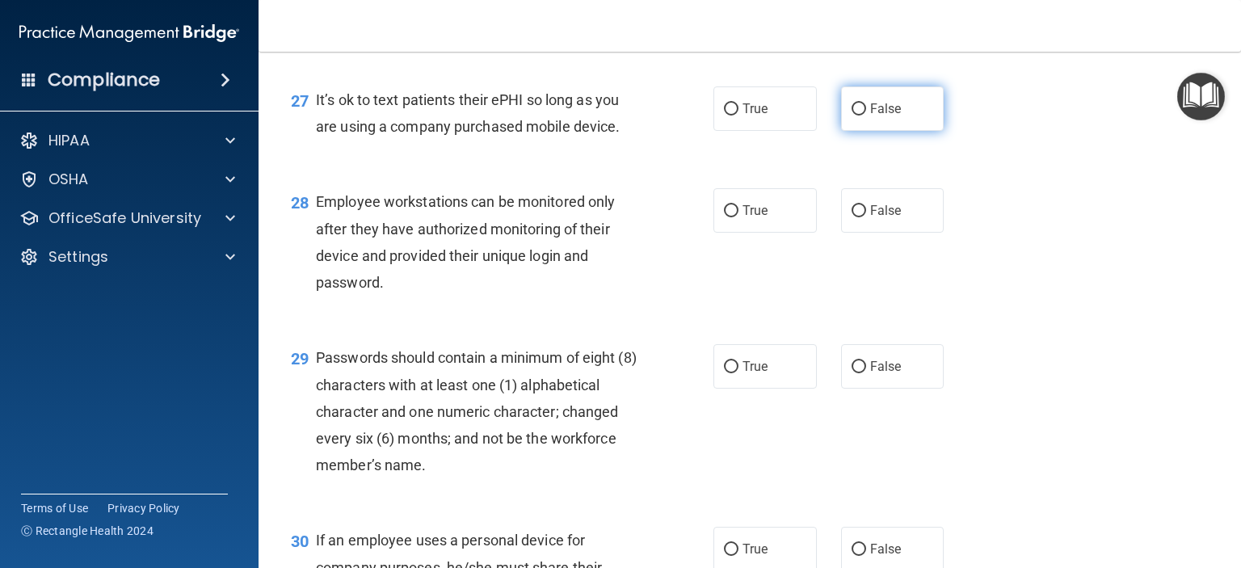
click at [875, 116] on span "False" at bounding box center [886, 108] width 32 height 15
click at [866, 116] on input "False" at bounding box center [859, 109] width 15 height 12
radio input "true"
click at [892, 218] on span "False" at bounding box center [886, 210] width 32 height 15
click at [866, 217] on input "False" at bounding box center [859, 211] width 15 height 12
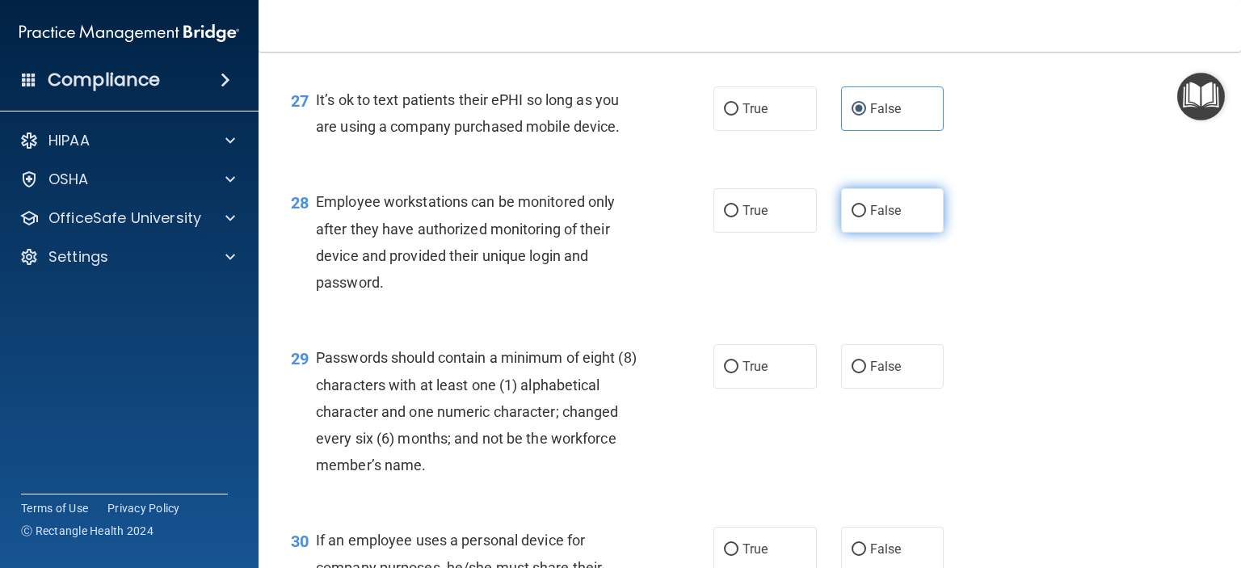
radio input "true"
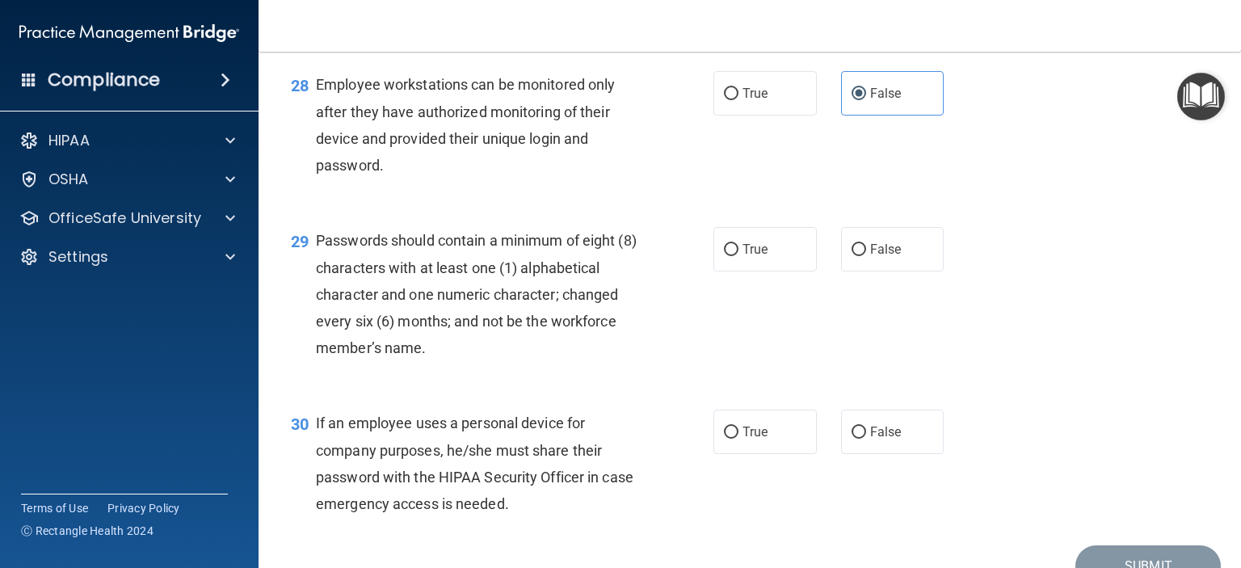
scroll to position [4201, 0]
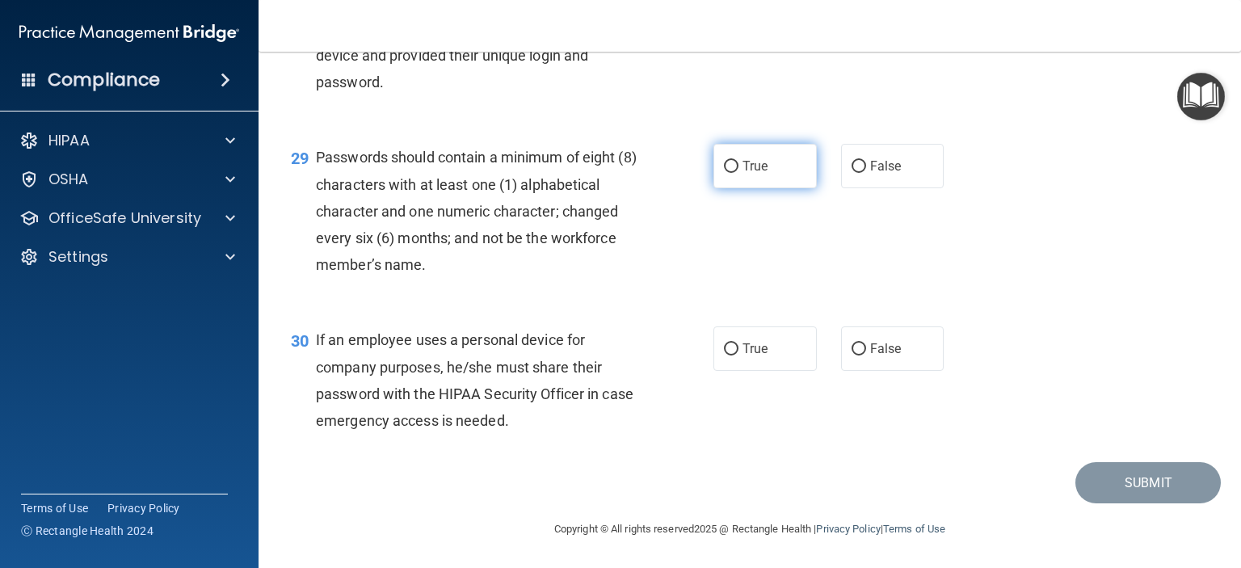
click at [756, 174] on span "True" at bounding box center [754, 165] width 25 height 15
click at [738, 173] on input "True" at bounding box center [731, 167] width 15 height 12
radio input "true"
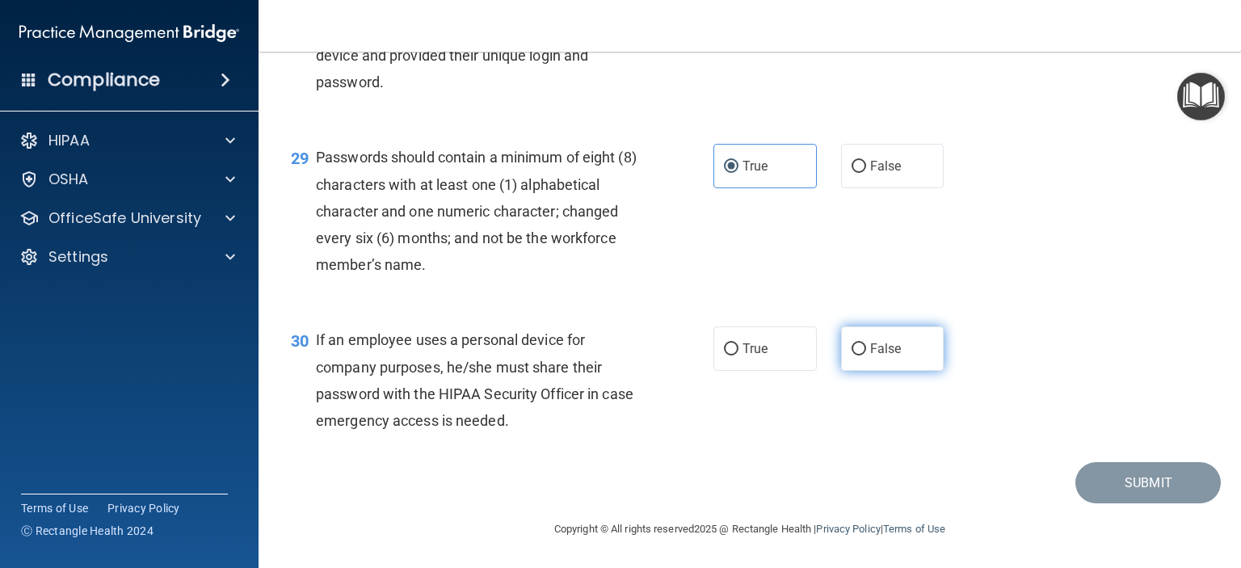
click at [902, 345] on label "False" at bounding box center [892, 348] width 103 height 44
click at [866, 345] on input "False" at bounding box center [859, 349] width 15 height 12
radio input "true"
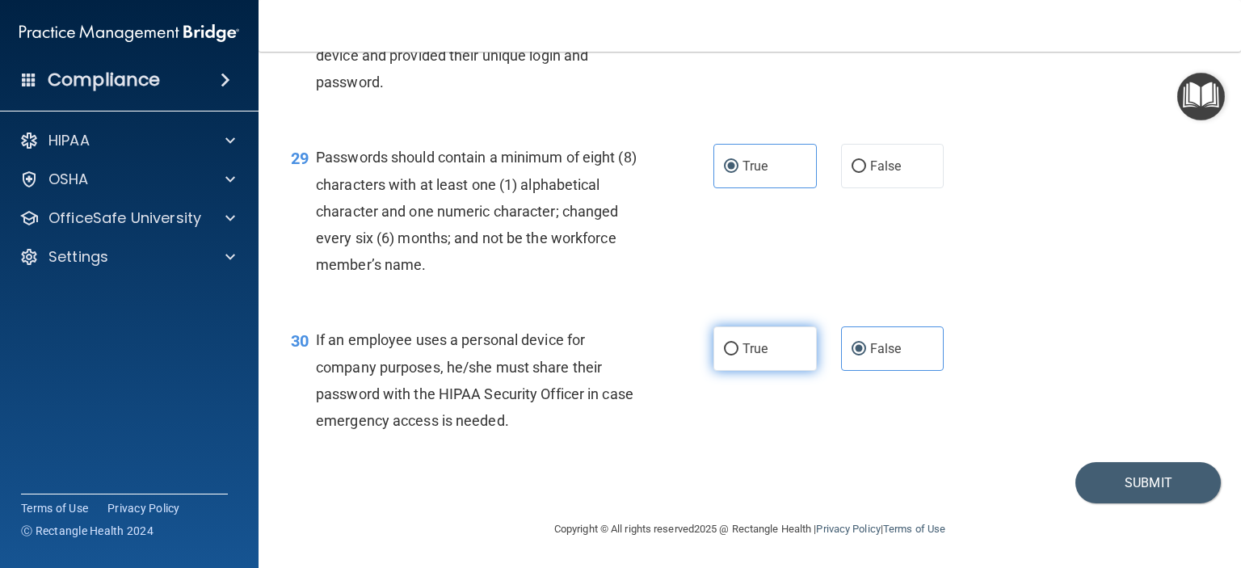
click at [742, 348] on span "True" at bounding box center [754, 348] width 25 height 15
click at [737, 348] on input "True" at bounding box center [731, 349] width 15 height 12
radio input "true"
radio input "false"
click at [1128, 477] on button "Submit" at bounding box center [1147, 482] width 145 height 41
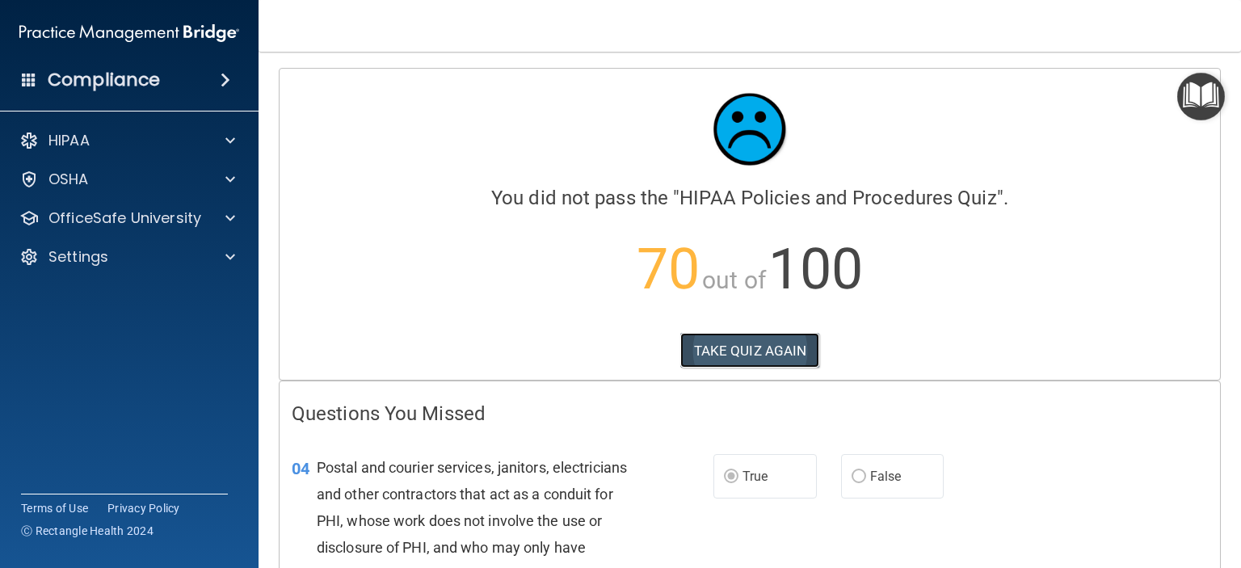
click at [746, 344] on button "TAKE QUIZ AGAIN" at bounding box center [750, 351] width 140 height 36
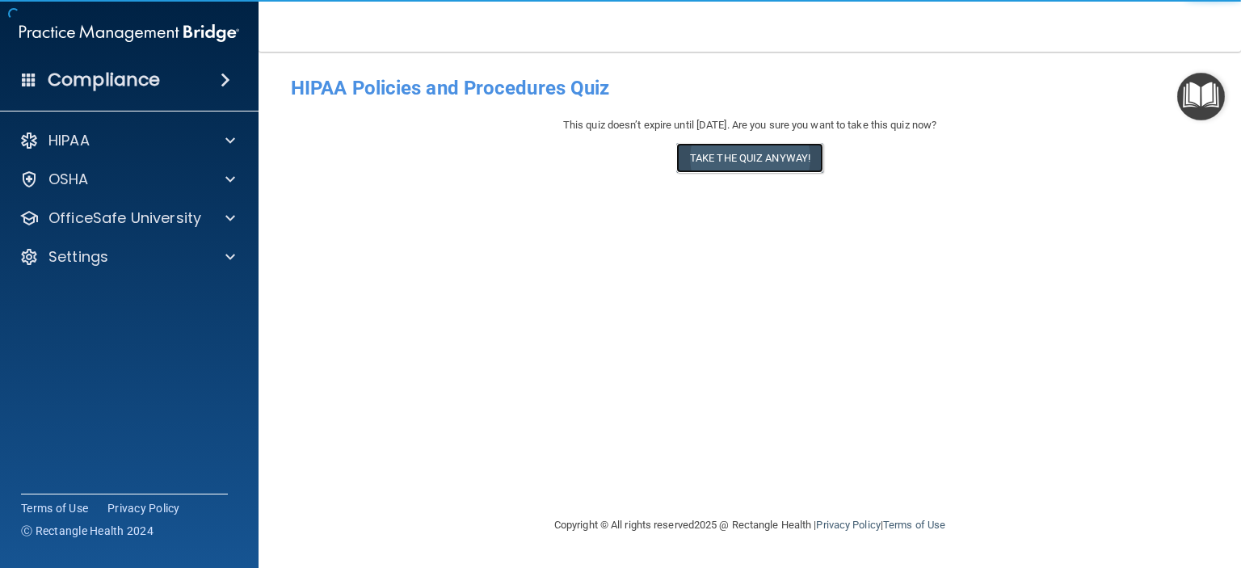
click at [759, 149] on button "Take the quiz anyway!" at bounding box center [749, 158] width 147 height 30
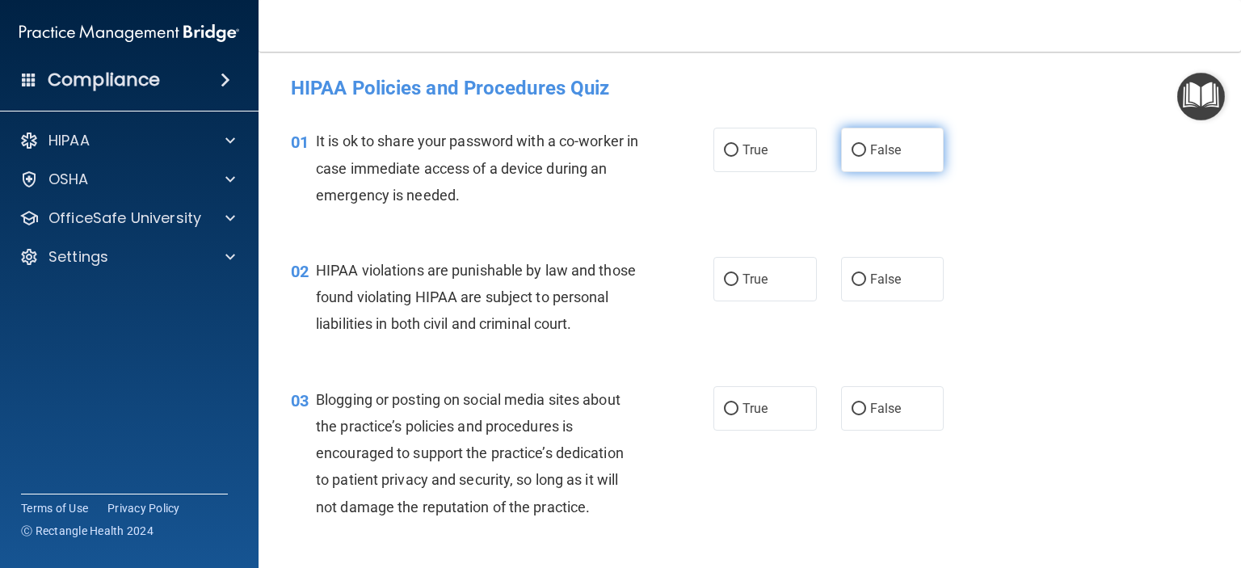
click at [861, 148] on label "False" at bounding box center [892, 150] width 103 height 44
click at [861, 148] on input "False" at bounding box center [859, 151] width 15 height 12
radio input "true"
click at [734, 275] on label "True" at bounding box center [764, 279] width 103 height 44
click at [734, 275] on input "True" at bounding box center [731, 280] width 15 height 12
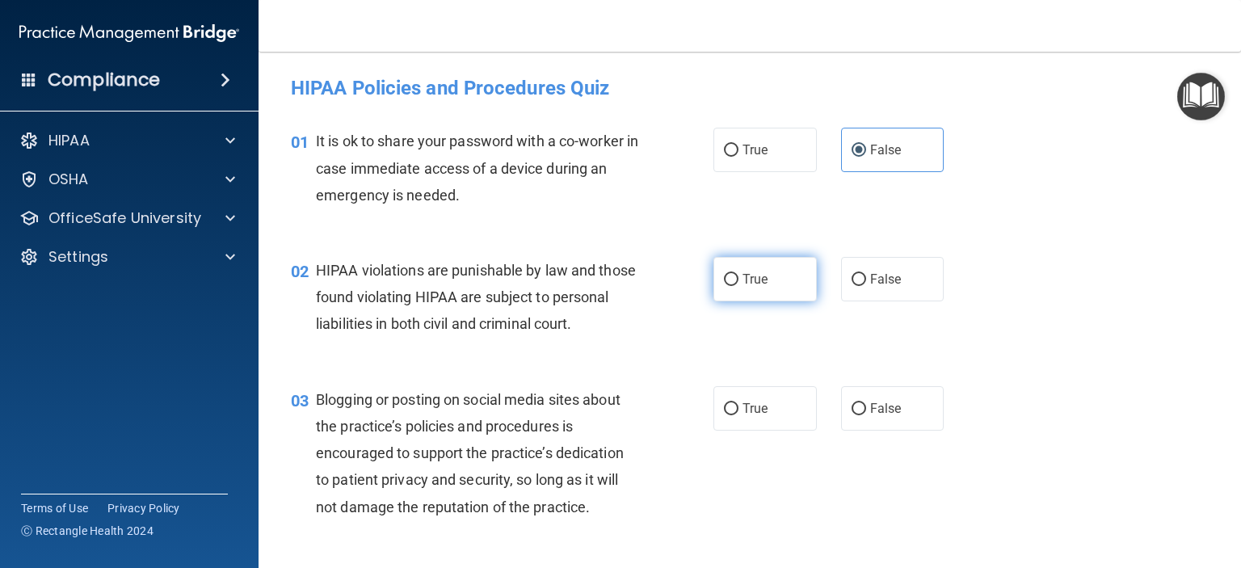
radio input "true"
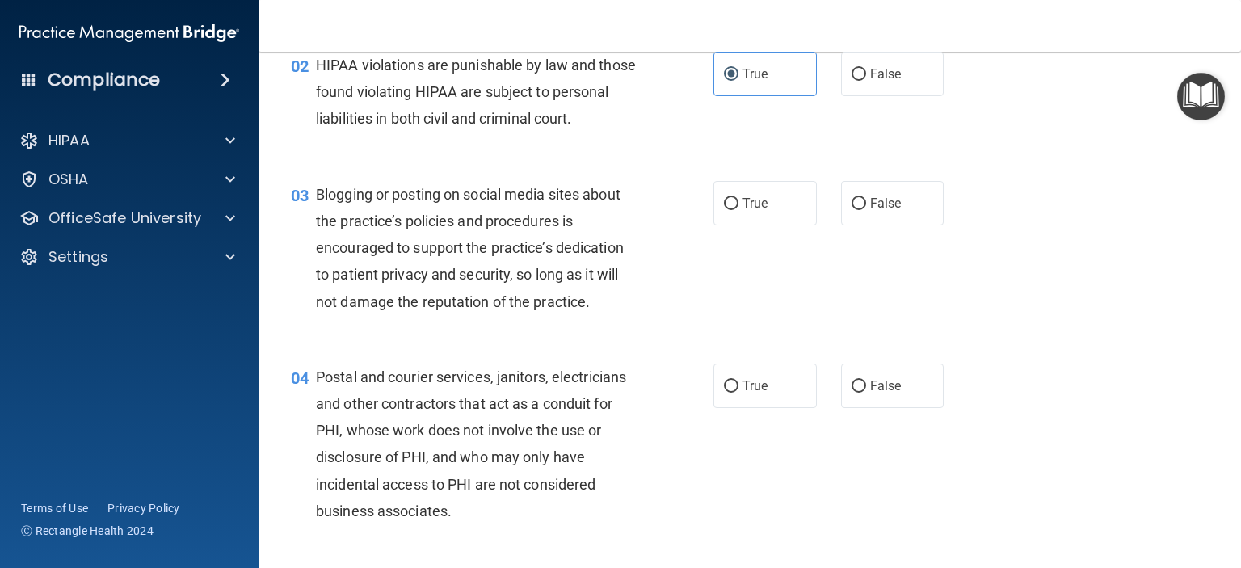
scroll to position [242, 0]
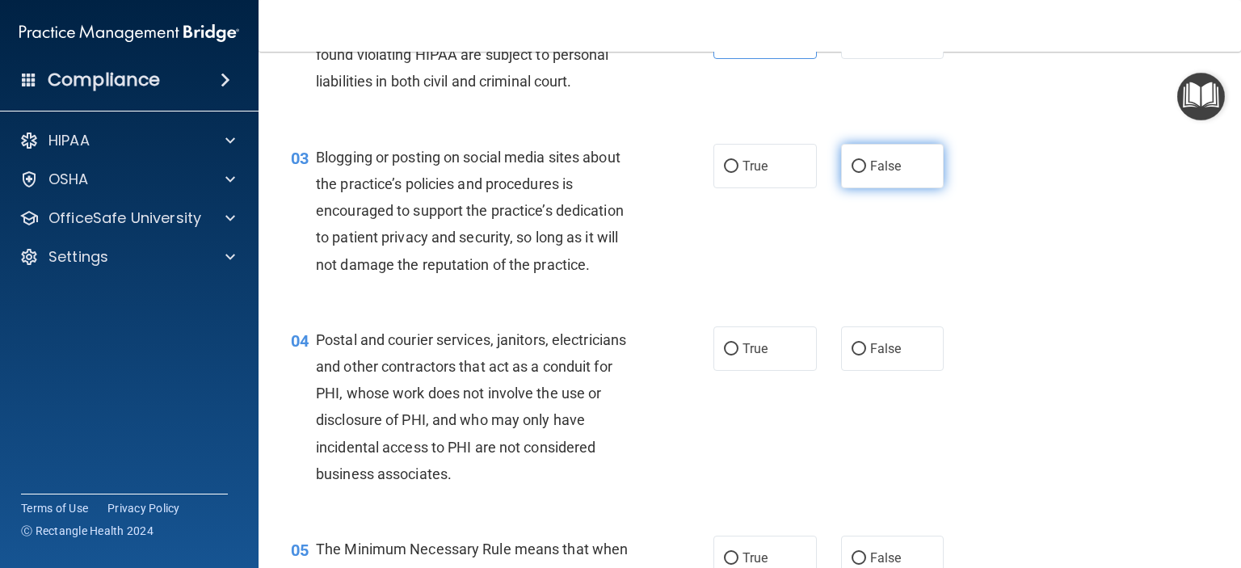
click at [873, 174] on span "False" at bounding box center [886, 165] width 32 height 15
click at [866, 173] on input "False" at bounding box center [859, 167] width 15 height 12
radio input "true"
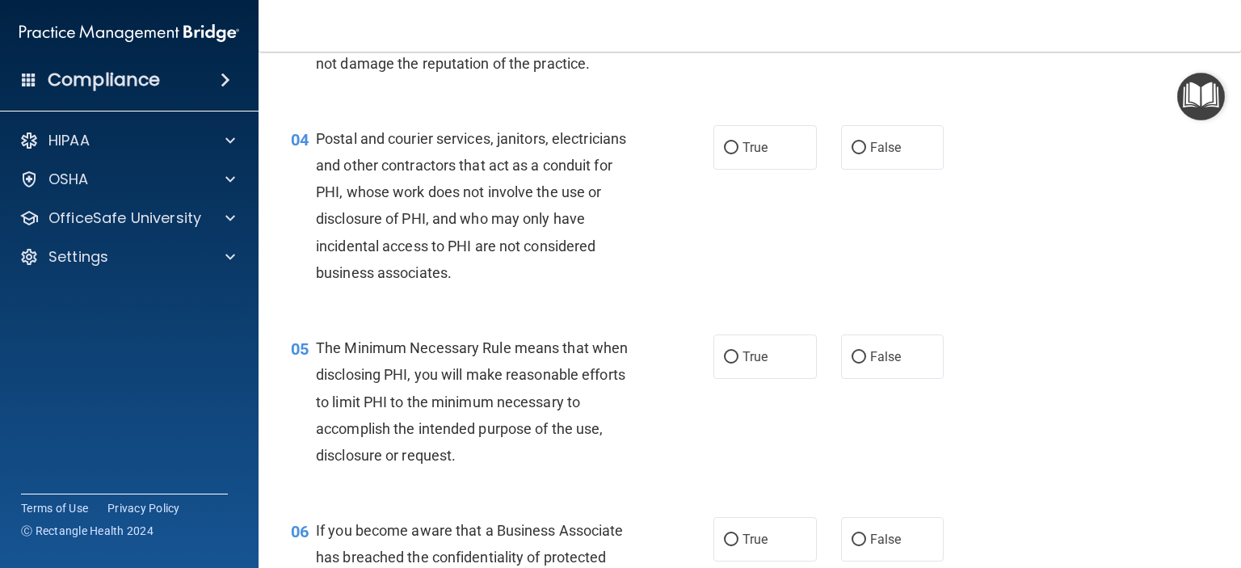
scroll to position [485, 0]
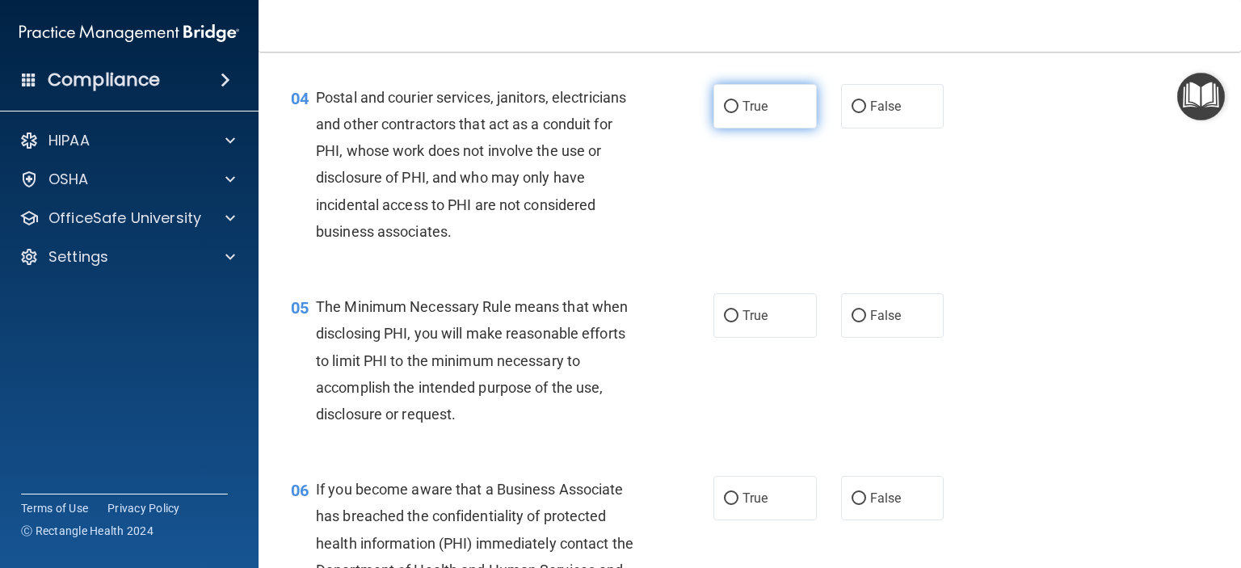
click at [746, 128] on label "True" at bounding box center [764, 106] width 103 height 44
click at [738, 113] on input "True" at bounding box center [731, 107] width 15 height 12
radio input "true"
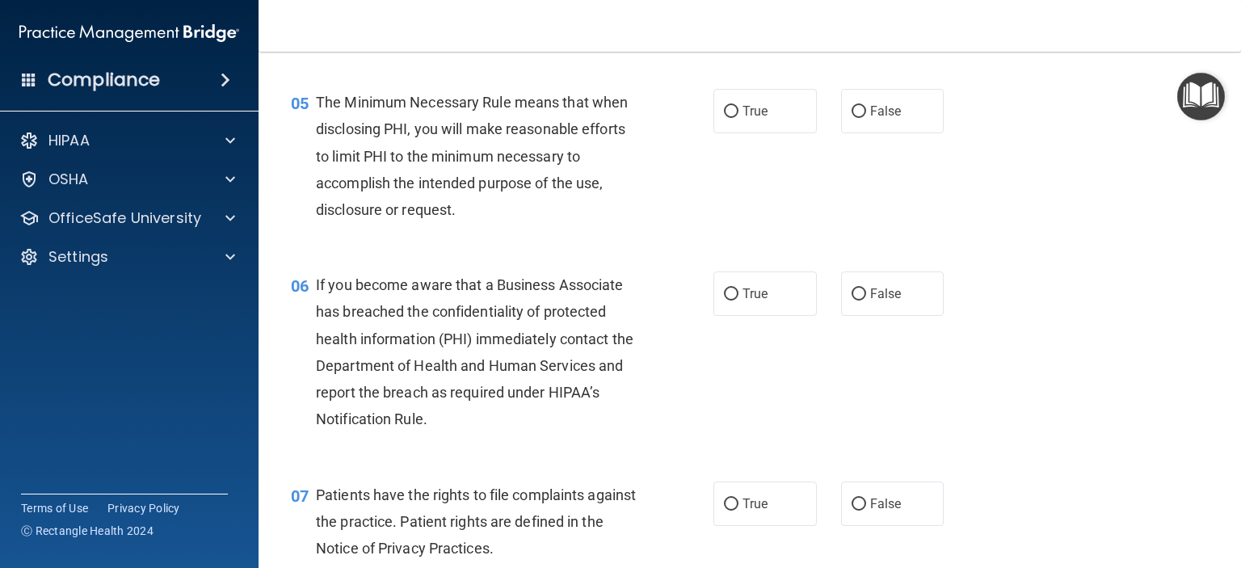
scroll to position [727, 0]
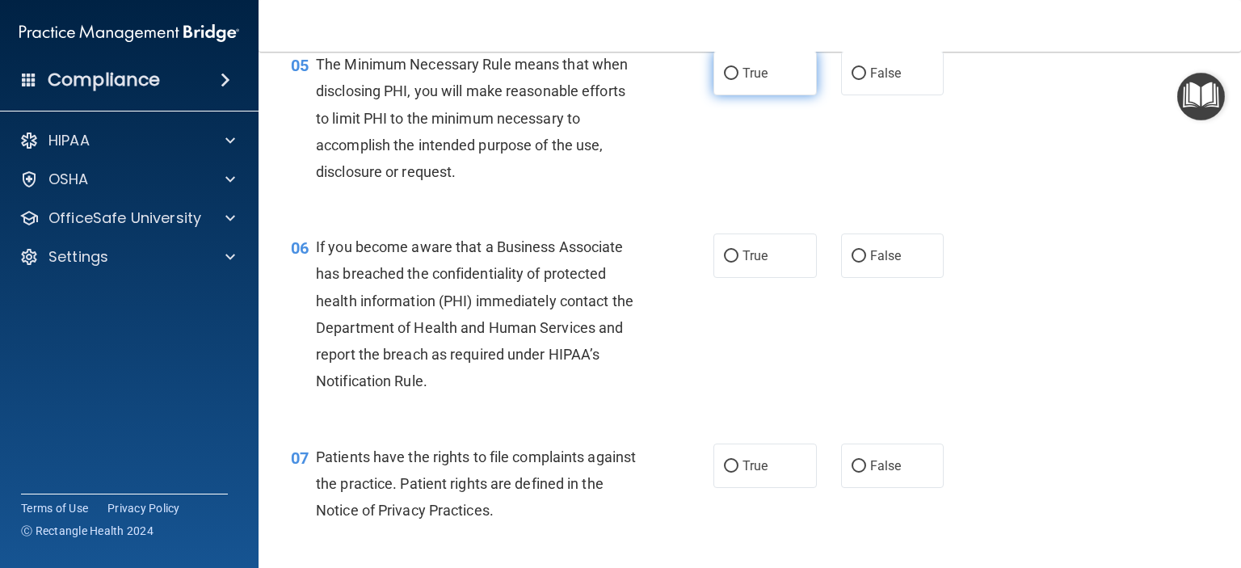
click at [743, 95] on label "True" at bounding box center [764, 73] width 103 height 44
click at [738, 80] on input "True" at bounding box center [731, 74] width 15 height 12
radio input "true"
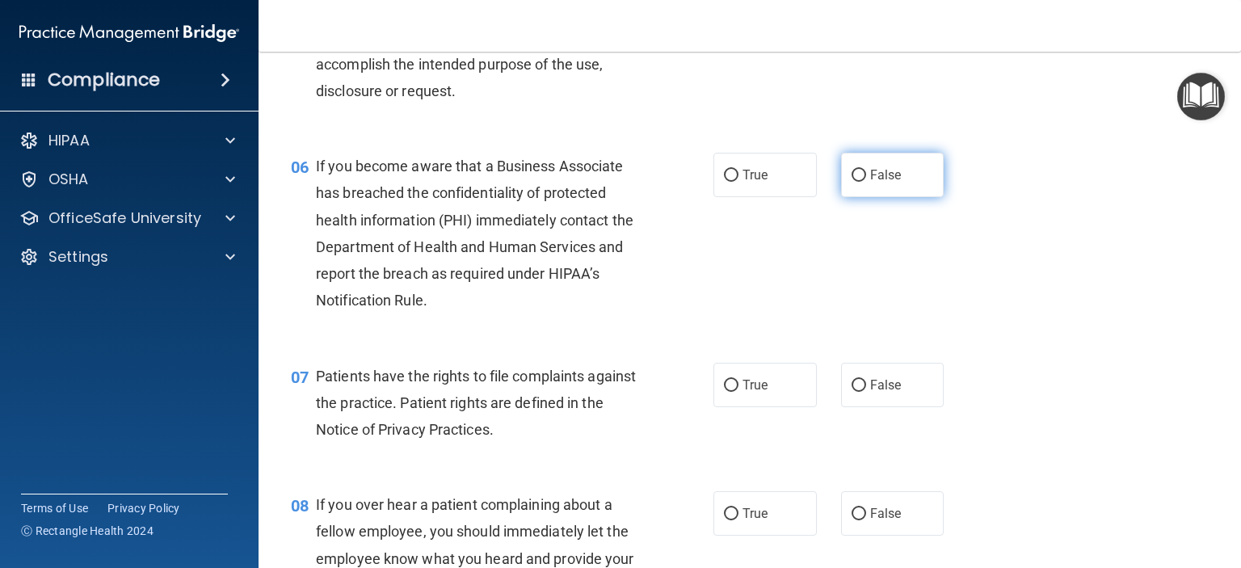
click at [870, 183] on span "False" at bounding box center [886, 174] width 32 height 15
click at [866, 182] on input "False" at bounding box center [859, 176] width 15 height 12
radio input "true"
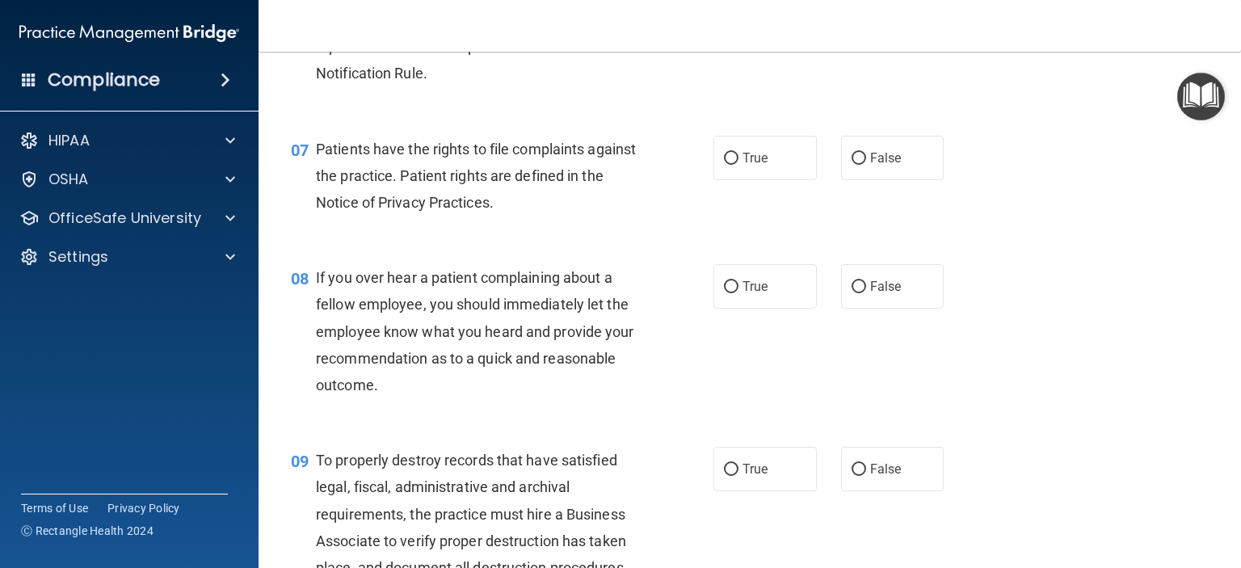
scroll to position [1050, 0]
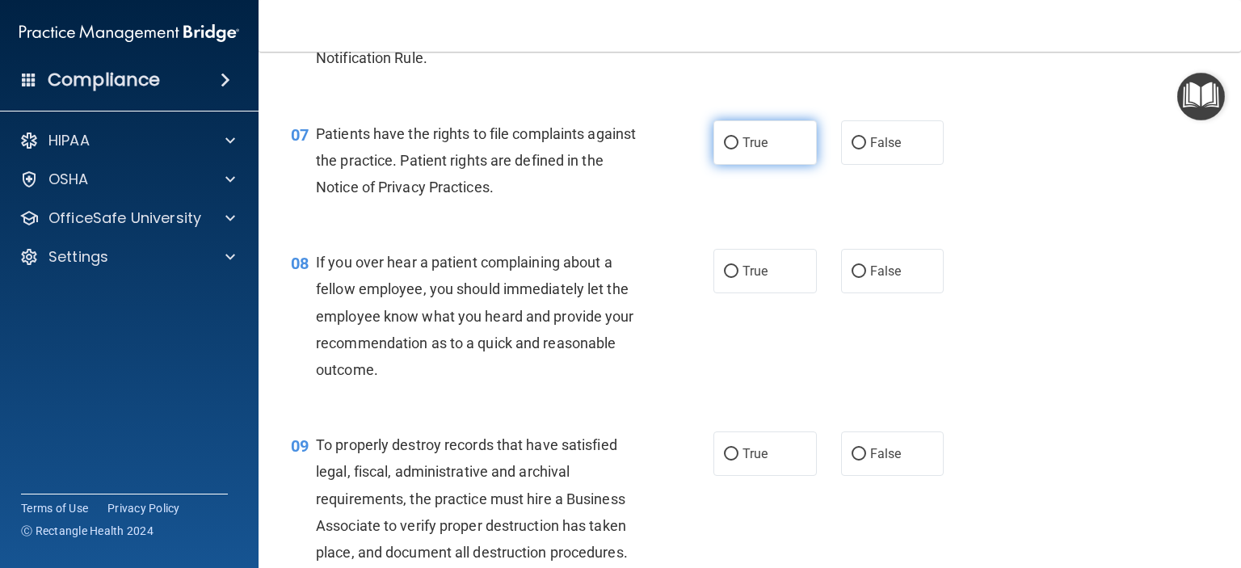
click at [745, 150] on span "True" at bounding box center [754, 142] width 25 height 15
click at [738, 149] on input "True" at bounding box center [731, 143] width 15 height 12
radio input "true"
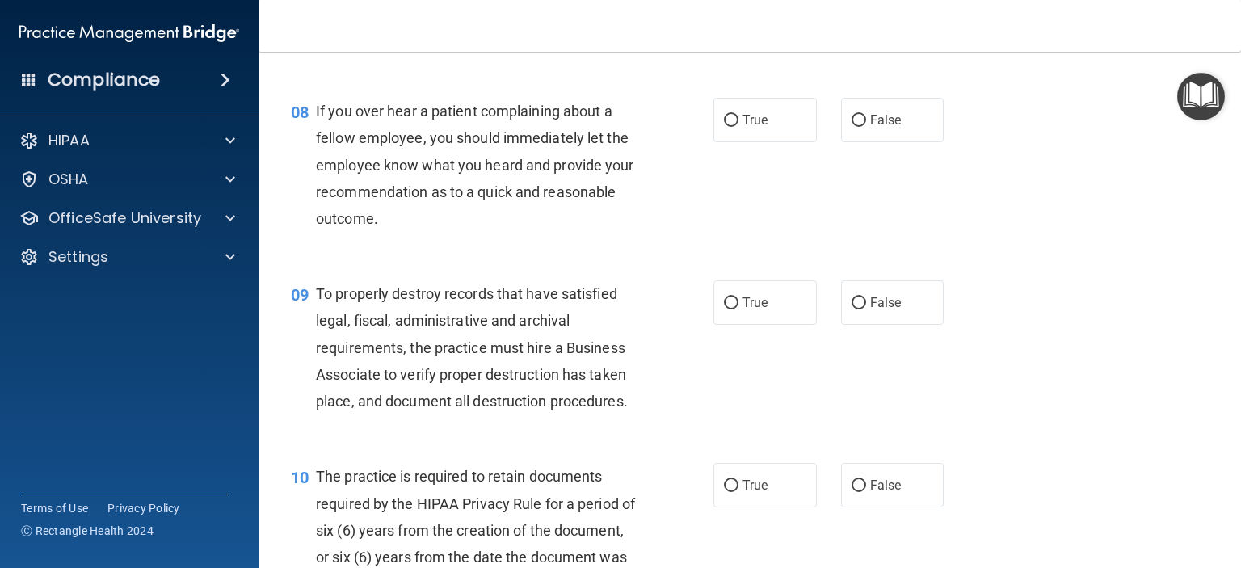
scroll to position [1212, 0]
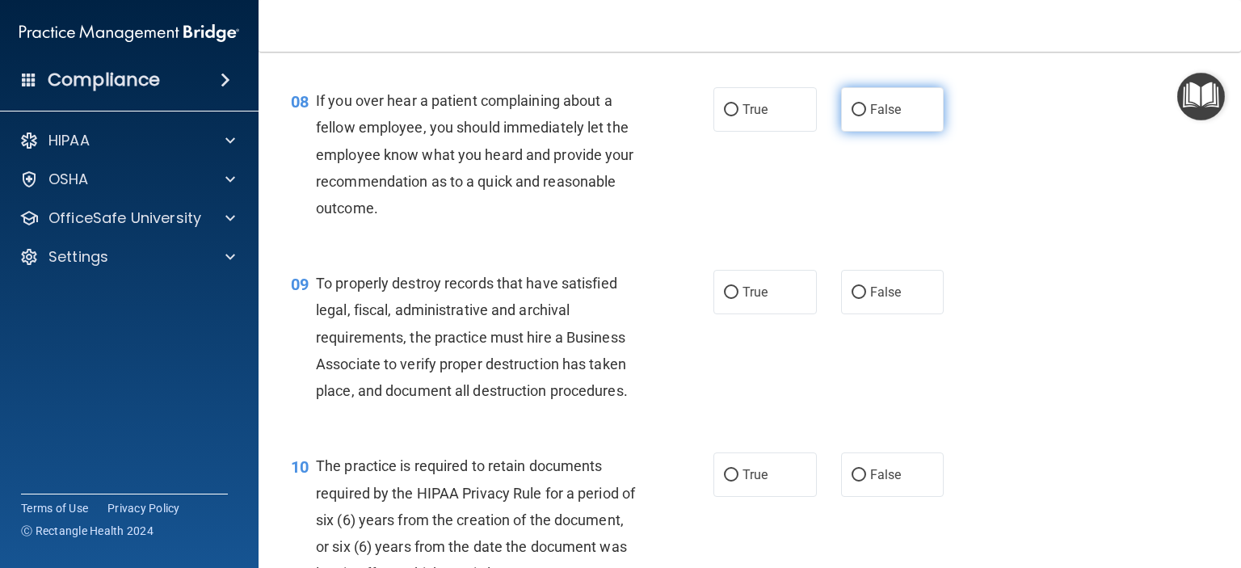
click at [882, 117] on span "False" at bounding box center [886, 109] width 32 height 15
click at [866, 116] on input "False" at bounding box center [859, 110] width 15 height 12
radio input "true"
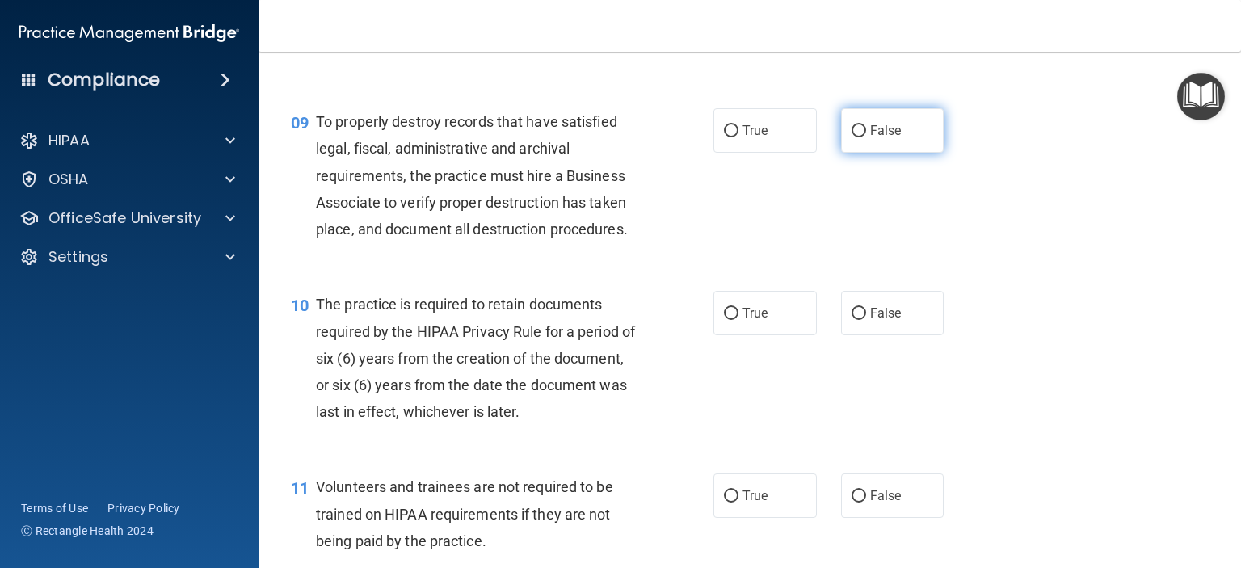
click at [860, 150] on label "False" at bounding box center [892, 130] width 103 height 44
click at [860, 137] on input "False" at bounding box center [859, 131] width 15 height 12
radio input "true"
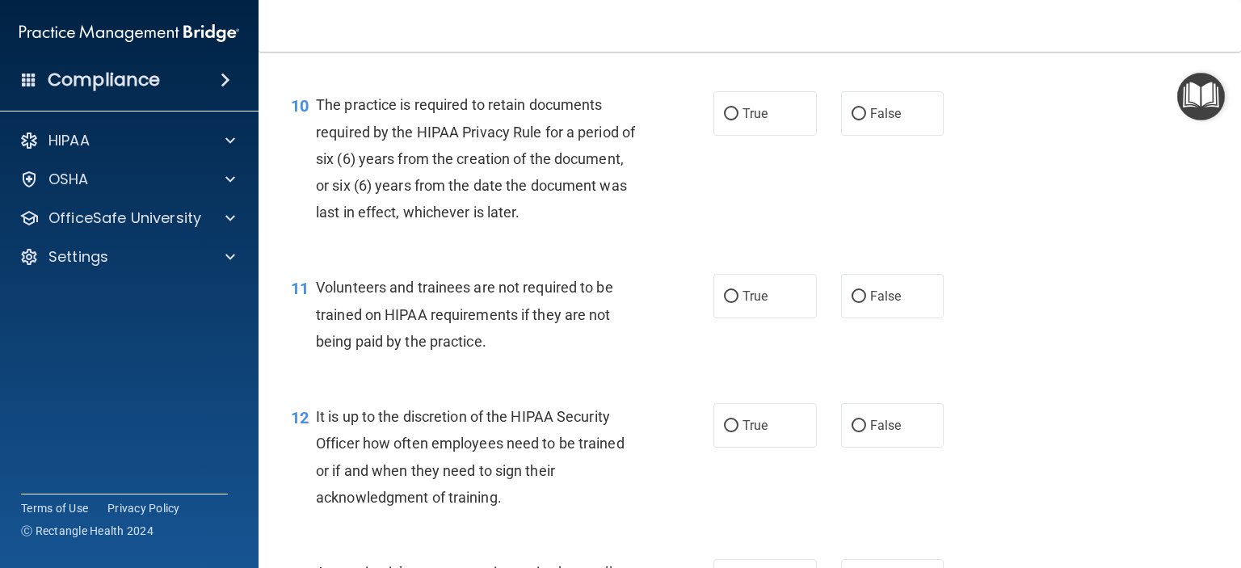
scroll to position [1616, 0]
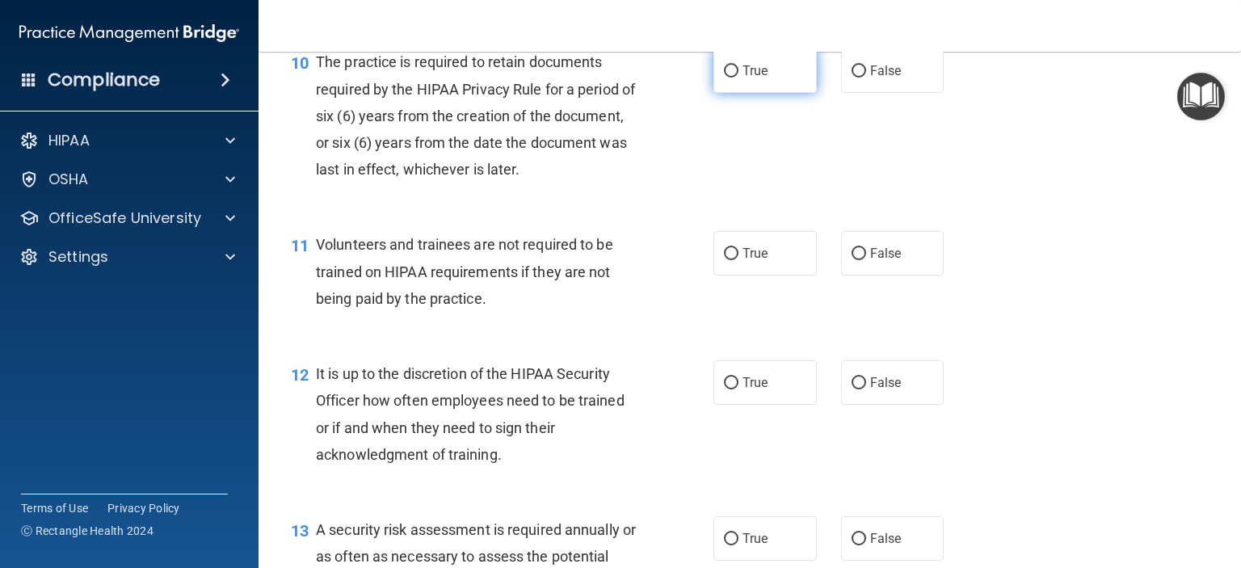
click at [744, 78] on span "True" at bounding box center [754, 70] width 25 height 15
click at [738, 78] on input "True" at bounding box center [731, 71] width 15 height 12
radio input "true"
click at [870, 261] on span "False" at bounding box center [886, 253] width 32 height 15
click at [864, 260] on input "False" at bounding box center [859, 254] width 15 height 12
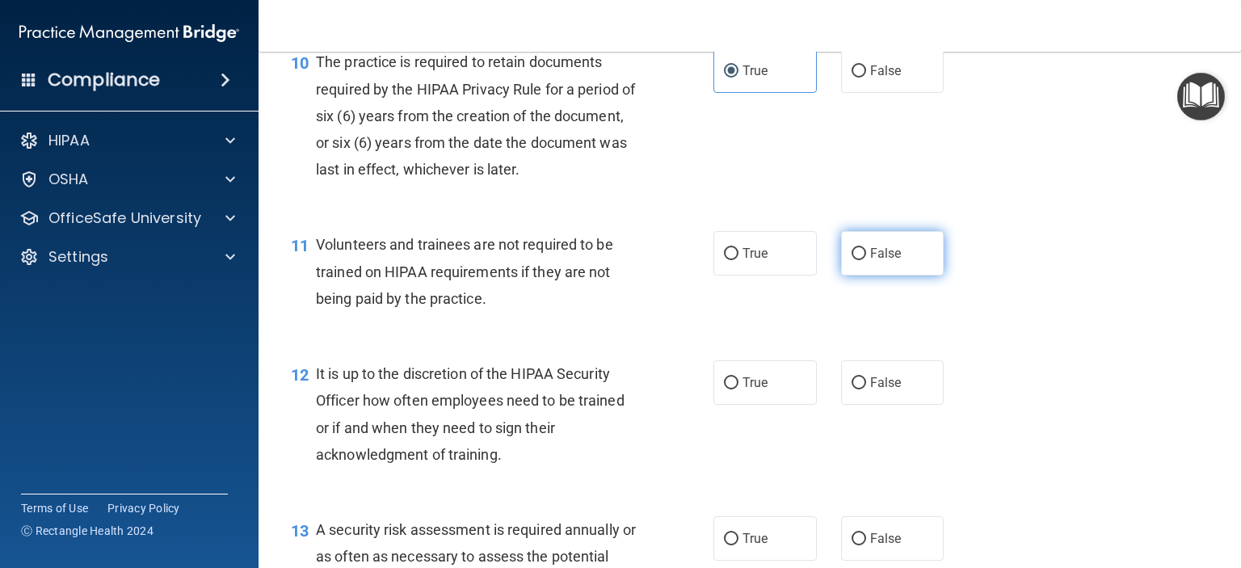
radio input "true"
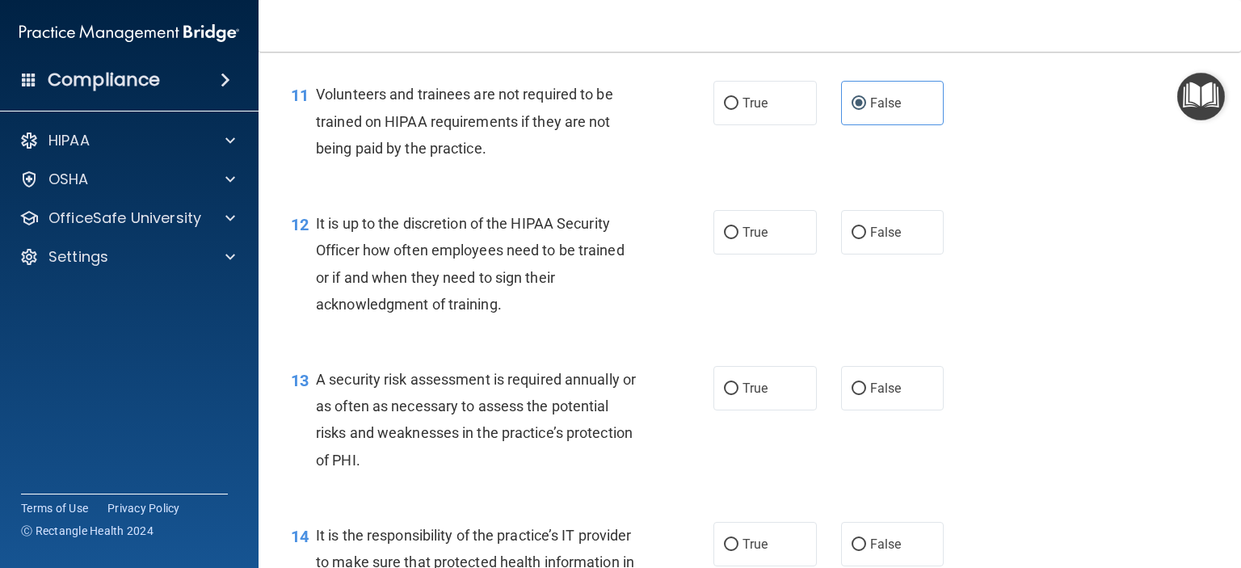
scroll to position [1777, 0]
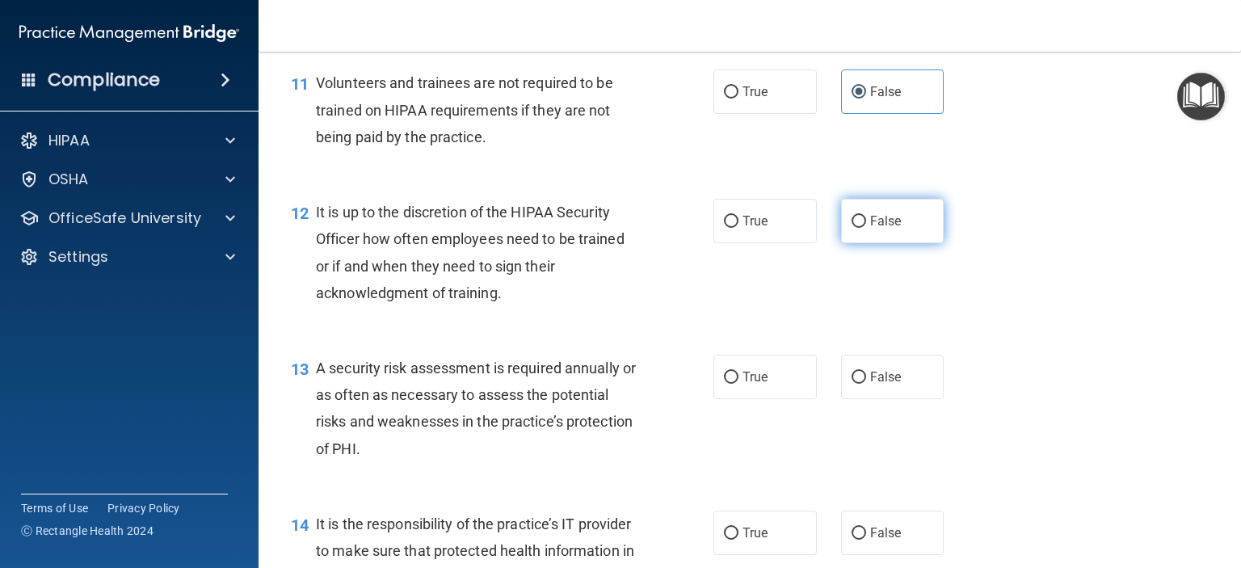
click at [876, 229] on span "False" at bounding box center [886, 220] width 32 height 15
click at [866, 228] on input "False" at bounding box center [859, 222] width 15 height 12
radio input "true"
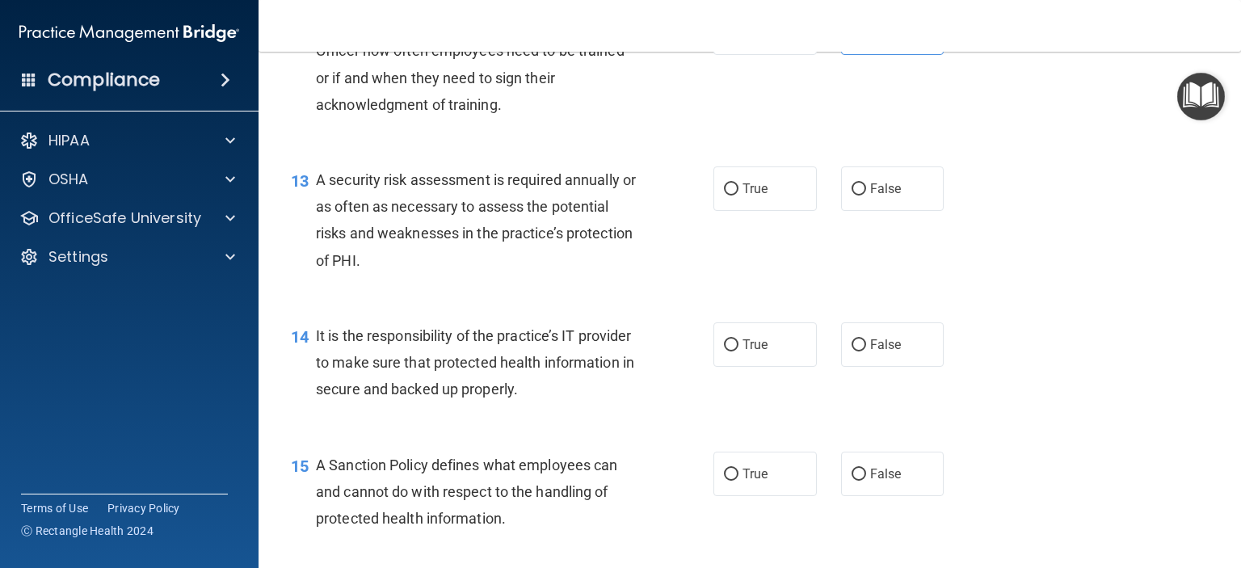
scroll to position [2020, 0]
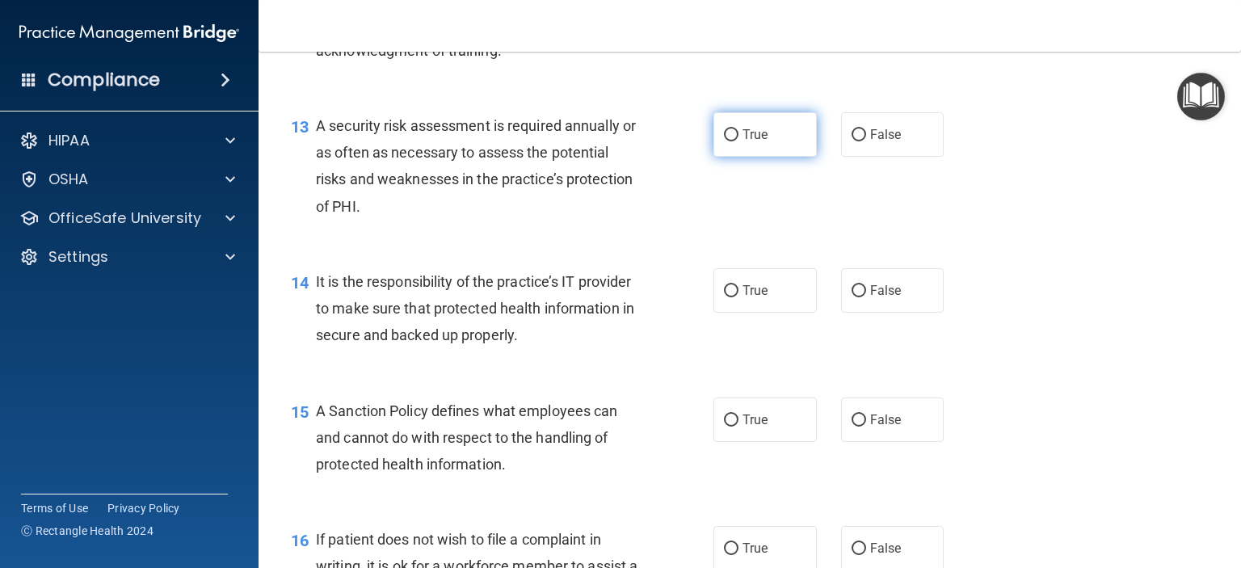
click at [727, 141] on input "True" at bounding box center [731, 135] width 15 height 12
radio input "true"
click at [870, 298] on span "False" at bounding box center [886, 290] width 32 height 15
click at [862, 297] on input "False" at bounding box center [859, 291] width 15 height 12
radio input "true"
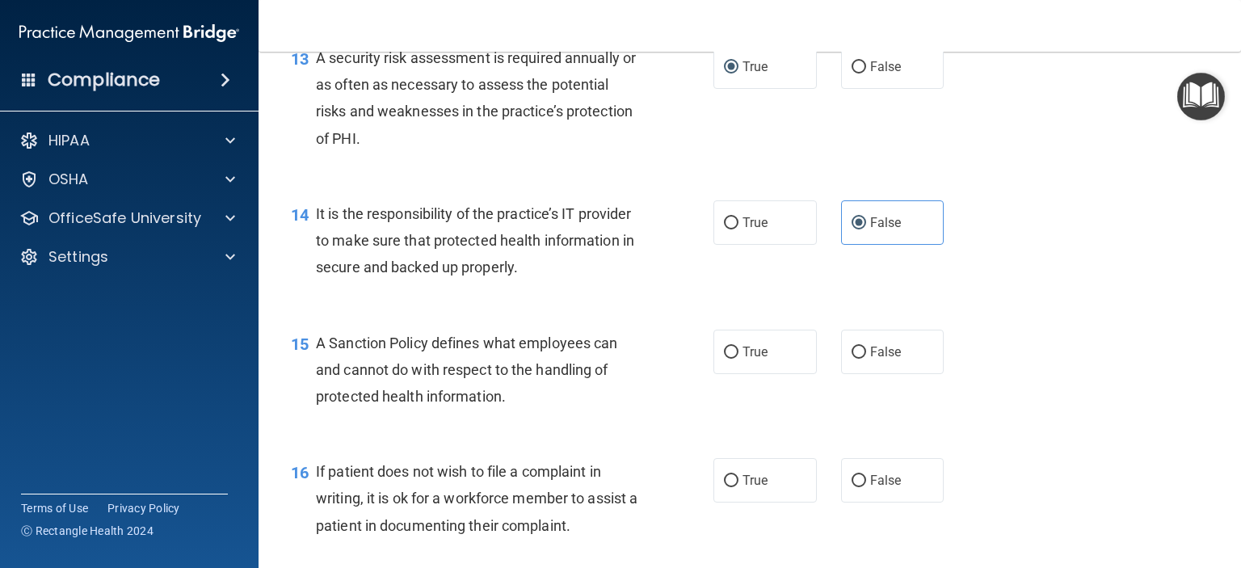
scroll to position [2181, 0]
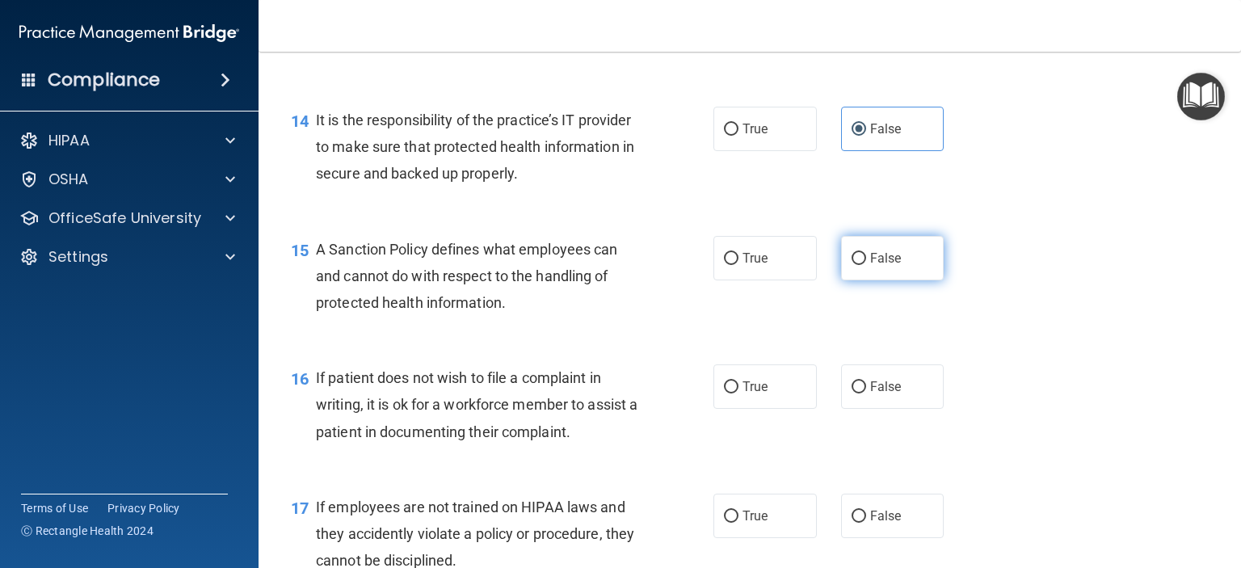
click at [852, 265] on input "False" at bounding box center [859, 259] width 15 height 12
radio input "true"
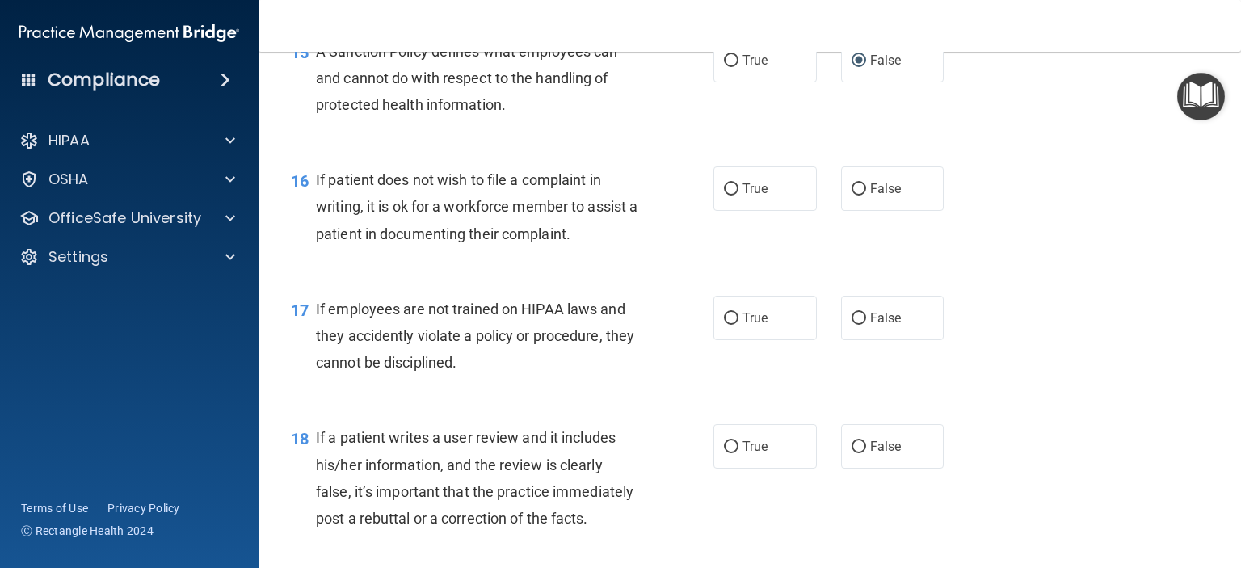
scroll to position [2424, 0]
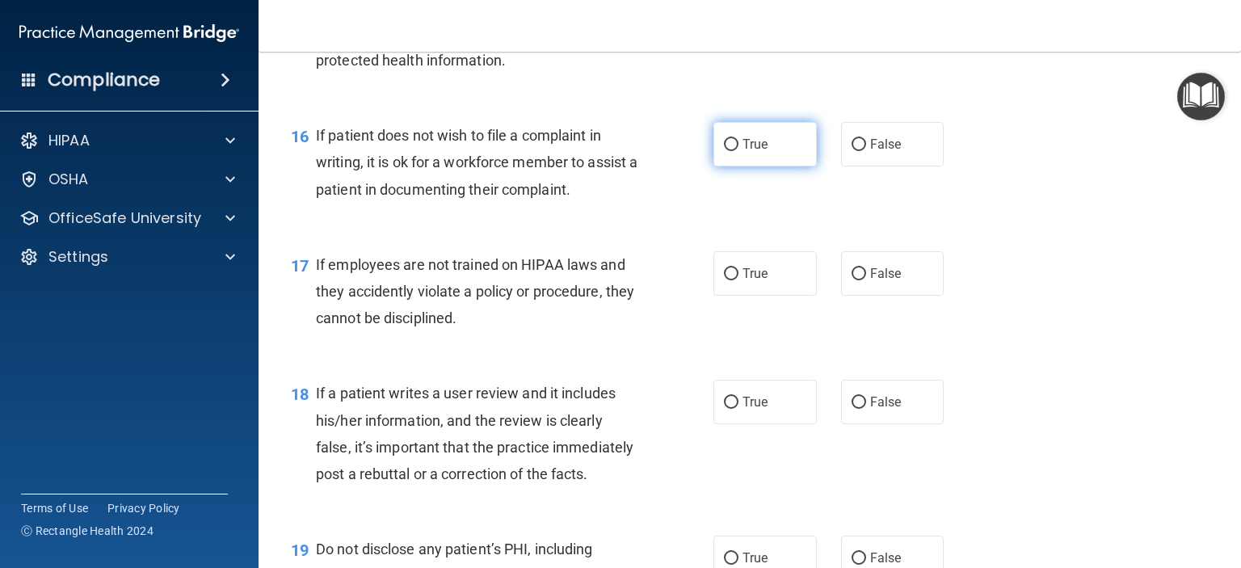
click at [750, 152] on span "True" at bounding box center [754, 144] width 25 height 15
click at [738, 151] on input "True" at bounding box center [731, 145] width 15 height 12
radio input "true"
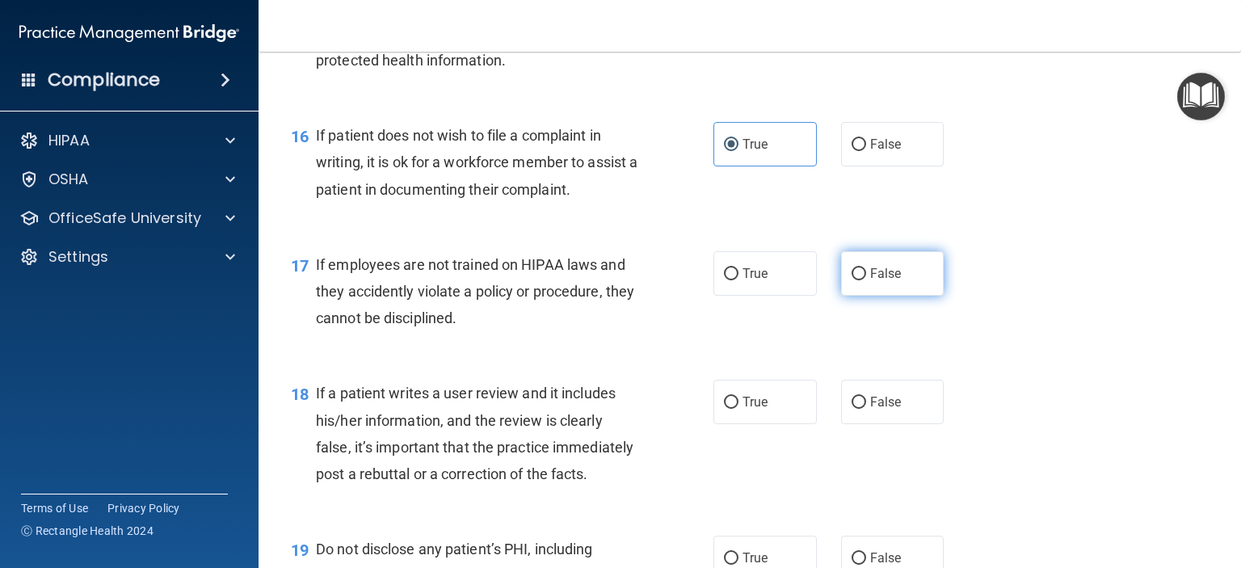
click at [870, 281] on span "False" at bounding box center [886, 273] width 32 height 15
click at [866, 280] on input "False" at bounding box center [859, 274] width 15 height 12
radio input "true"
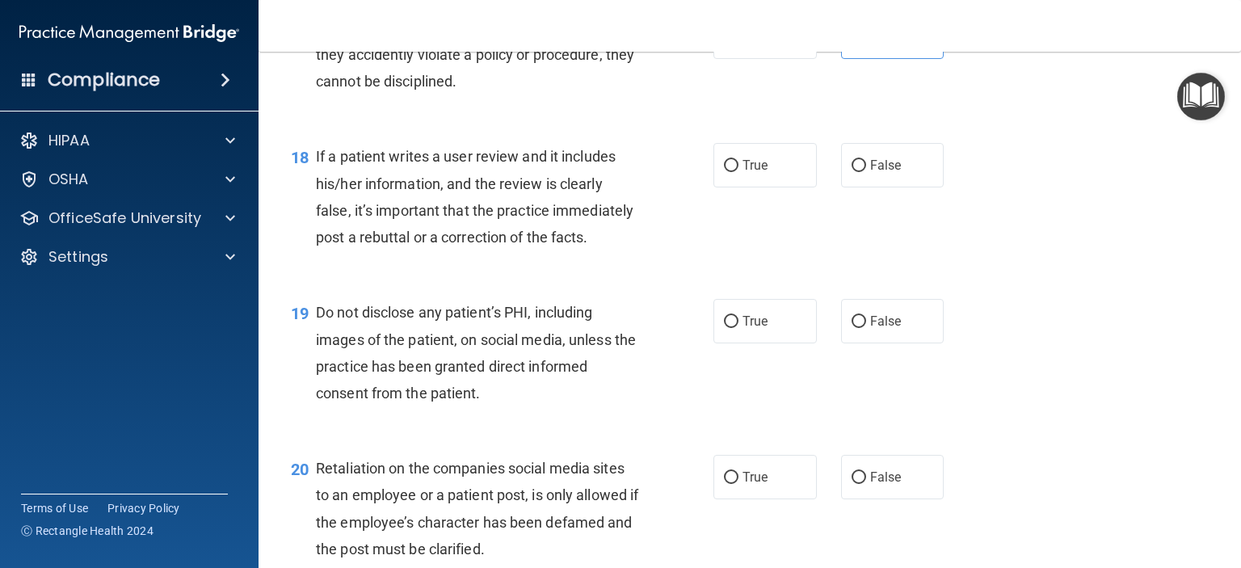
scroll to position [2666, 0]
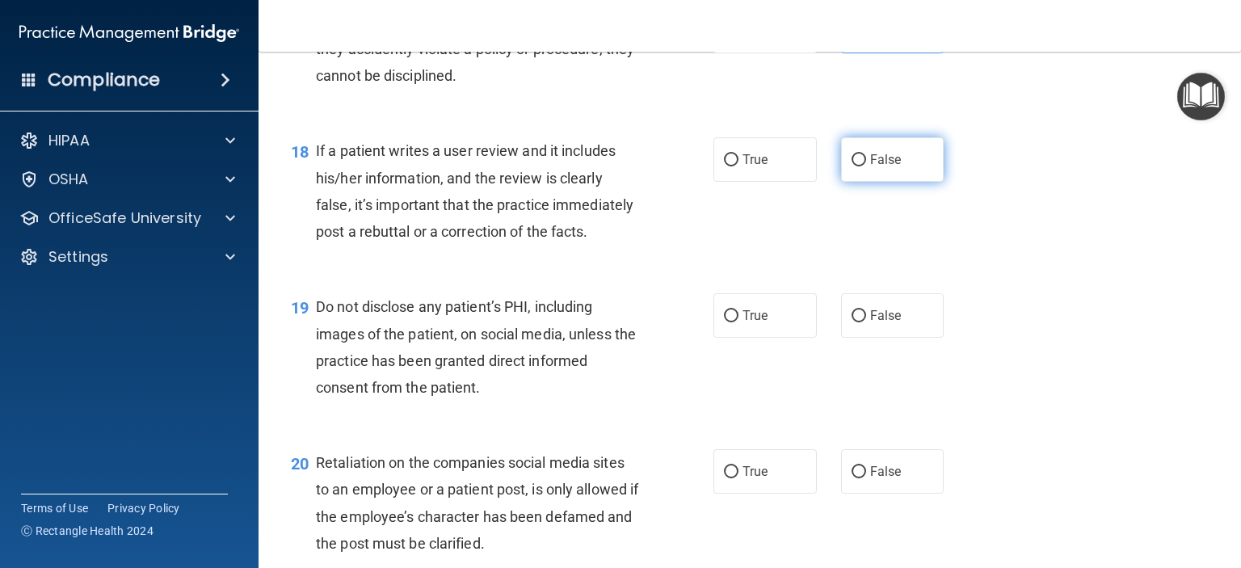
click at [861, 182] on label "False" at bounding box center [892, 159] width 103 height 44
click at [861, 166] on input "False" at bounding box center [859, 160] width 15 height 12
radio input "true"
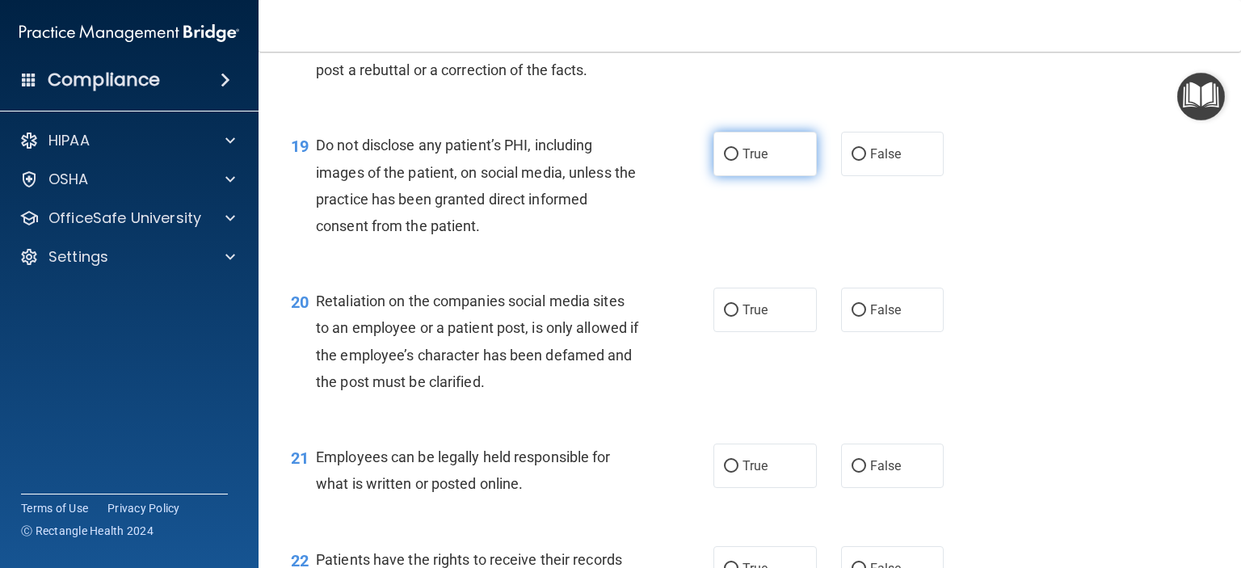
click at [747, 162] on span "True" at bounding box center [754, 153] width 25 height 15
click at [738, 161] on input "True" at bounding box center [731, 155] width 15 height 12
radio input "true"
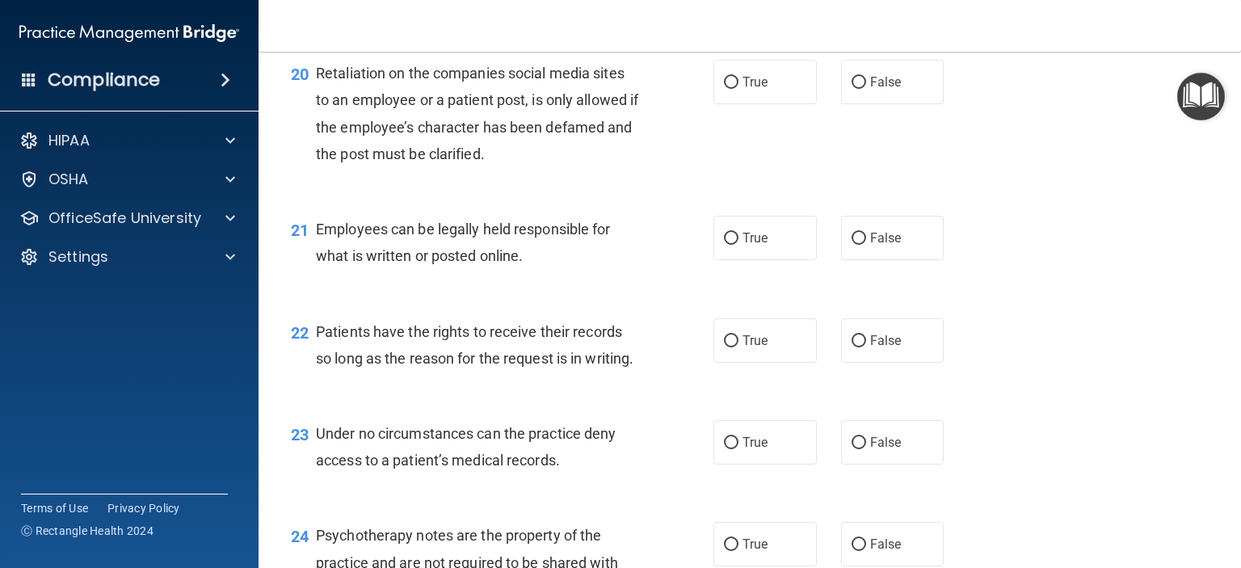
scroll to position [3070, 0]
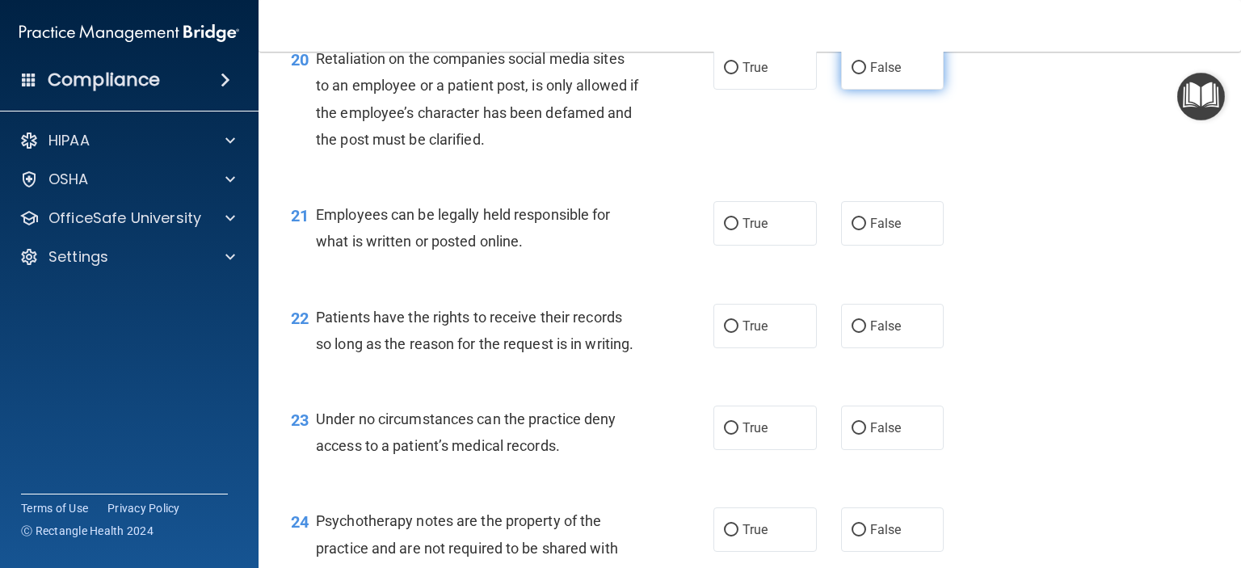
click at [871, 75] on span "False" at bounding box center [886, 67] width 32 height 15
click at [866, 74] on input "False" at bounding box center [859, 68] width 15 height 12
radio input "true"
click at [734, 246] on label "True" at bounding box center [764, 223] width 103 height 44
click at [734, 230] on input "True" at bounding box center [731, 224] width 15 height 12
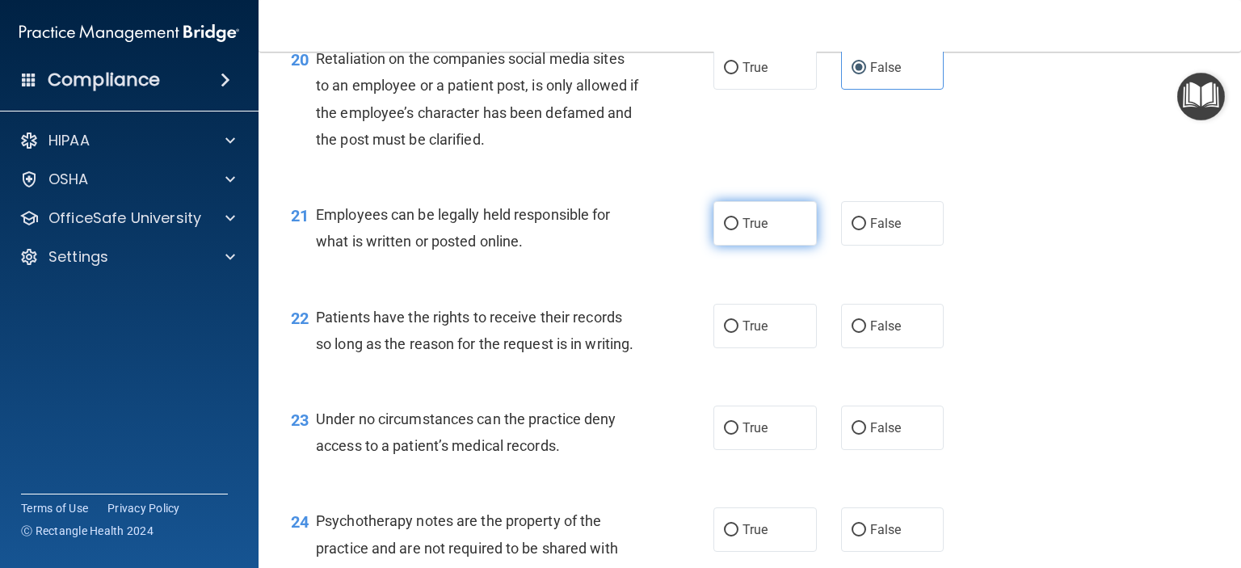
radio input "true"
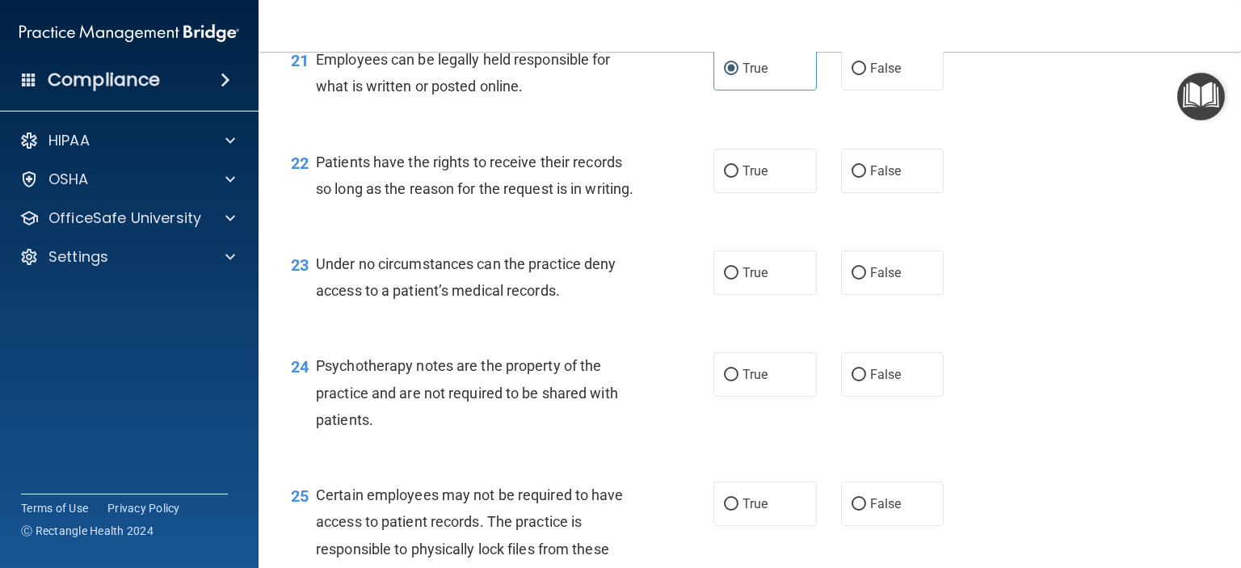
scroll to position [3232, 0]
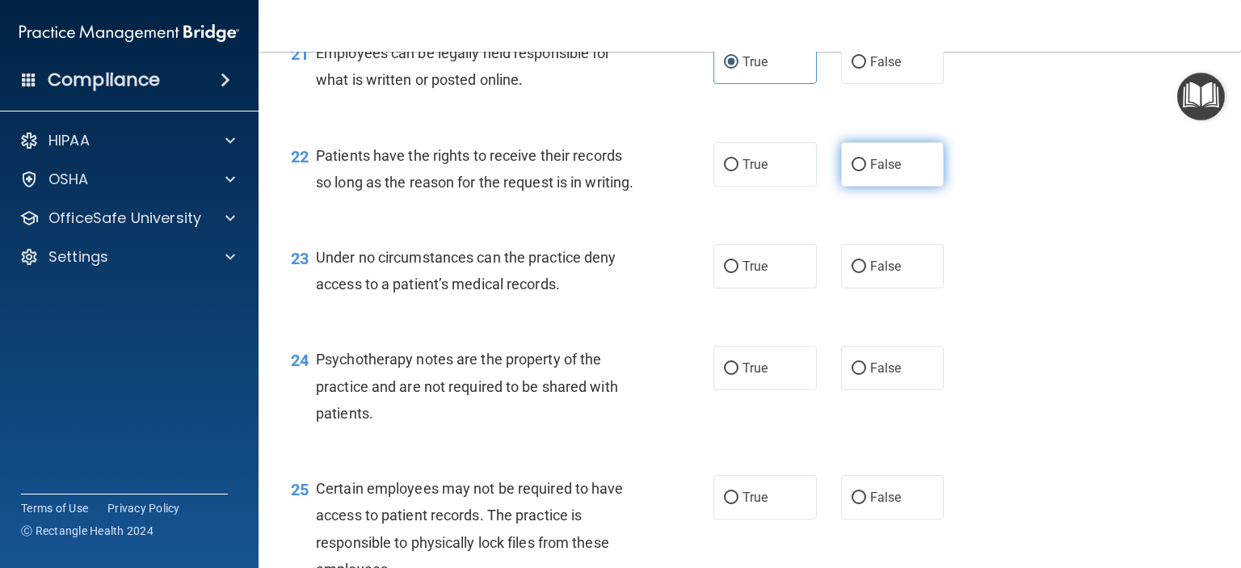
click at [870, 172] on span "False" at bounding box center [886, 164] width 32 height 15
click at [866, 171] on input "False" at bounding box center [859, 165] width 15 height 12
radio input "true"
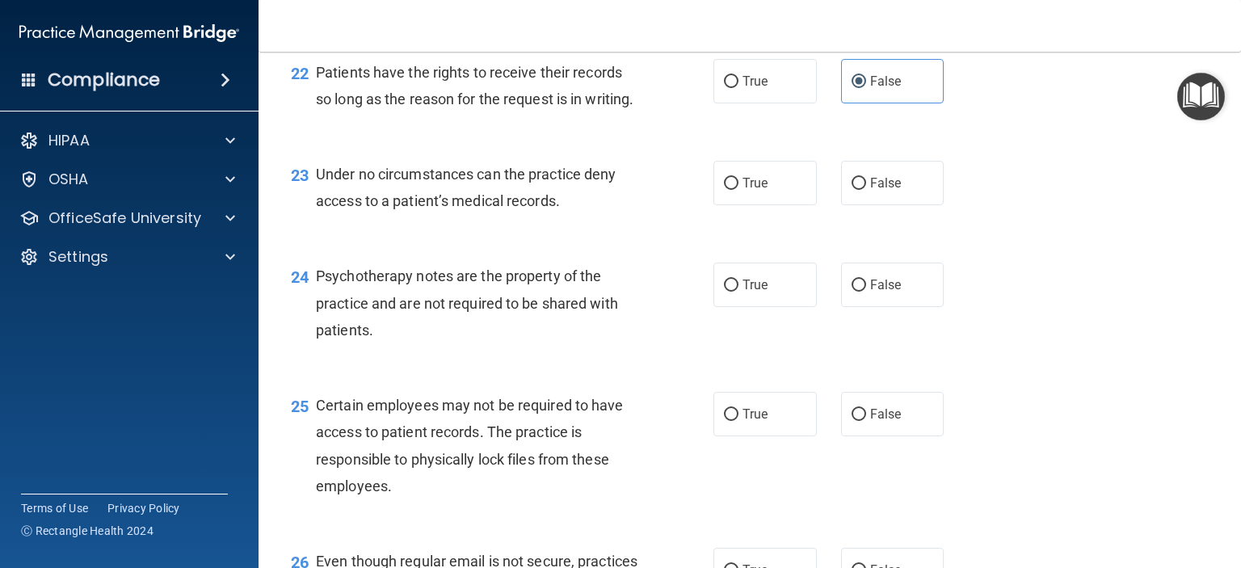
scroll to position [3312, 0]
click at [742, 193] on span "True" at bounding box center [754, 185] width 25 height 15
click at [737, 192] on input "True" at bounding box center [731, 186] width 15 height 12
radio input "true"
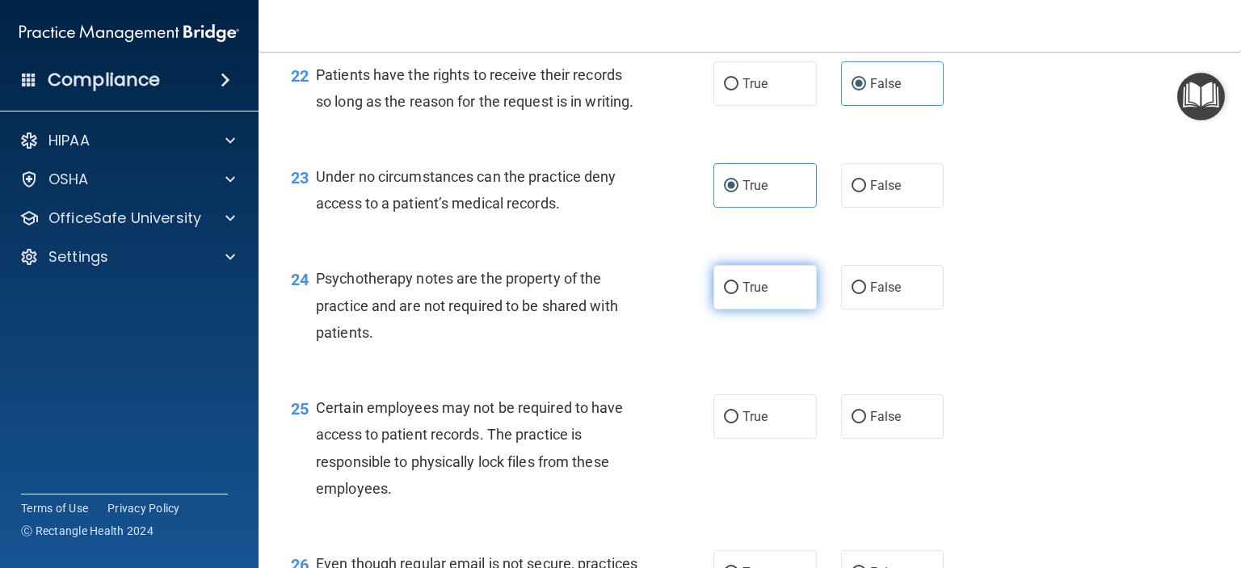
click at [756, 295] on span "True" at bounding box center [754, 287] width 25 height 15
click at [738, 294] on input "True" at bounding box center [731, 288] width 15 height 12
radio input "true"
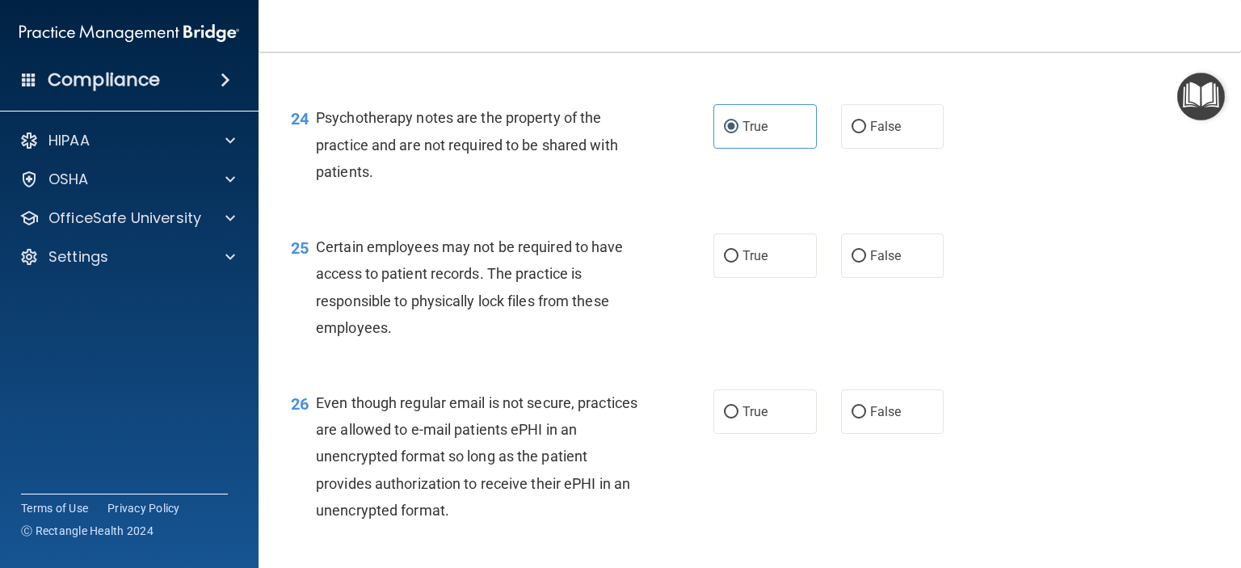
scroll to position [3474, 0]
click at [745, 263] on span "True" at bounding box center [754, 254] width 25 height 15
click at [738, 262] on input "True" at bounding box center [731, 256] width 15 height 12
radio input "true"
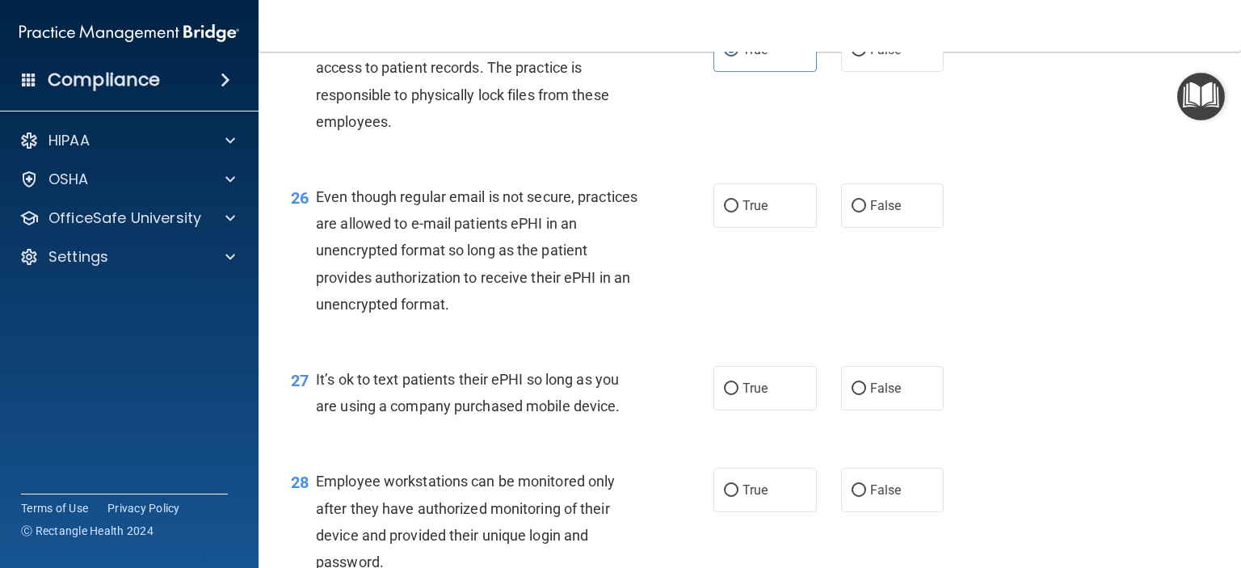
scroll to position [3716, 0]
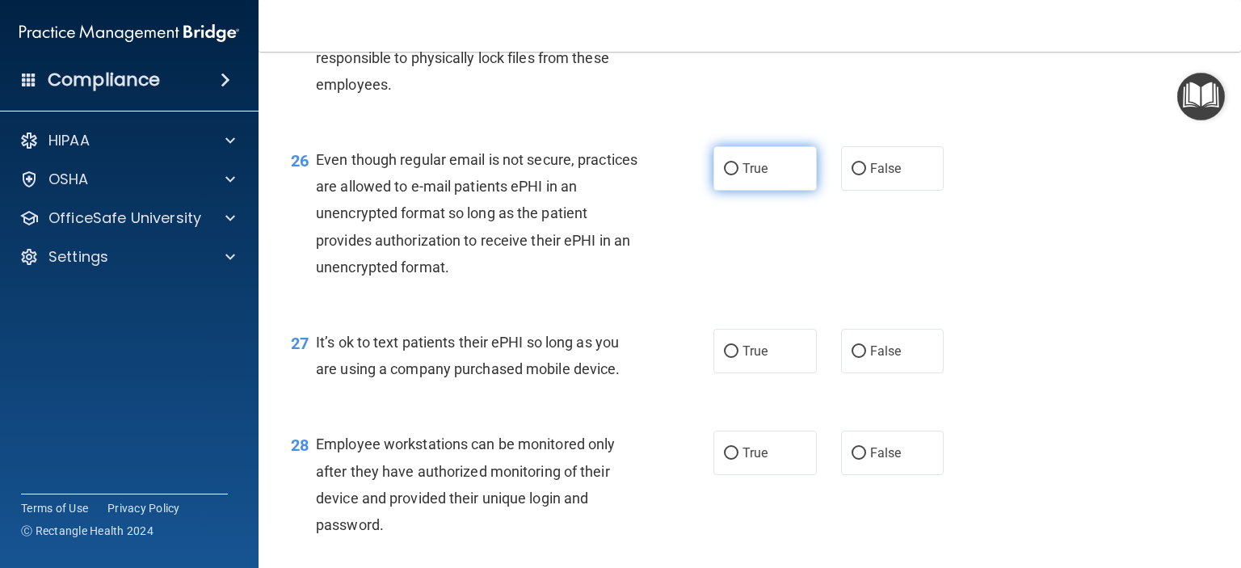
click at [742, 176] on span "True" at bounding box center [754, 168] width 25 height 15
click at [738, 175] on input "True" at bounding box center [731, 169] width 15 height 12
radio input "true"
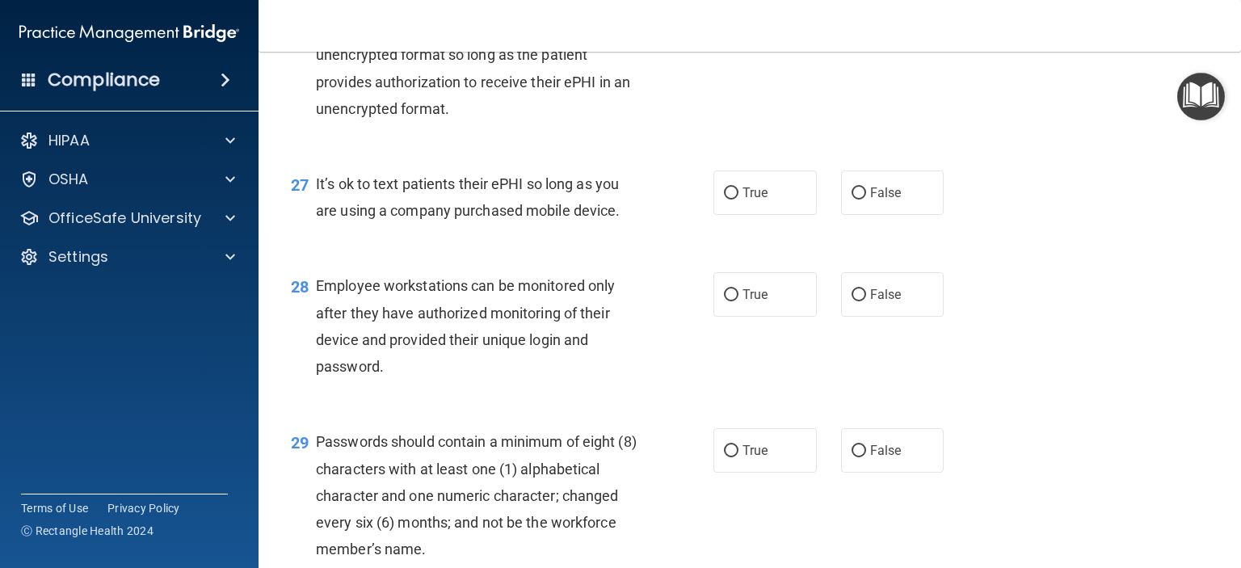
scroll to position [3878, 0]
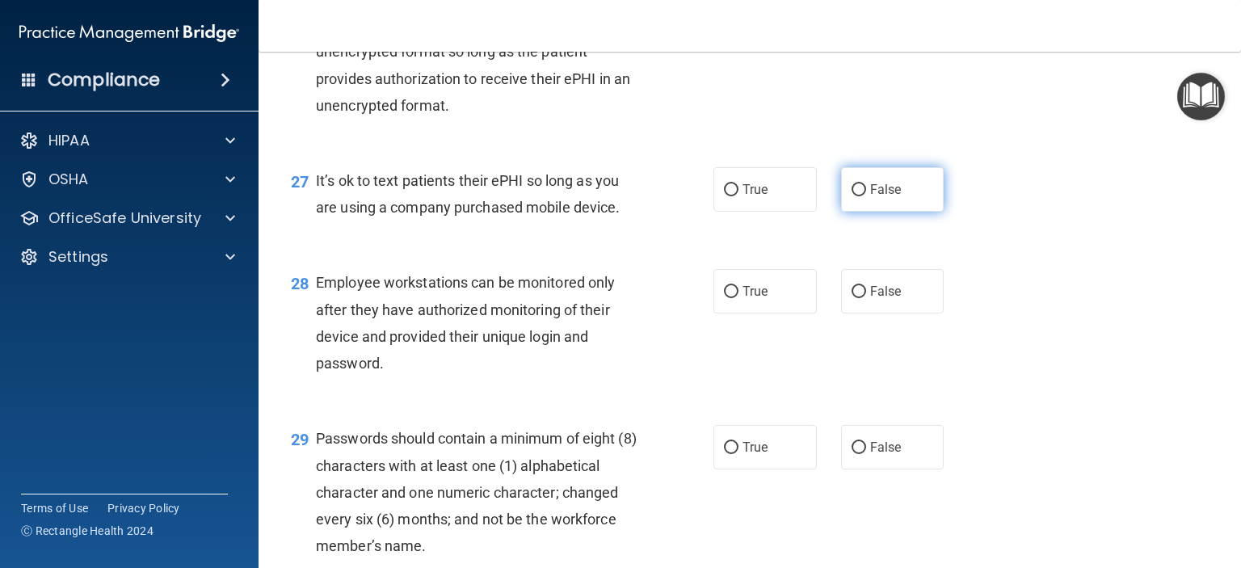
click at [870, 197] on span "False" at bounding box center [886, 189] width 32 height 15
click at [864, 196] on input "False" at bounding box center [859, 190] width 15 height 12
radio input "true"
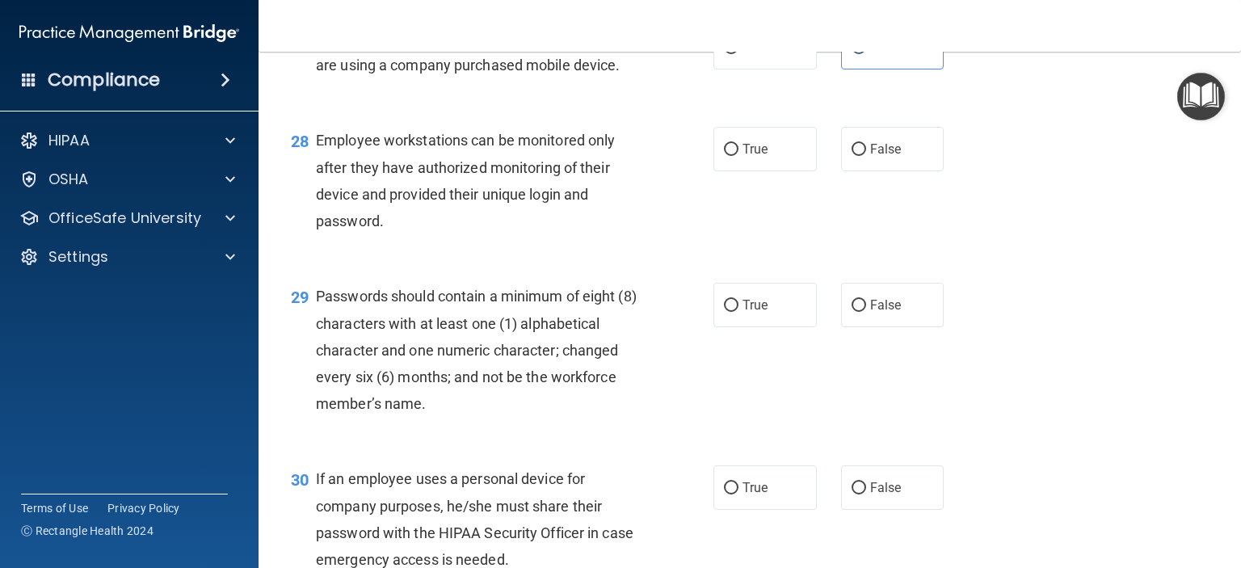
scroll to position [4039, 0]
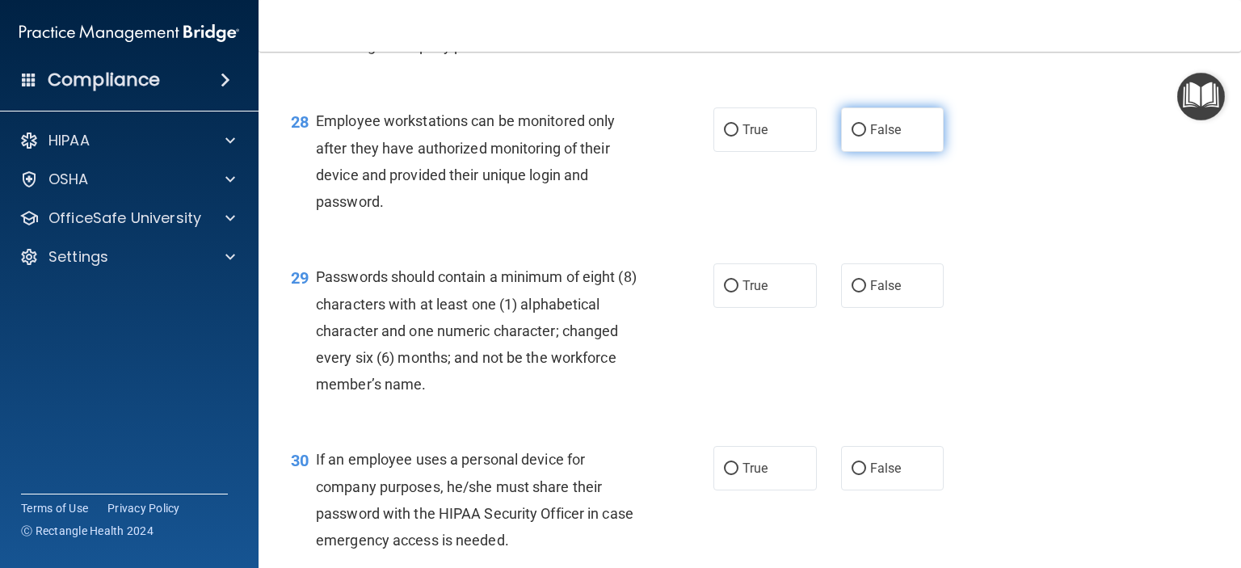
click at [873, 152] on label "False" at bounding box center [892, 129] width 103 height 44
click at [866, 137] on input "False" at bounding box center [859, 130] width 15 height 12
radio input "true"
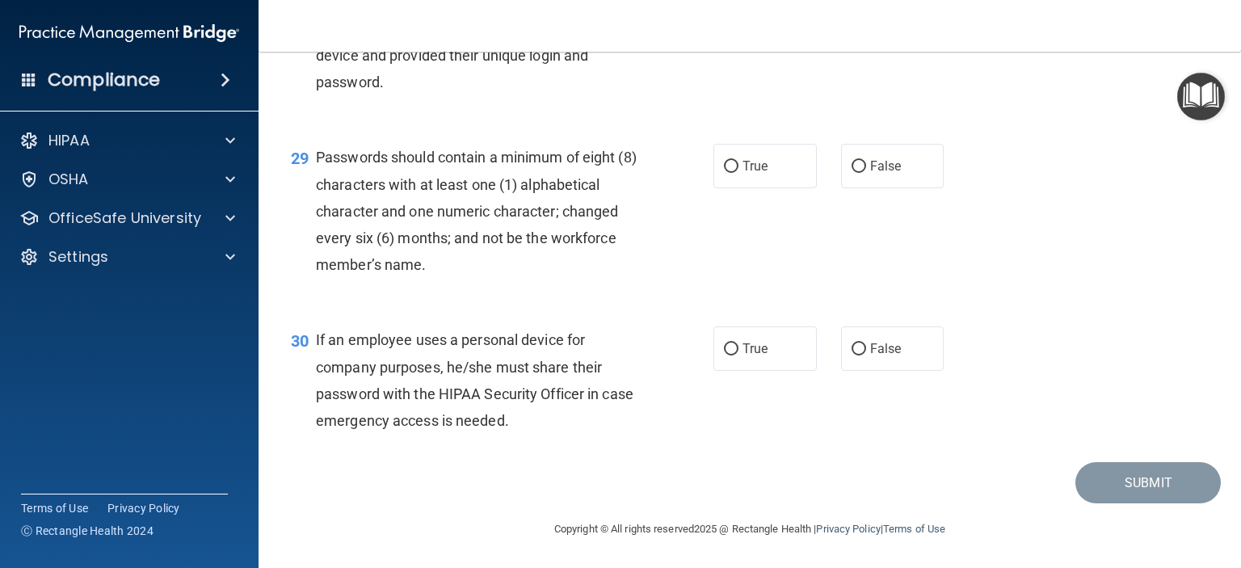
scroll to position [4201, 0]
click at [746, 174] on span "True" at bounding box center [754, 165] width 25 height 15
click at [738, 173] on input "True" at bounding box center [731, 167] width 15 height 12
radio input "true"
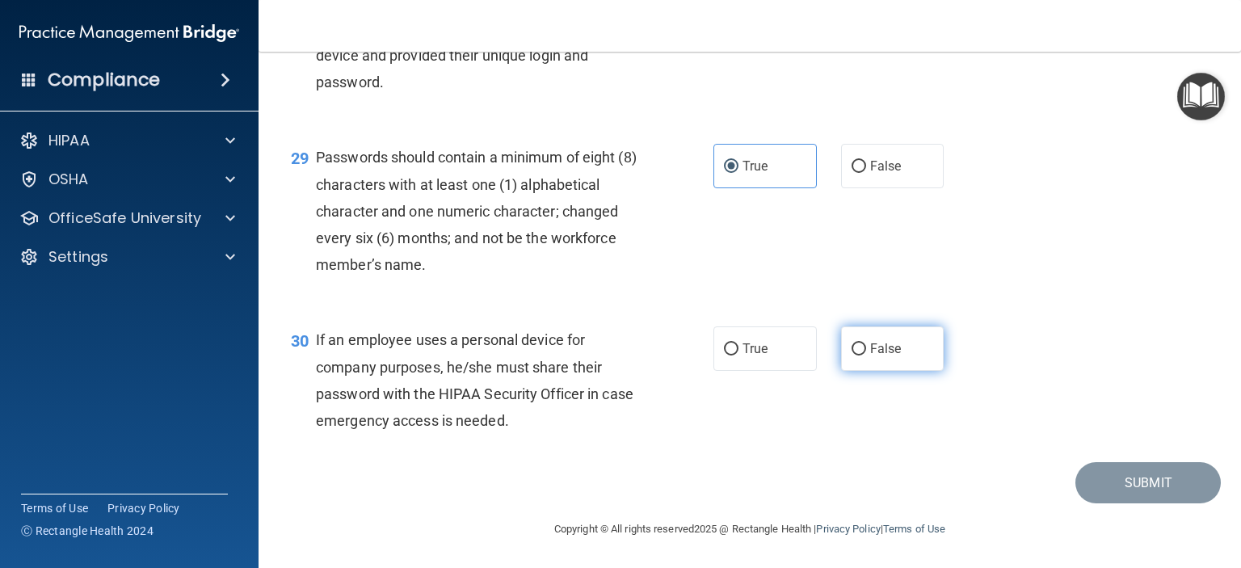
click at [852, 345] on input "False" at bounding box center [859, 349] width 15 height 12
radio input "true"
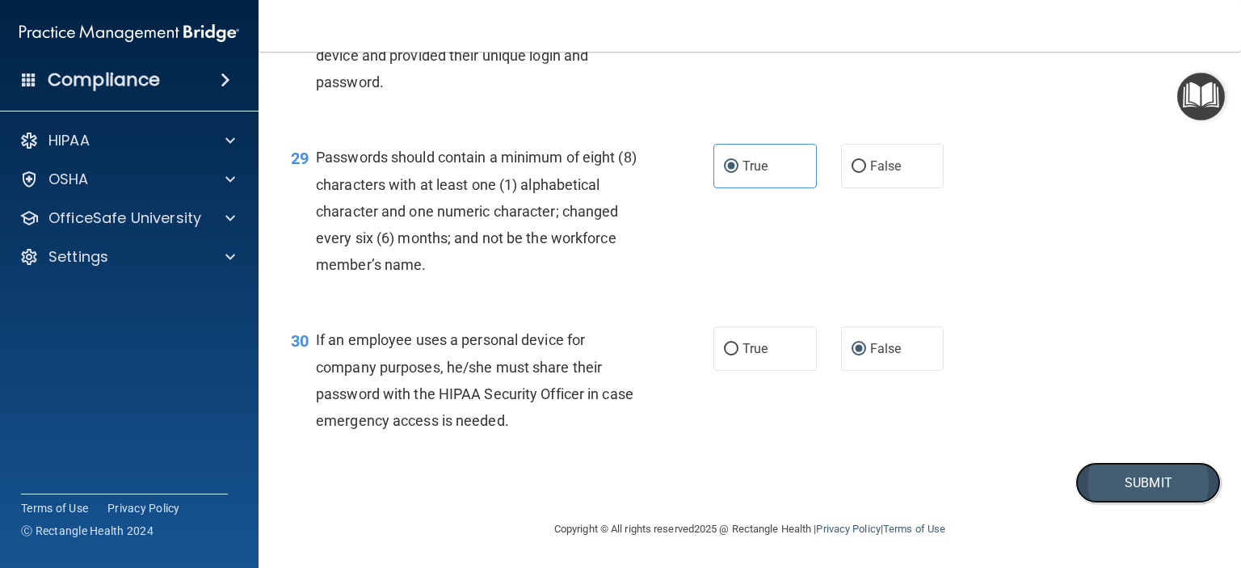
click at [1128, 474] on button "Submit" at bounding box center [1147, 482] width 145 height 41
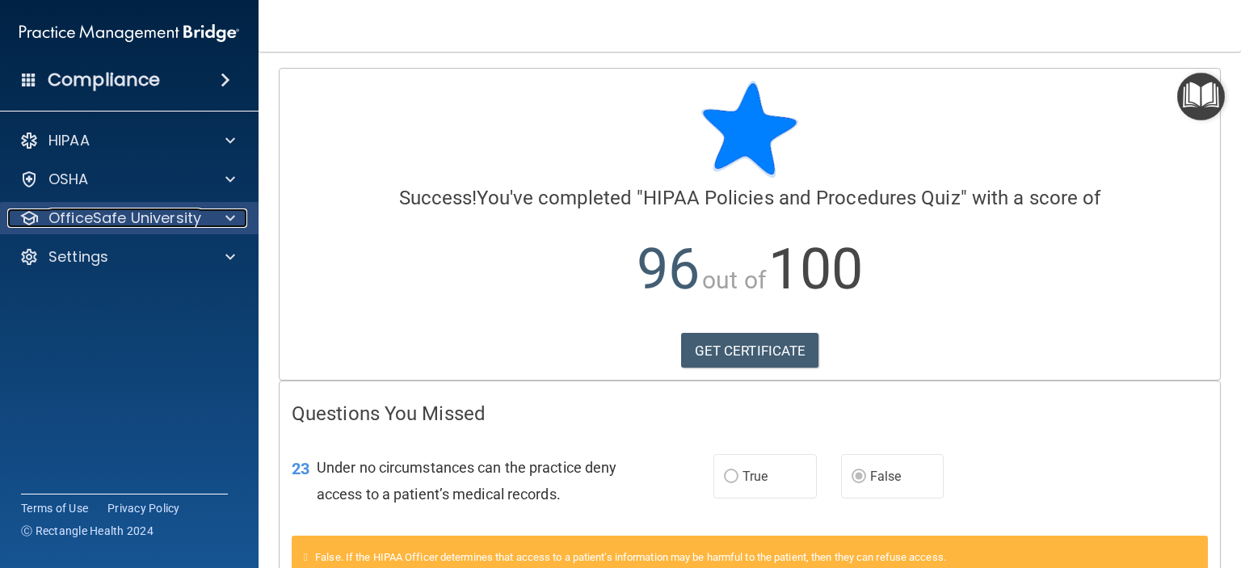
click at [159, 217] on p "OfficeSafe University" at bounding box center [124, 217] width 153 height 19
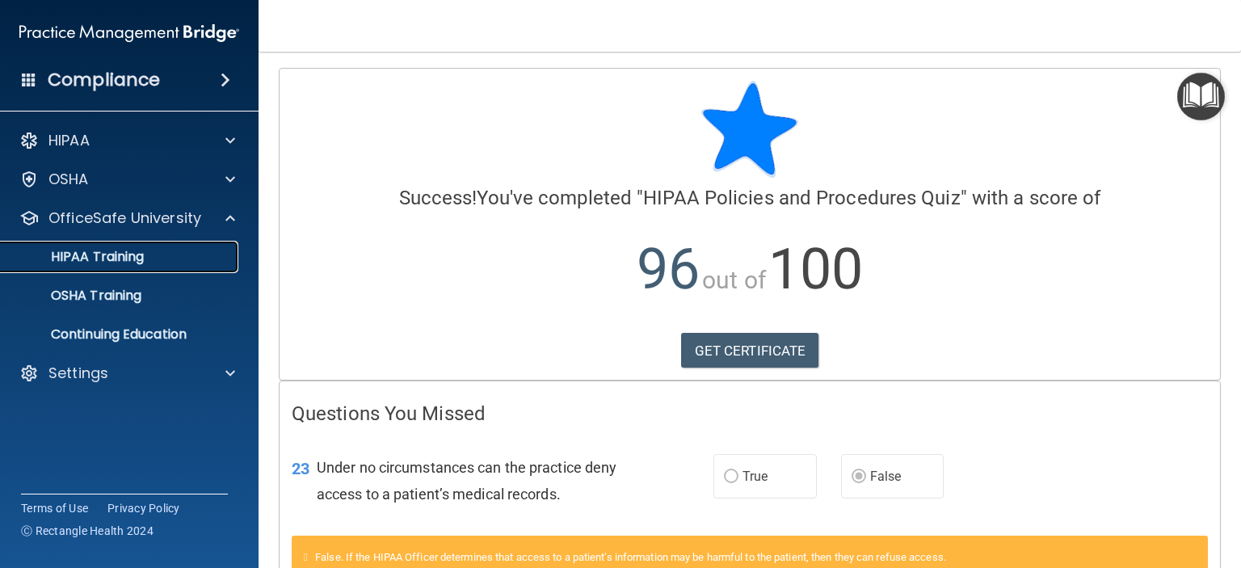
click at [132, 263] on p "HIPAA Training" at bounding box center [77, 257] width 133 height 16
